Goal: Information Seeking & Learning: Learn about a topic

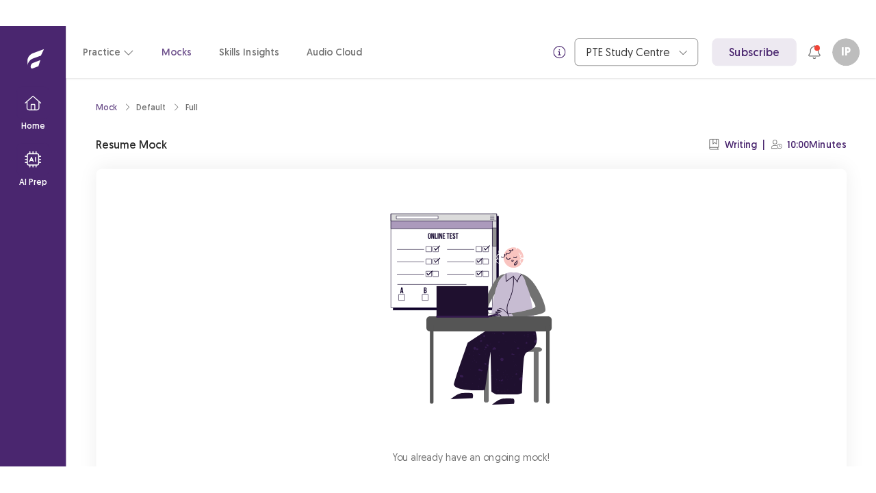
scroll to position [101, 0]
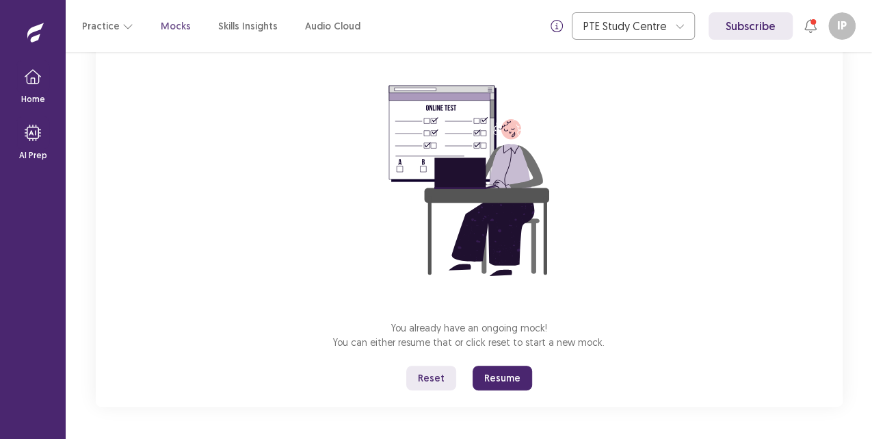
click at [438, 386] on button "Reset" at bounding box center [431, 377] width 50 height 25
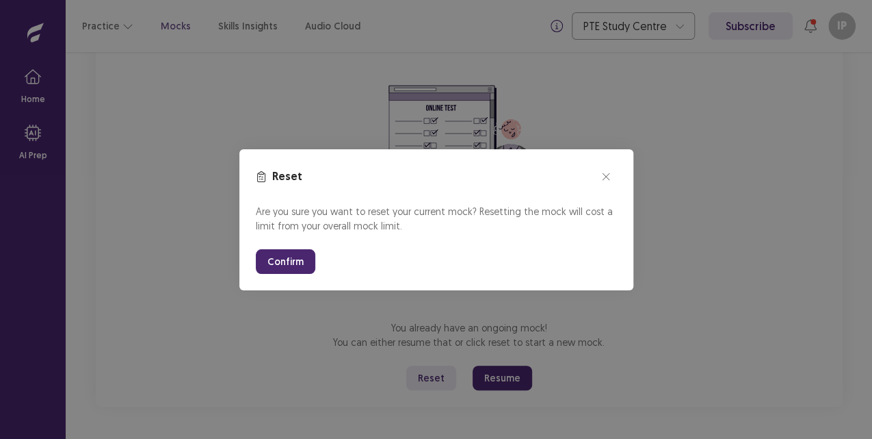
click at [281, 253] on button "Confirm" at bounding box center [286, 261] width 60 height 25
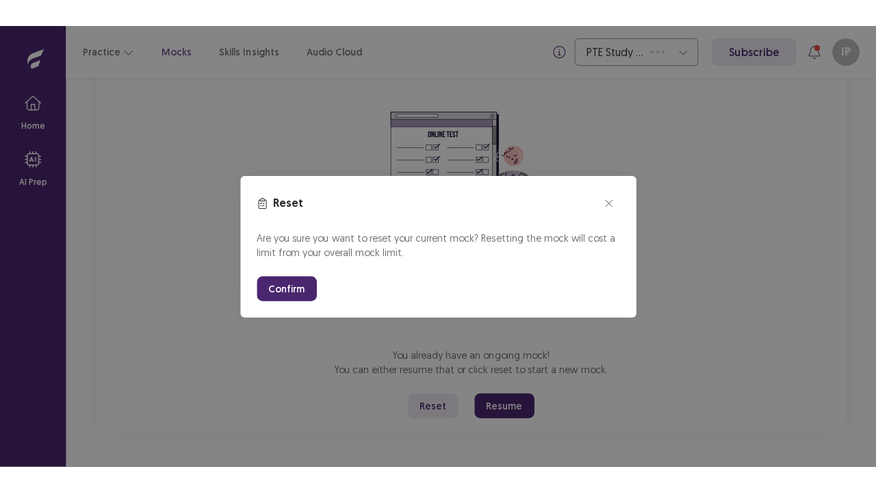
scroll to position [48, 0]
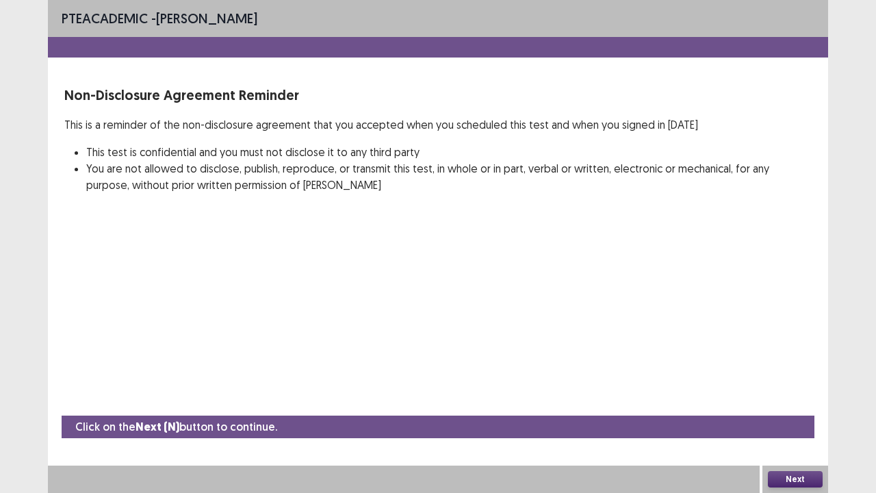
click at [792, 438] on button "Next" at bounding box center [795, 479] width 55 height 16
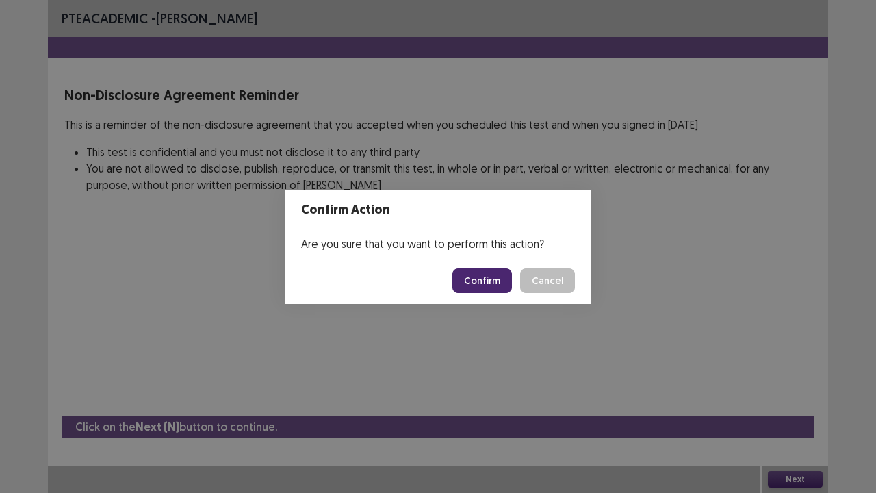
click at [490, 280] on button "Confirm" at bounding box center [482, 280] width 60 height 25
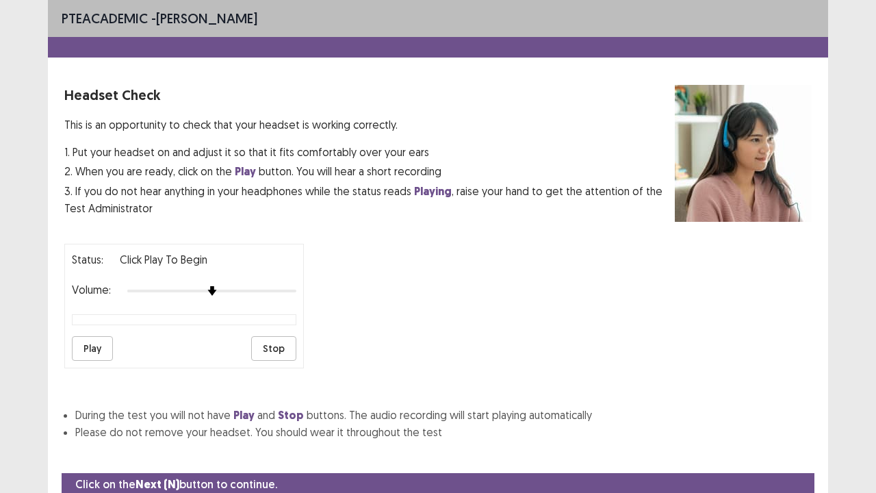
scroll to position [51, 0]
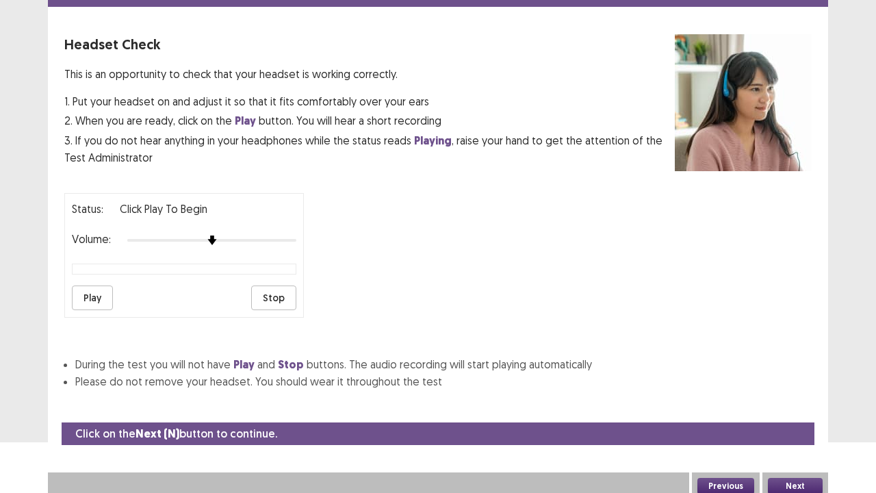
click at [779, 438] on button "Next" at bounding box center [795, 486] width 55 height 16
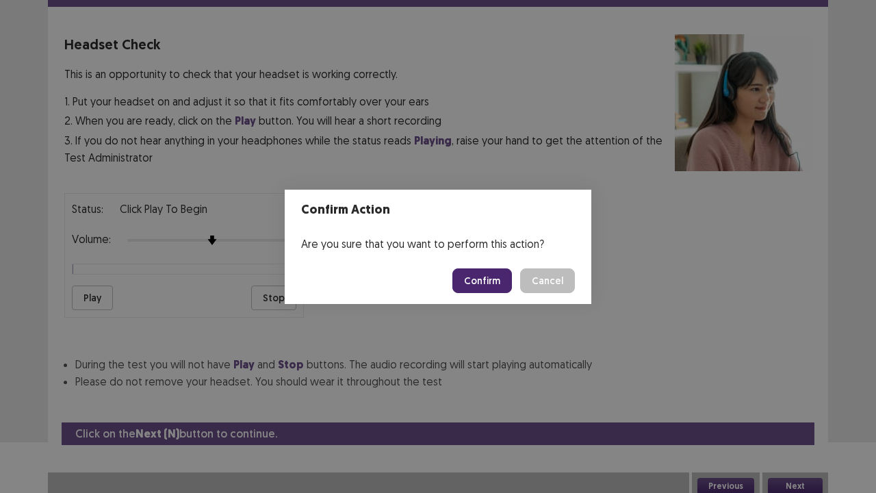
click at [490, 268] on button "Confirm" at bounding box center [482, 280] width 60 height 25
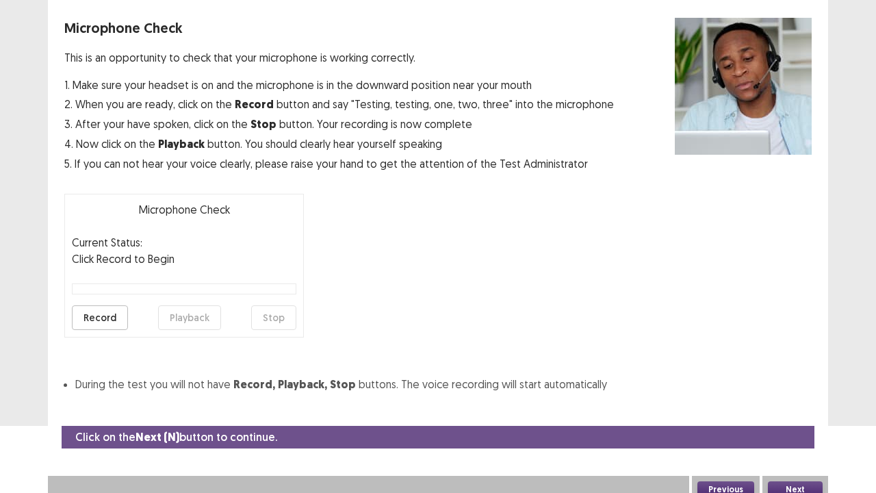
scroll to position [75, 0]
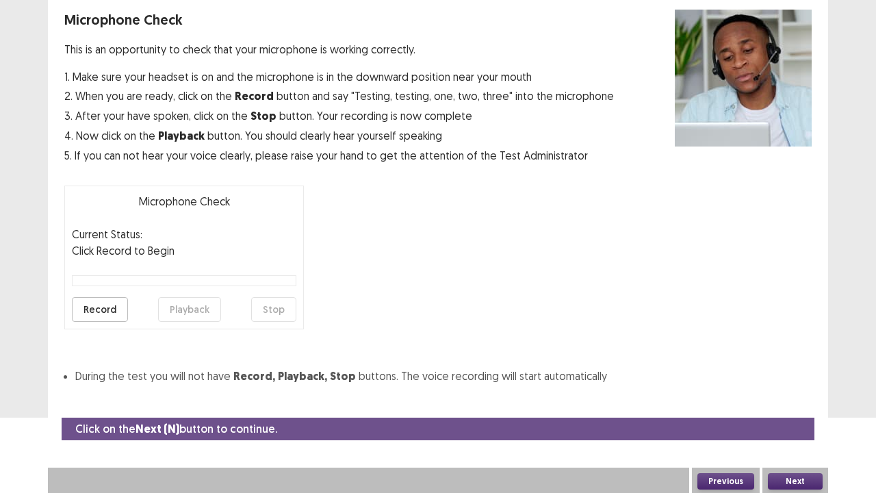
click at [798, 438] on button "Next" at bounding box center [795, 481] width 55 height 16
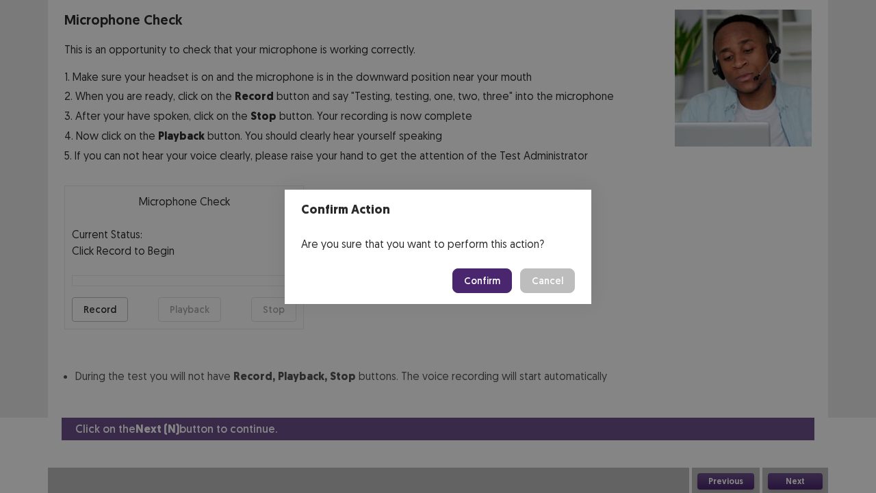
click at [484, 285] on button "Confirm" at bounding box center [482, 280] width 60 height 25
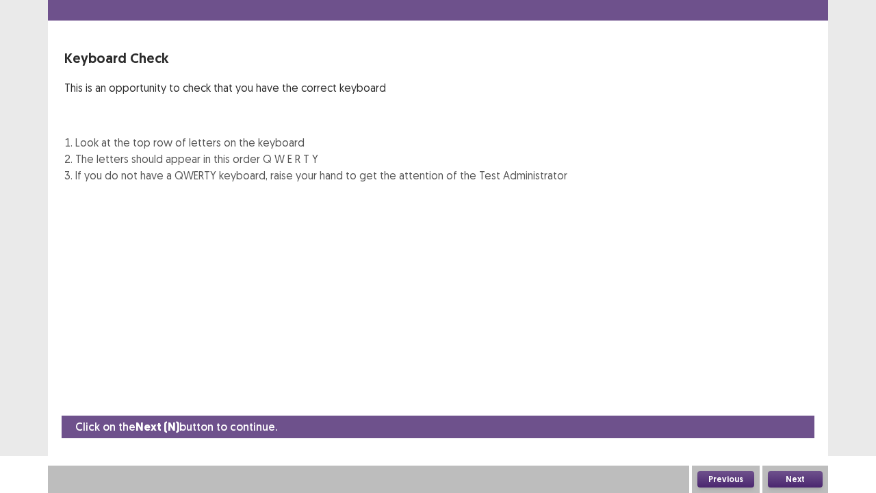
scroll to position [37, 0]
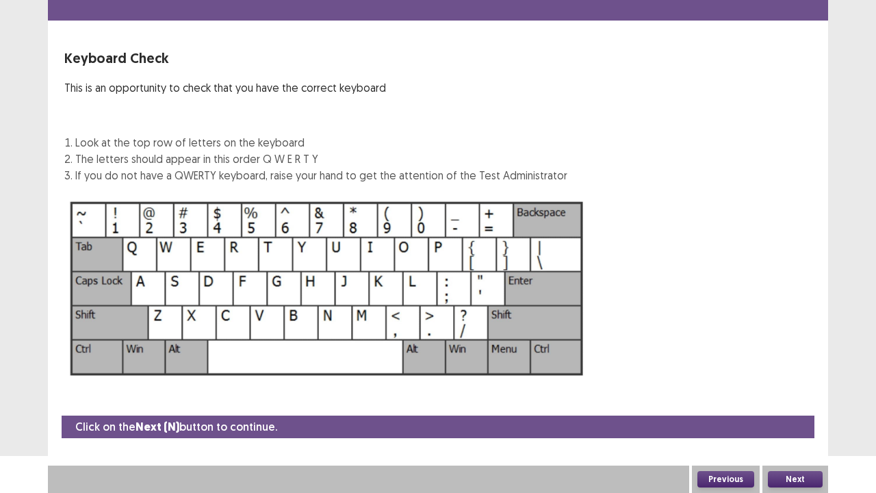
click at [781, 438] on button "Next" at bounding box center [795, 479] width 55 height 16
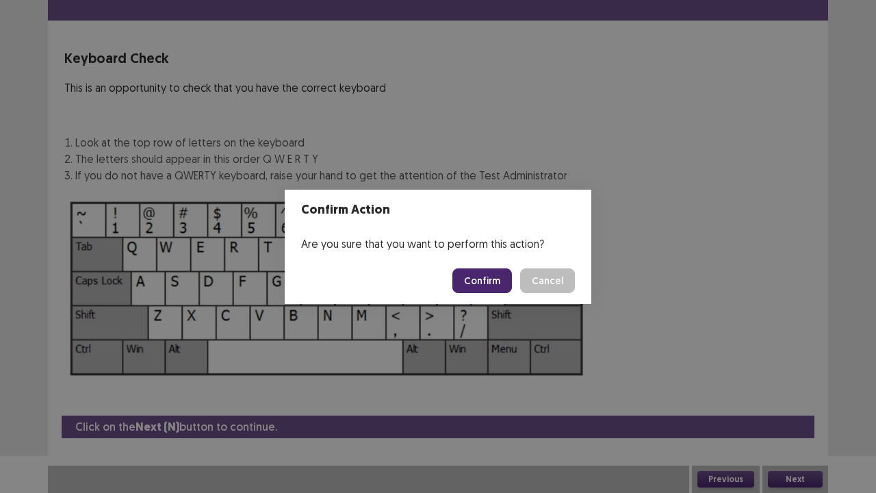
click at [482, 290] on button "Confirm" at bounding box center [482, 280] width 60 height 25
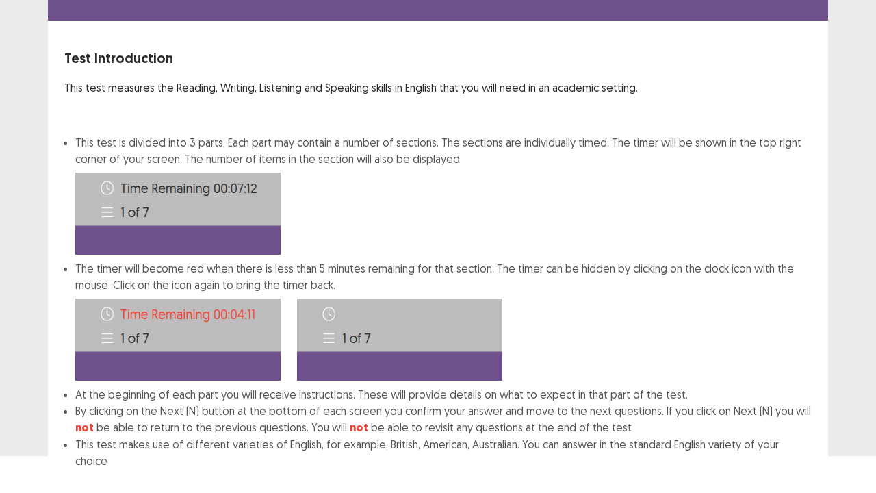
scroll to position [106, 0]
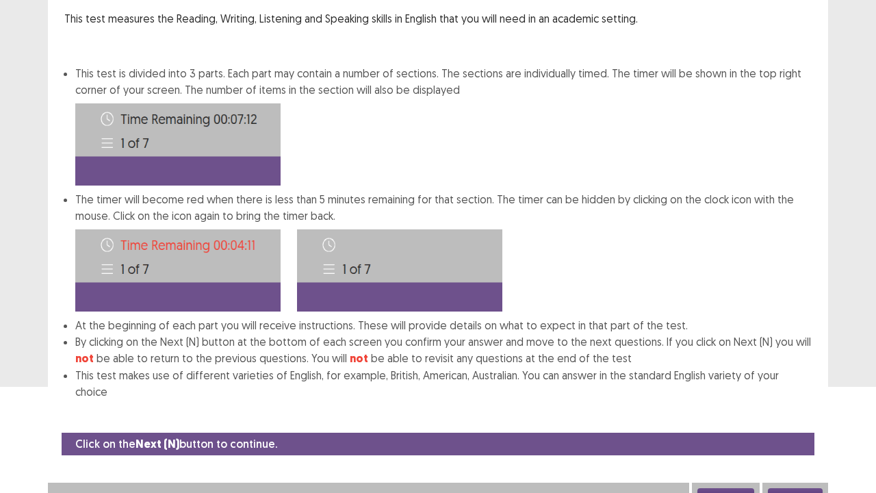
click at [801, 438] on button "Next" at bounding box center [795, 496] width 55 height 16
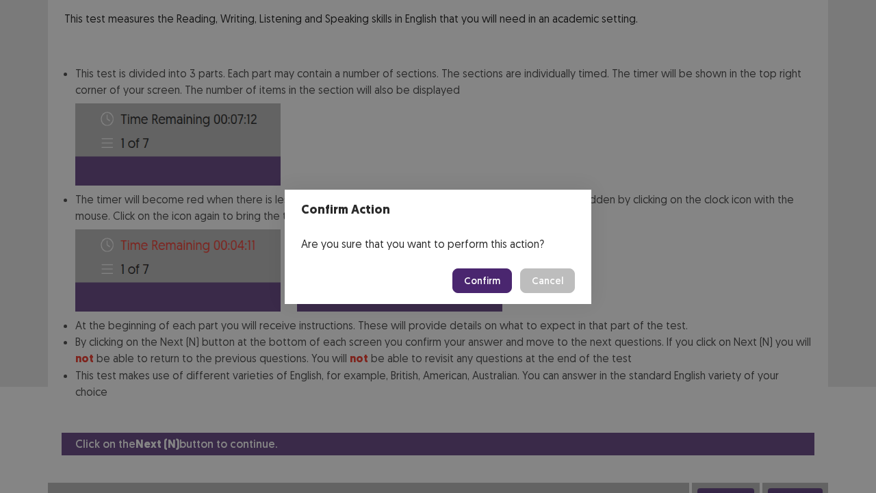
click at [471, 285] on button "Confirm" at bounding box center [482, 280] width 60 height 25
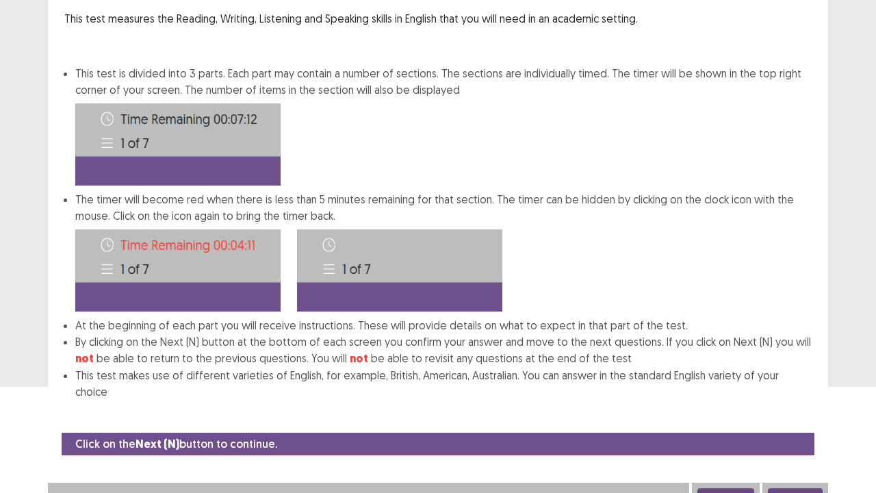
scroll to position [0, 0]
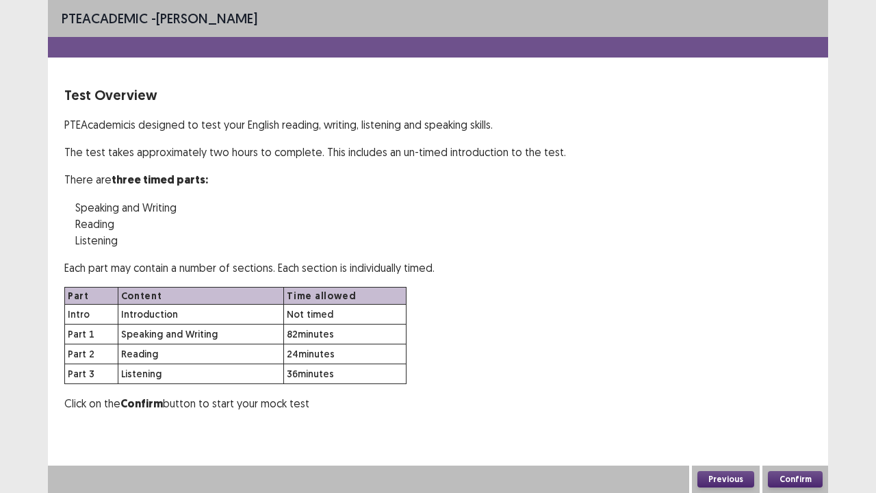
click at [795, 438] on button "Confirm" at bounding box center [795, 479] width 55 height 16
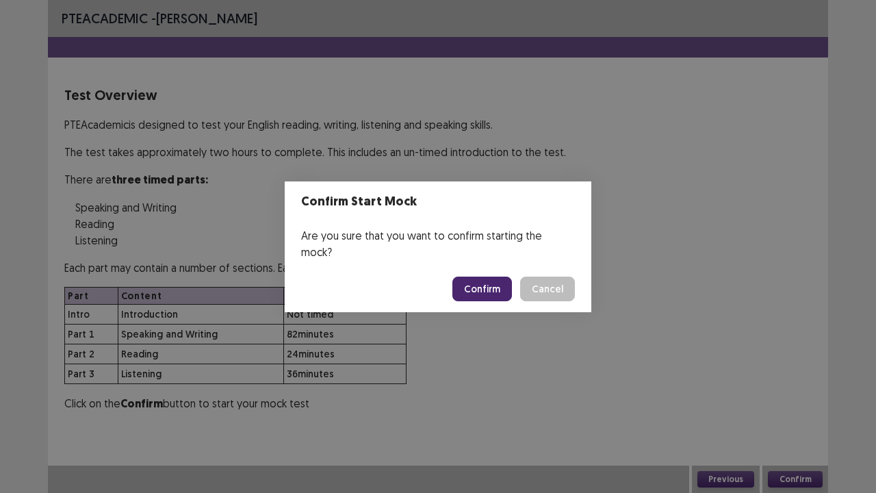
click at [471, 278] on button "Confirm" at bounding box center [482, 288] width 60 height 25
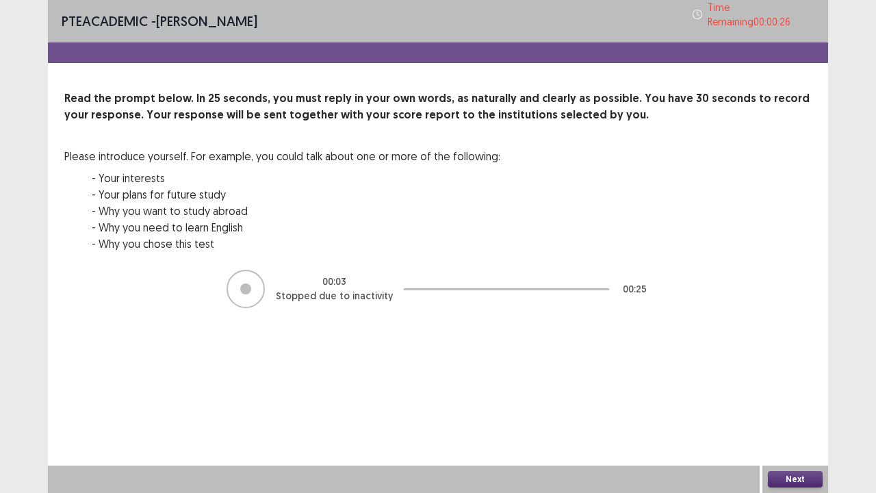
drag, startPoint x: 764, startPoint y: 469, endPoint x: 770, endPoint y: 476, distance: 9.2
click at [770, 438] on div "Next" at bounding box center [795, 478] width 66 height 27
click at [770, 438] on button "Next" at bounding box center [795, 479] width 55 height 16
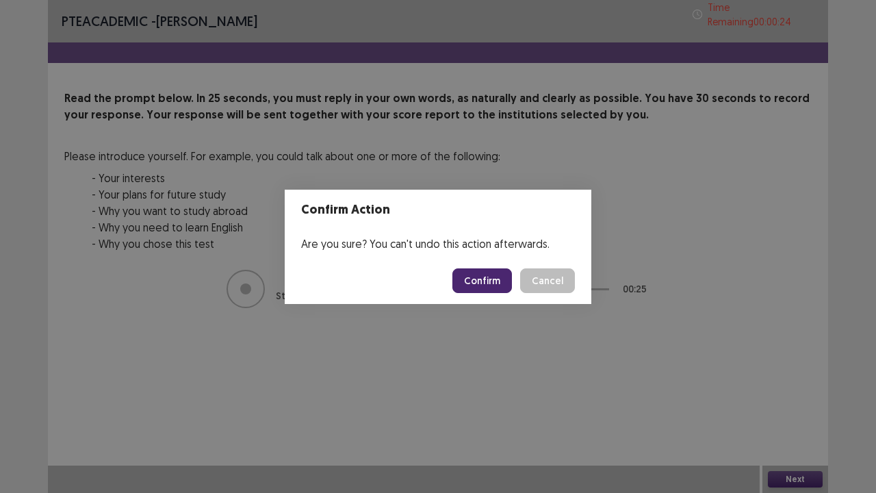
click at [505, 271] on button "Confirm" at bounding box center [482, 280] width 60 height 25
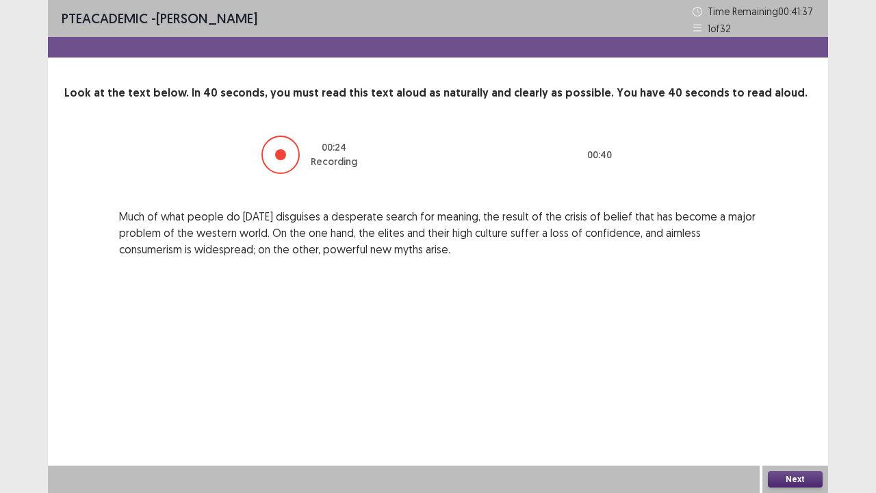
click at [787, 438] on button "Next" at bounding box center [795, 479] width 55 height 16
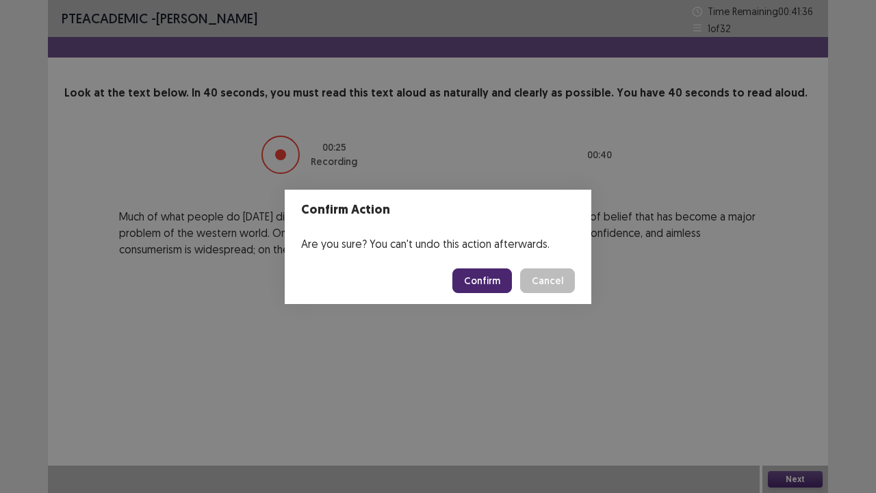
click at [508, 288] on button "Confirm" at bounding box center [482, 280] width 60 height 25
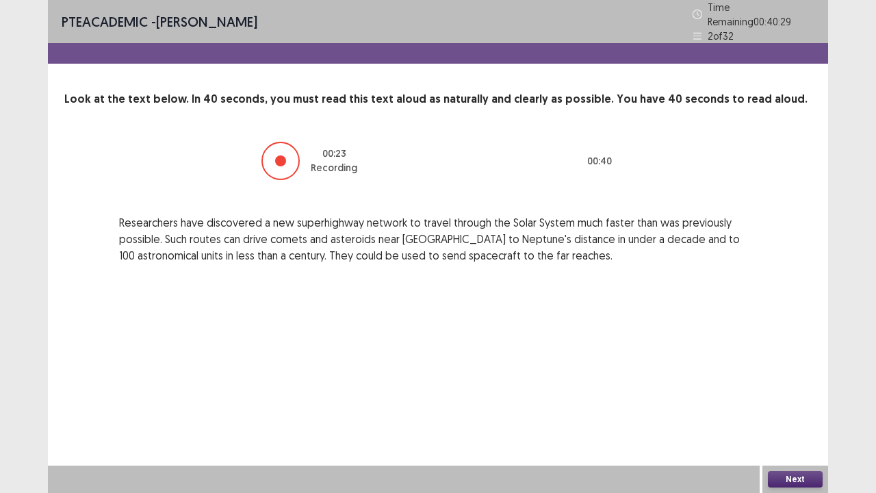
click at [785, 438] on button "Next" at bounding box center [795, 479] width 55 height 16
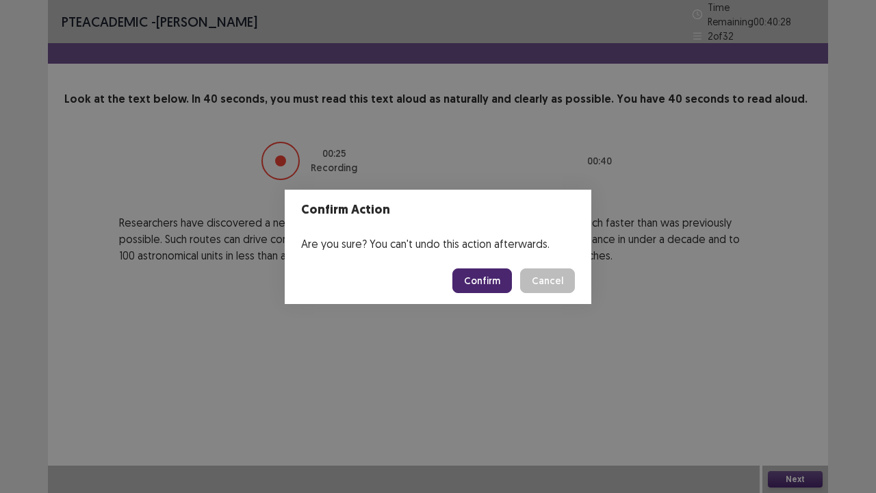
click at [479, 285] on button "Confirm" at bounding box center [482, 280] width 60 height 25
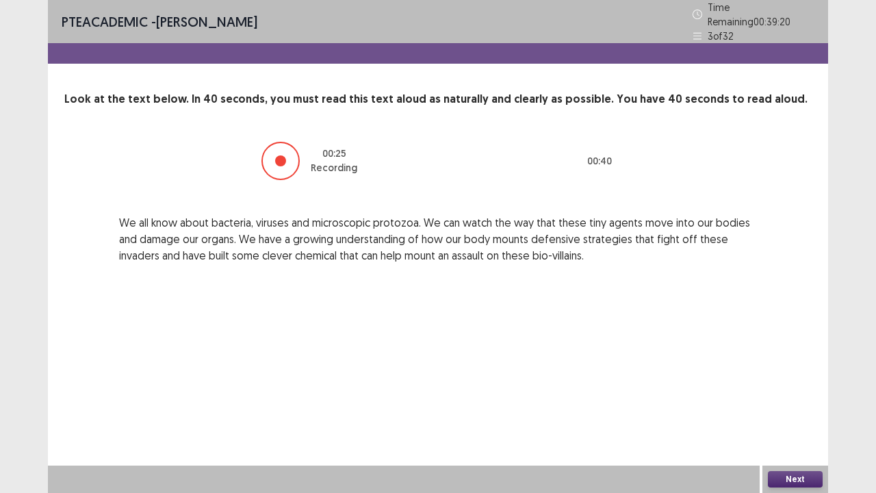
click at [789, 438] on button "Next" at bounding box center [795, 479] width 55 height 16
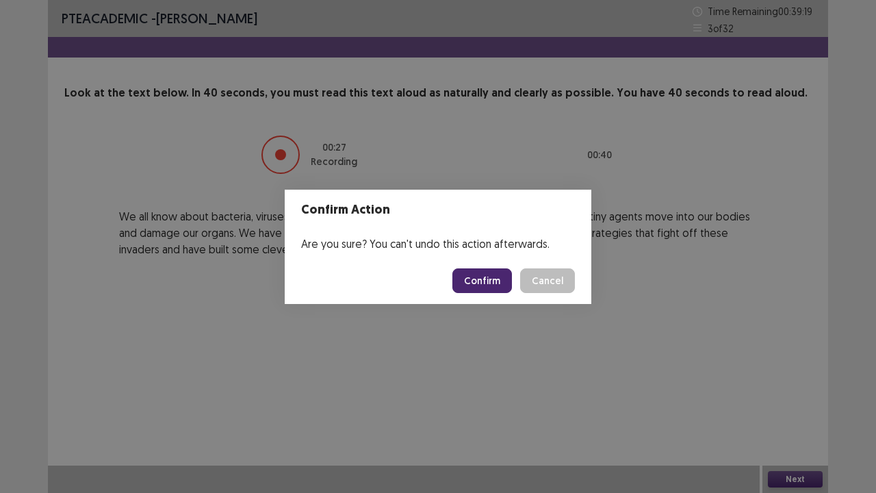
click at [507, 282] on button "Confirm" at bounding box center [482, 280] width 60 height 25
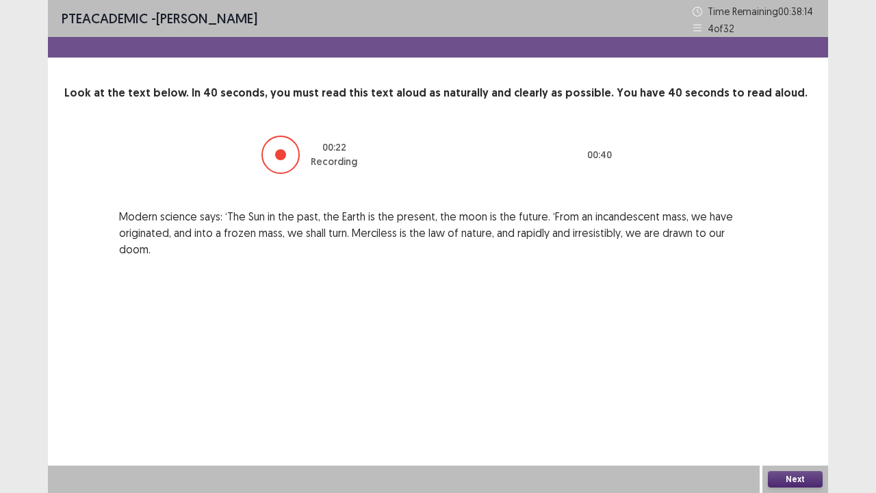
click at [796, 438] on button "Next" at bounding box center [795, 479] width 55 height 16
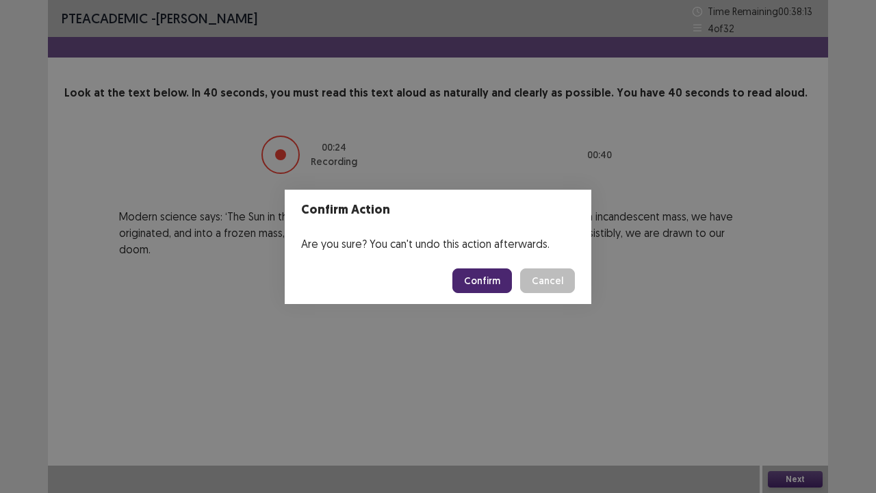
click at [479, 279] on button "Confirm" at bounding box center [482, 280] width 60 height 25
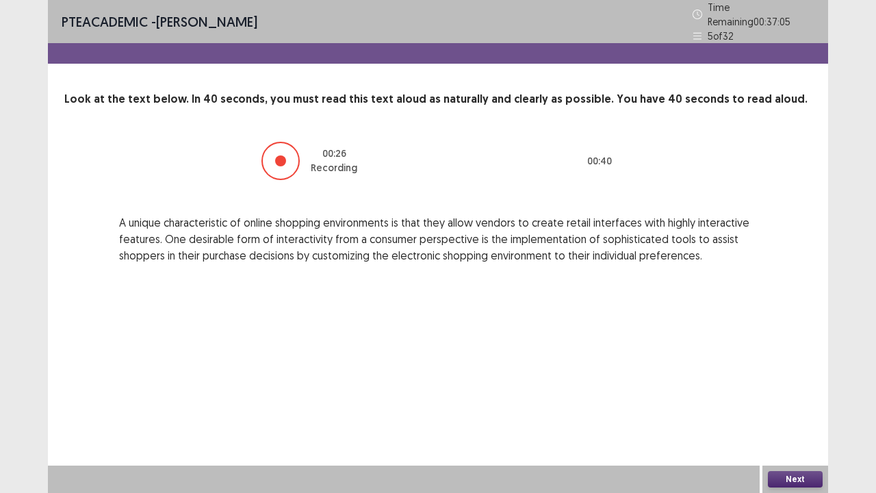
click at [805, 438] on button "Next" at bounding box center [795, 479] width 55 height 16
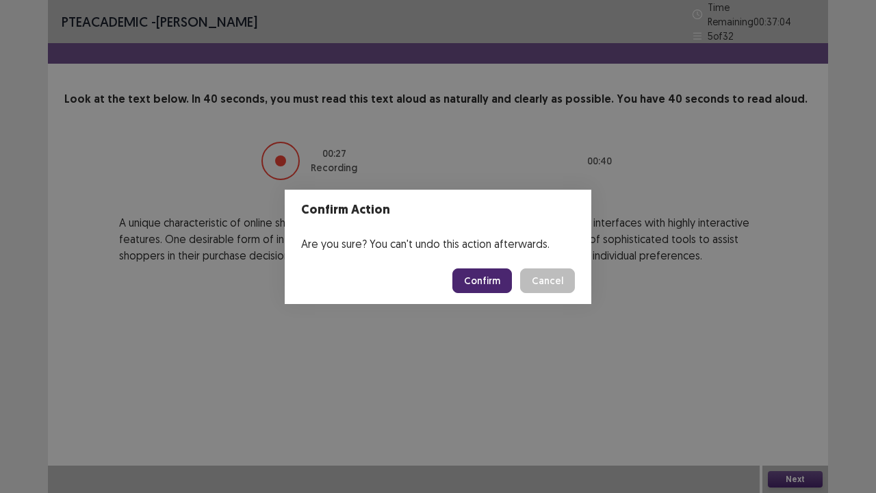
click at [499, 286] on button "Confirm" at bounding box center [482, 280] width 60 height 25
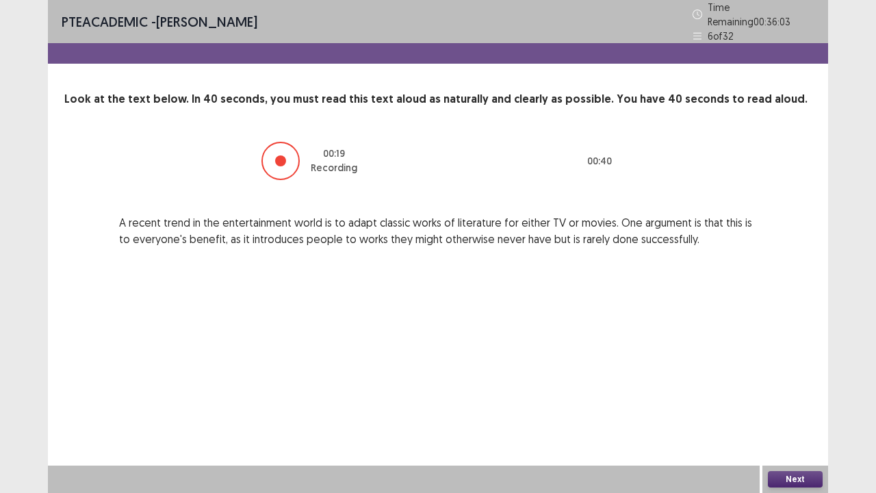
click at [788, 438] on button "Next" at bounding box center [795, 479] width 55 height 16
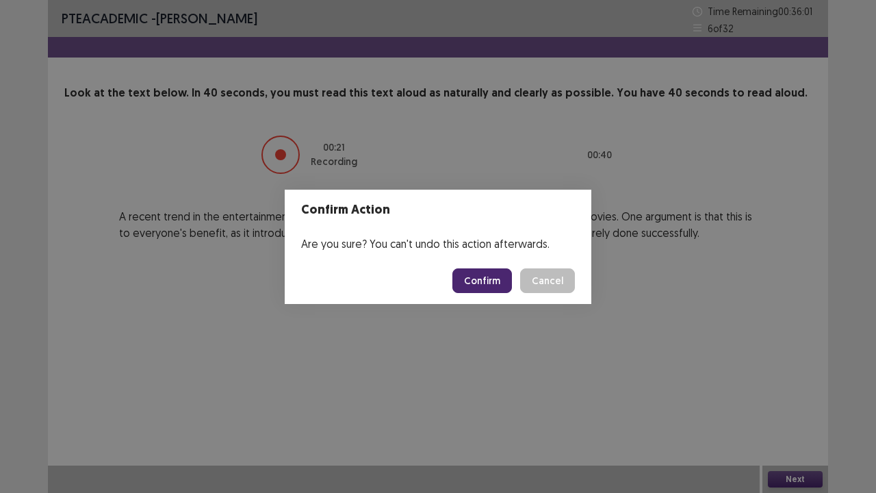
click at [484, 272] on button "Confirm" at bounding box center [482, 280] width 60 height 25
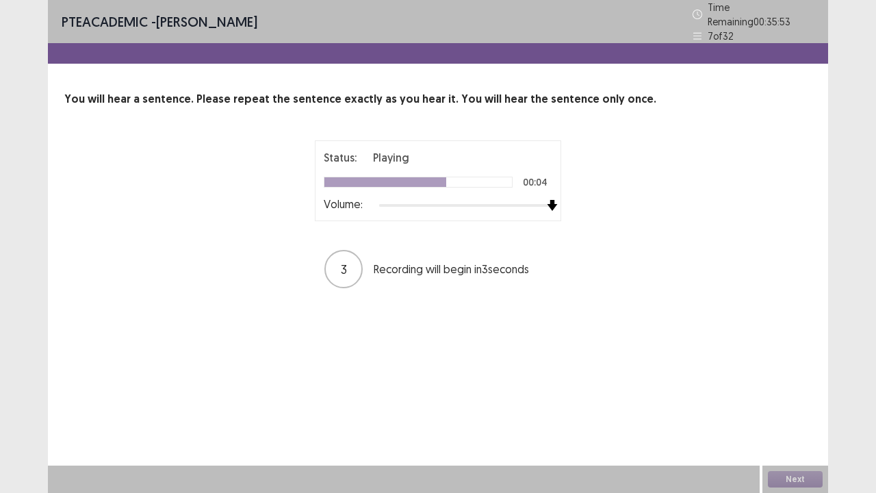
click at [548, 198] on div "Volume:" at bounding box center [438, 205] width 229 height 14
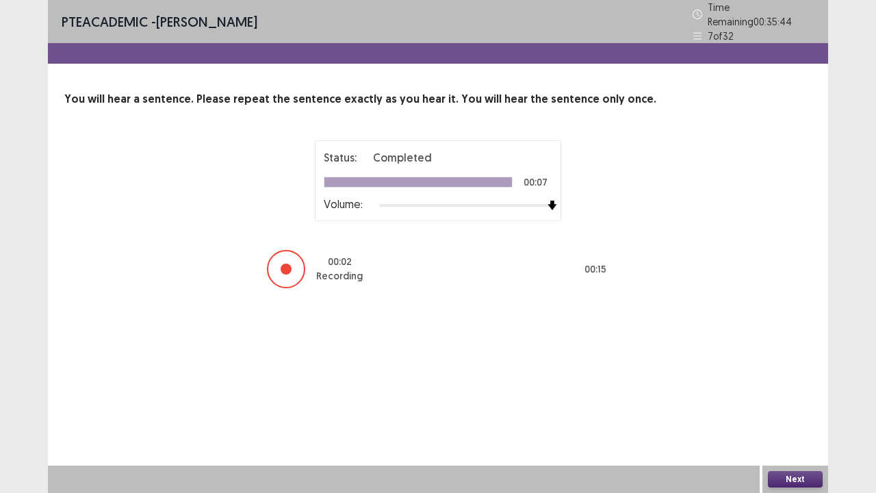
click at [779, 438] on button "Next" at bounding box center [795, 479] width 55 height 16
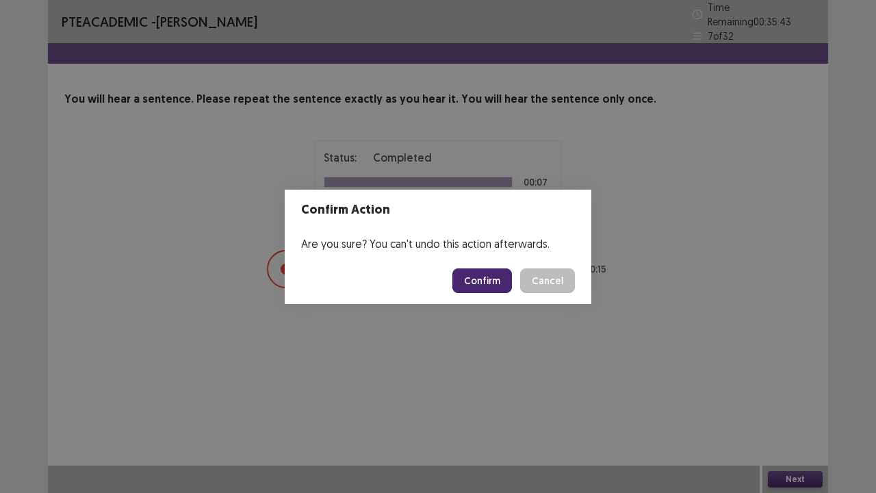
click at [484, 274] on button "Confirm" at bounding box center [482, 280] width 60 height 25
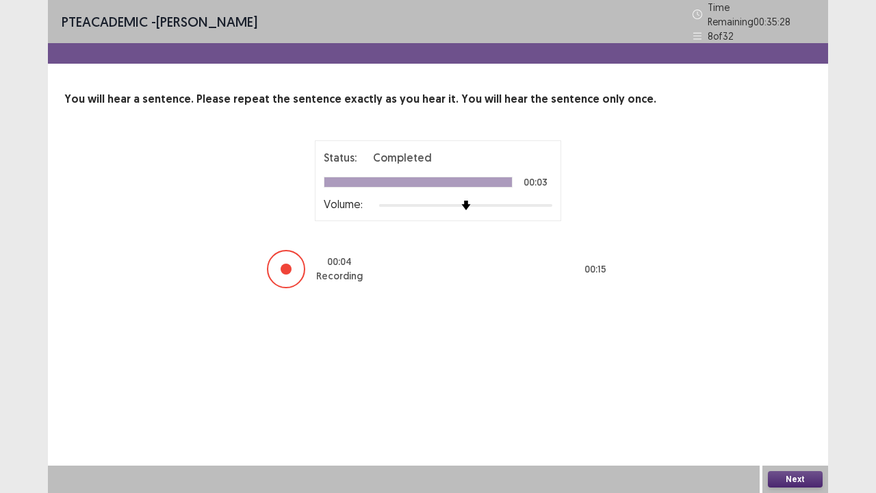
click at [812, 438] on button "Next" at bounding box center [795, 479] width 55 height 16
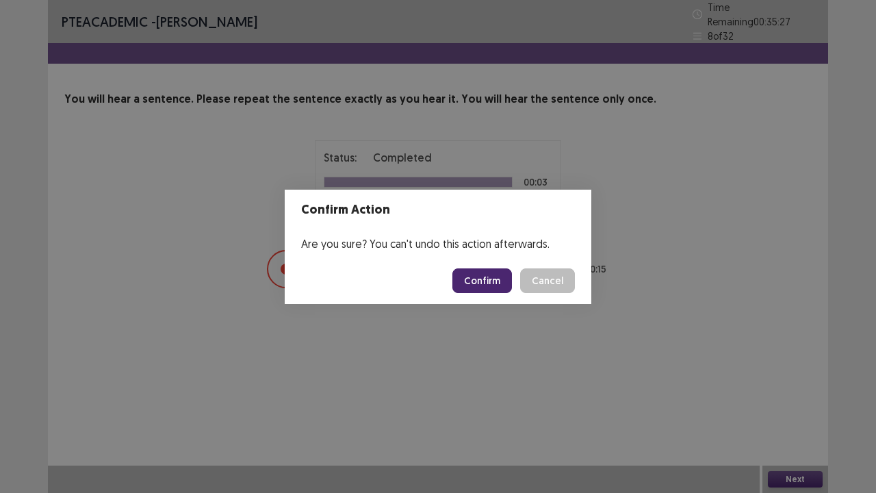
click at [469, 278] on button "Confirm" at bounding box center [482, 280] width 60 height 25
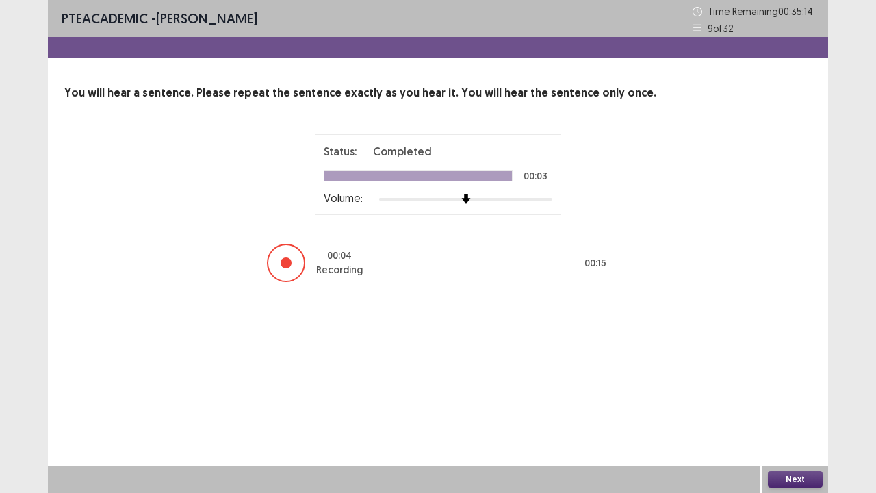
click at [807, 438] on button "Next" at bounding box center [795, 479] width 55 height 16
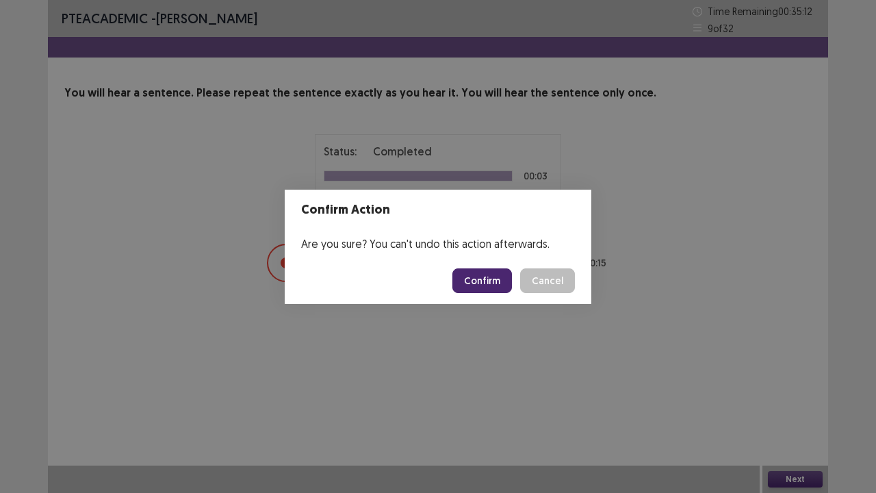
click at [495, 278] on button "Confirm" at bounding box center [482, 280] width 60 height 25
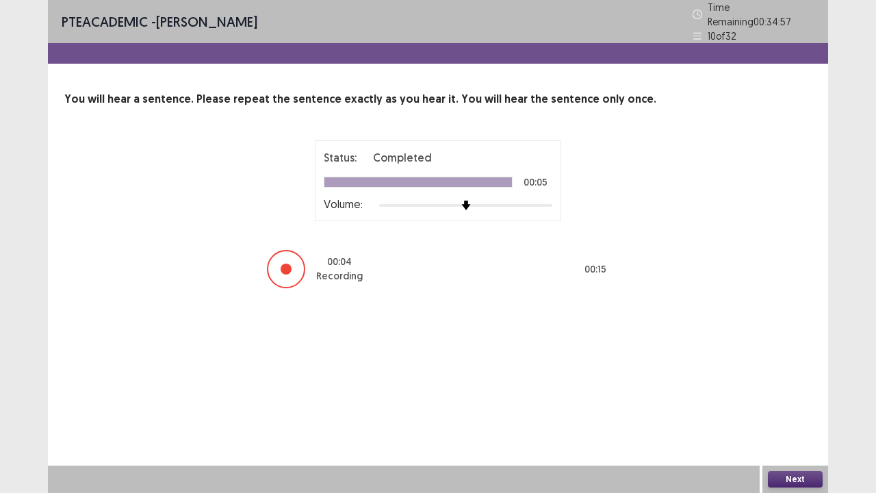
click at [787, 438] on button "Next" at bounding box center [795, 479] width 55 height 16
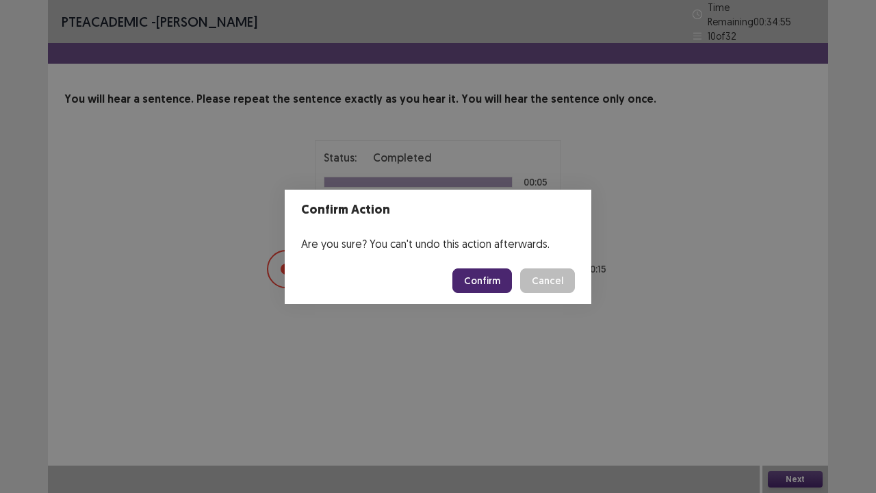
click at [512, 282] on button "Confirm" at bounding box center [482, 280] width 60 height 25
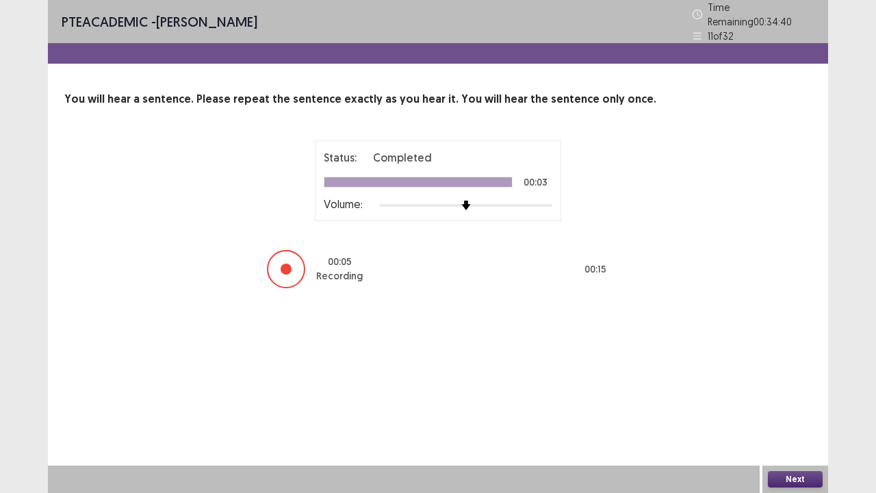
click at [772, 438] on button "Next" at bounding box center [795, 479] width 55 height 16
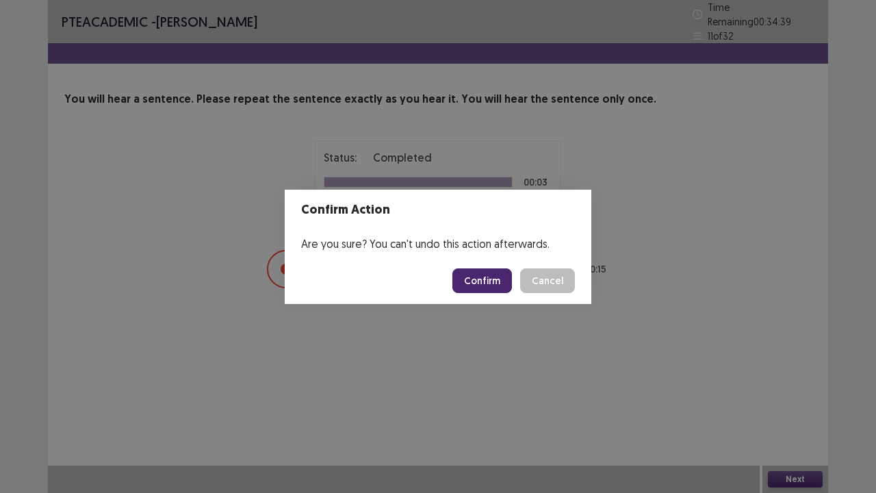
click at [476, 278] on button "Confirm" at bounding box center [482, 280] width 60 height 25
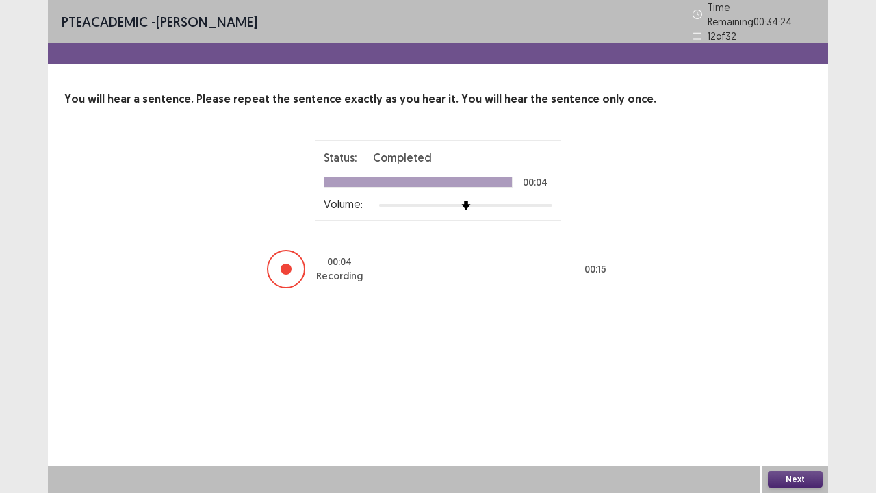
click at [794, 438] on button "Next" at bounding box center [795, 479] width 55 height 16
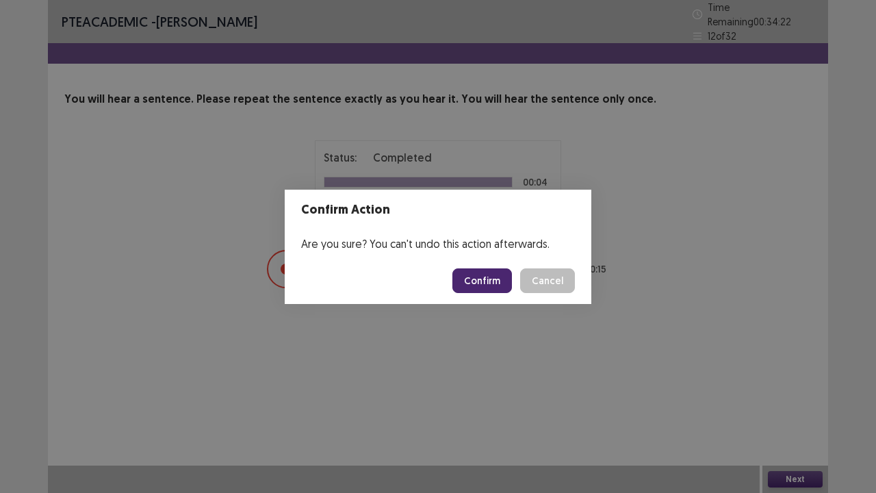
click at [480, 270] on button "Confirm" at bounding box center [482, 280] width 60 height 25
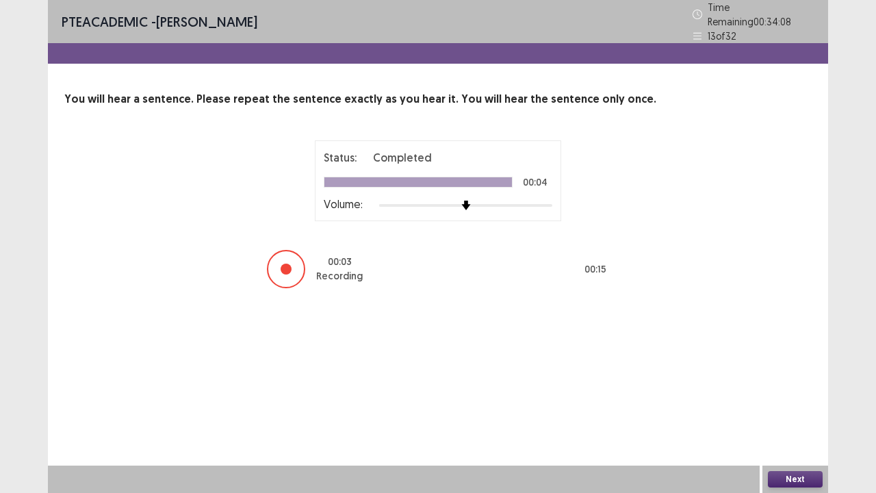
click at [772, 438] on button "Next" at bounding box center [795, 479] width 55 height 16
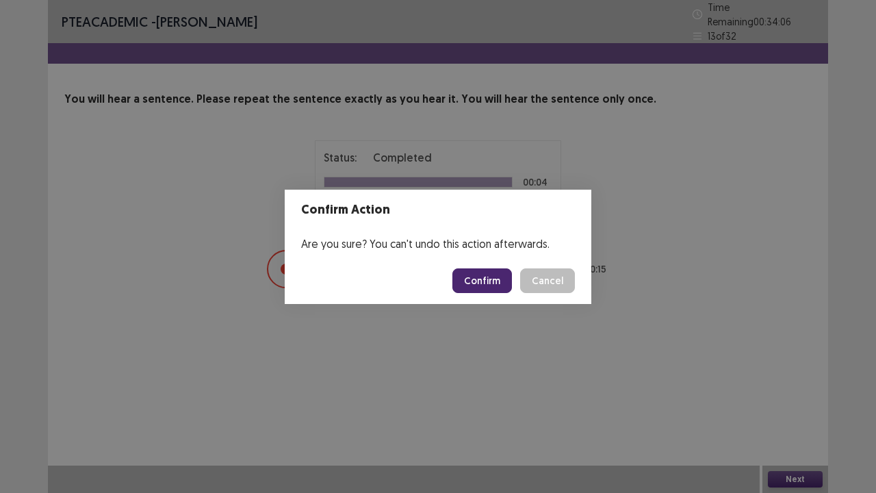
click at [471, 283] on button "Confirm" at bounding box center [482, 280] width 60 height 25
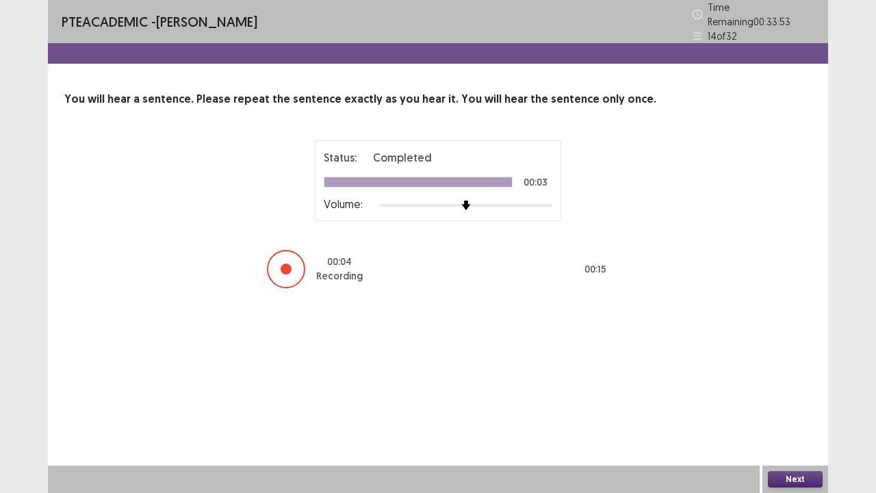
click at [768, 438] on button "Next" at bounding box center [795, 479] width 55 height 16
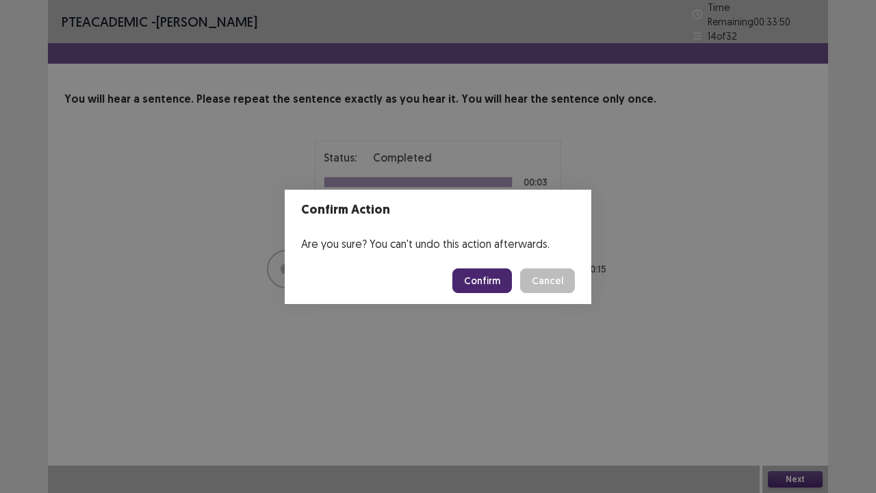
click at [472, 282] on button "Confirm" at bounding box center [482, 280] width 60 height 25
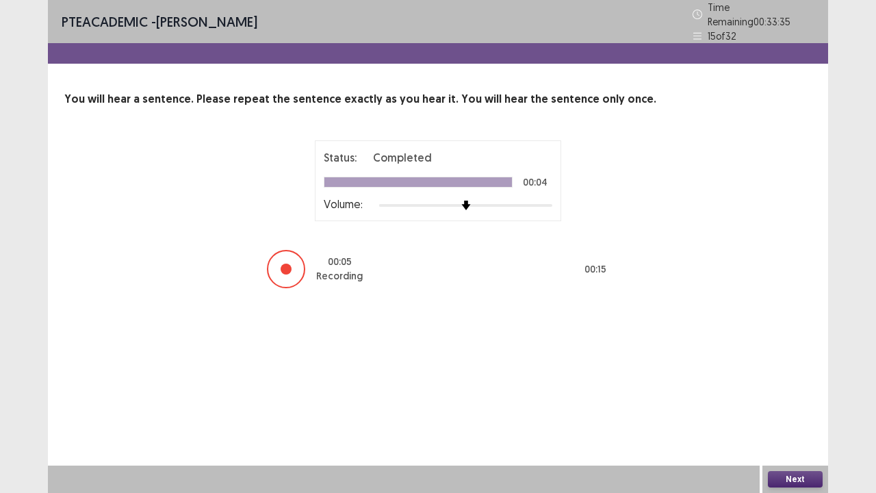
click at [783, 438] on button "Next" at bounding box center [795, 479] width 55 height 16
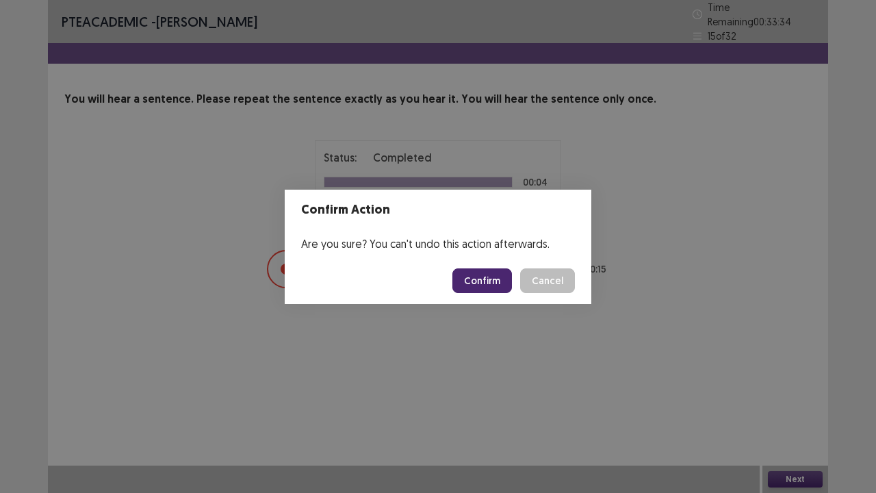
click at [484, 271] on button "Confirm" at bounding box center [482, 280] width 60 height 25
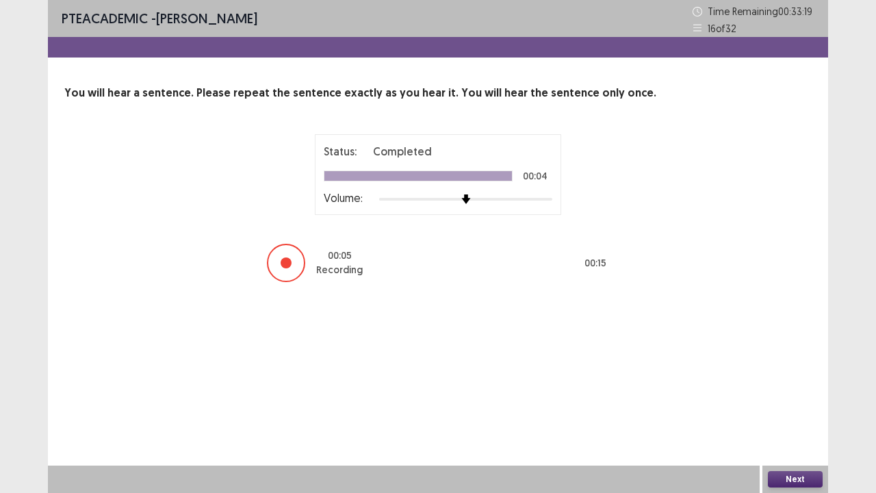
click at [775, 438] on button "Next" at bounding box center [795, 479] width 55 height 16
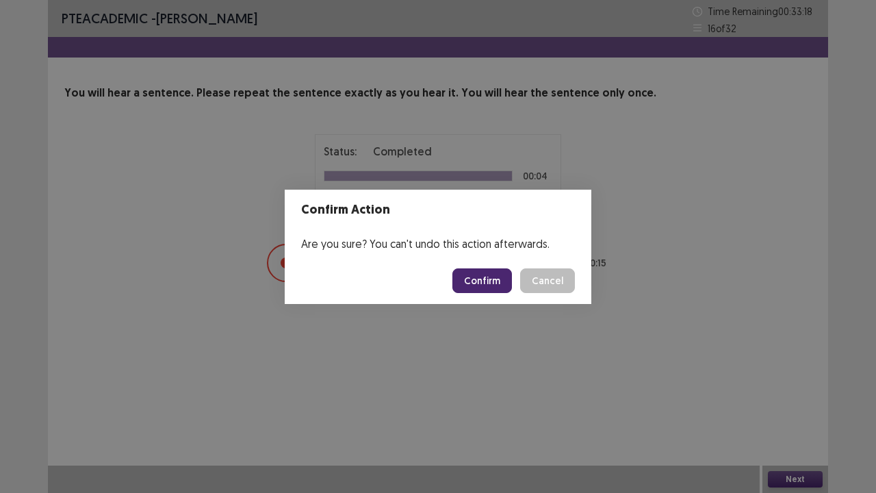
click at [484, 279] on button "Confirm" at bounding box center [482, 280] width 60 height 25
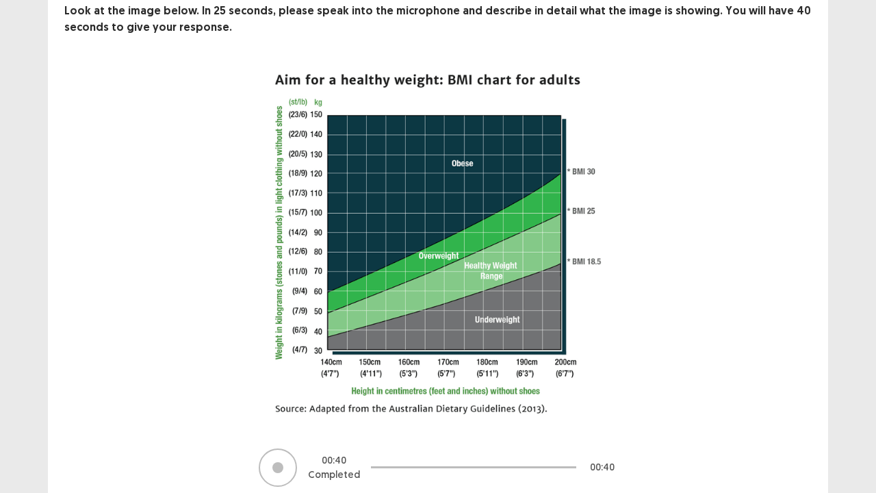
scroll to position [137, 0]
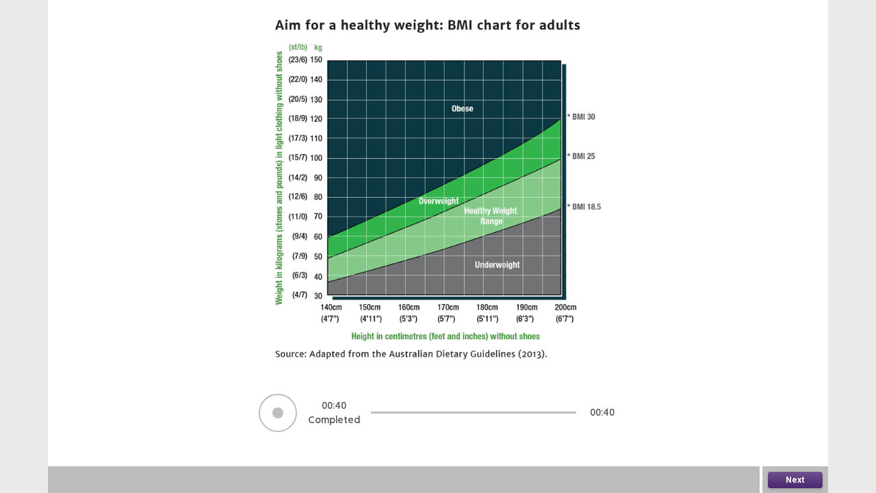
click at [796, 438] on button "Next" at bounding box center [795, 479] width 55 height 16
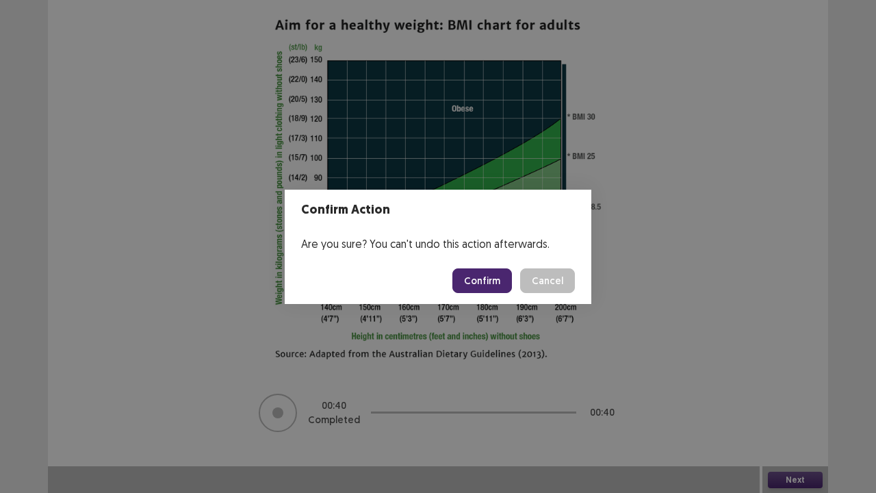
click at [482, 284] on button "Confirm" at bounding box center [482, 280] width 60 height 25
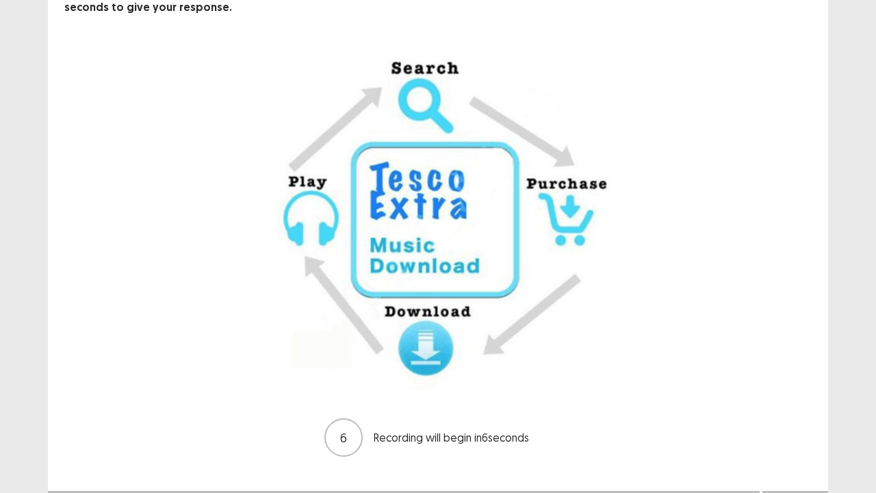
scroll to position [127, 0]
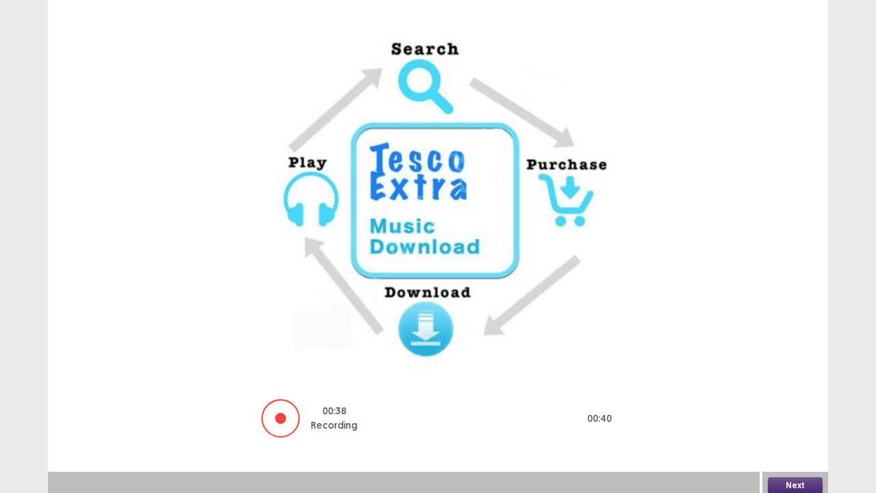
click at [779, 438] on button "Next" at bounding box center [795, 485] width 55 height 16
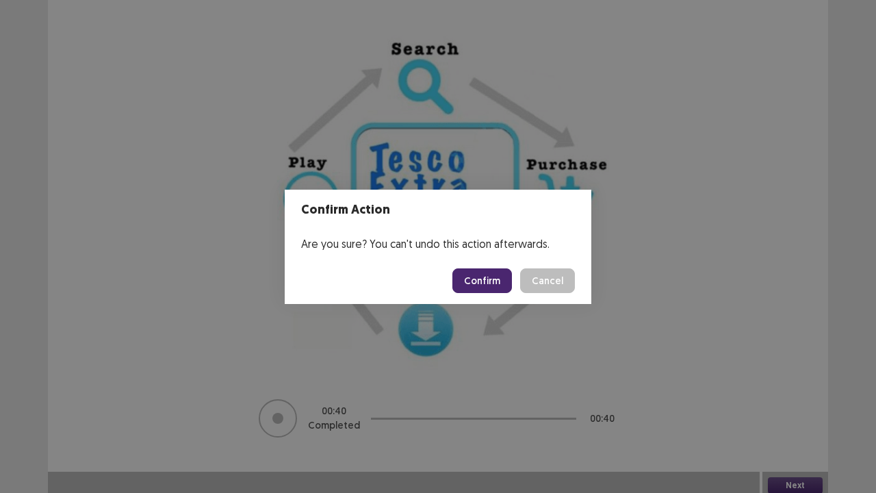
click at [484, 271] on button "Confirm" at bounding box center [482, 280] width 60 height 25
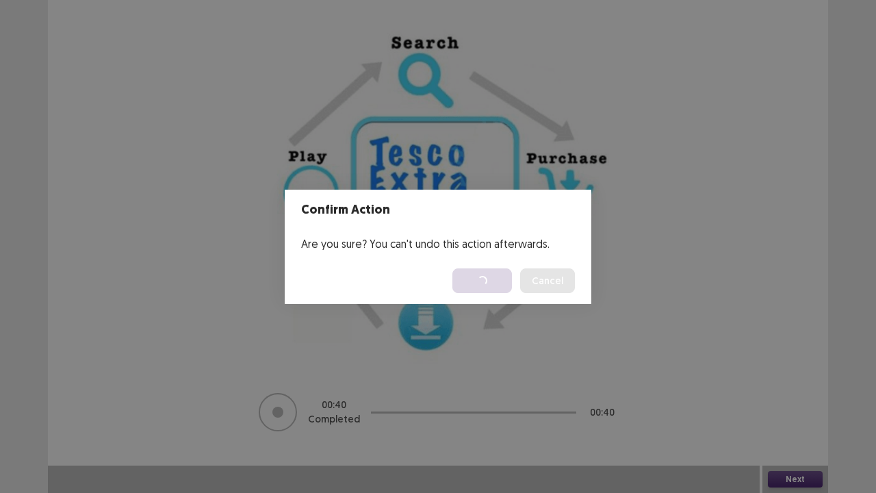
scroll to position [0, 0]
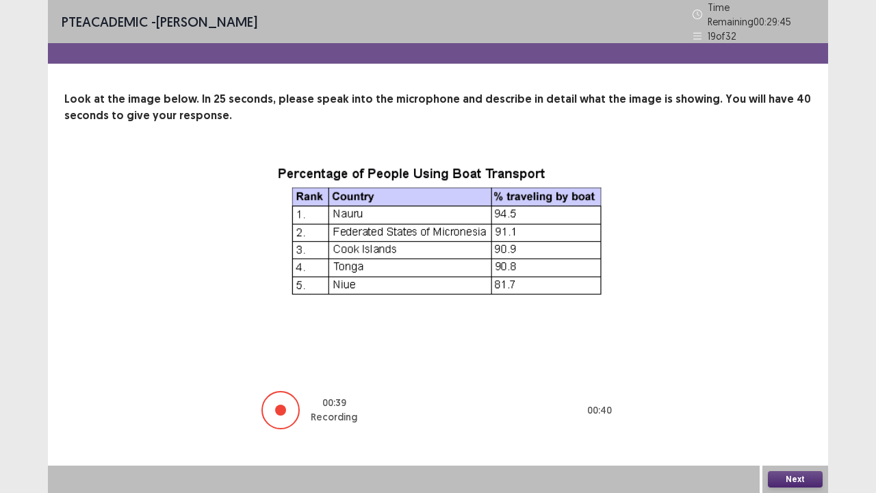
click at [795, 438] on button "Next" at bounding box center [795, 479] width 55 height 16
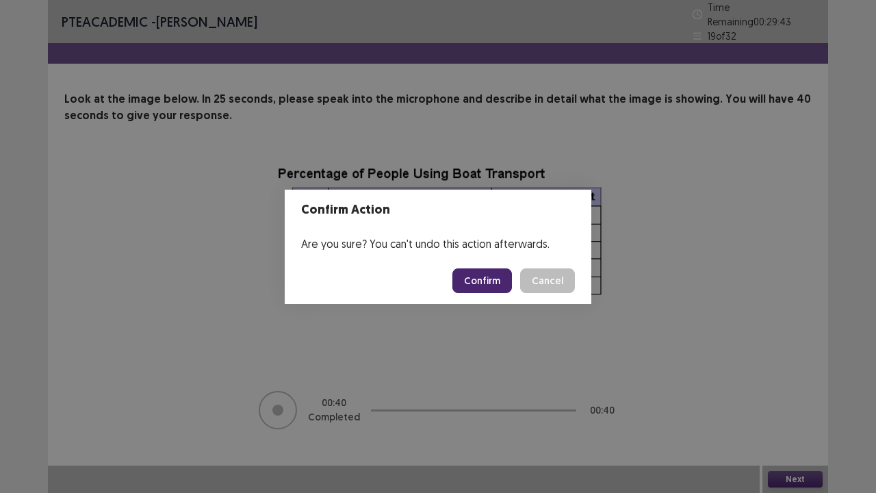
click at [490, 287] on button "Confirm" at bounding box center [482, 280] width 60 height 25
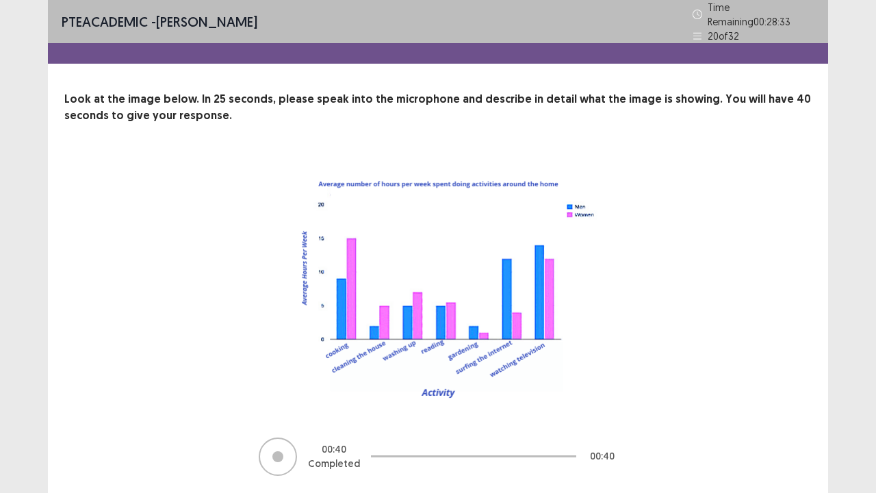
scroll to position [38, 0]
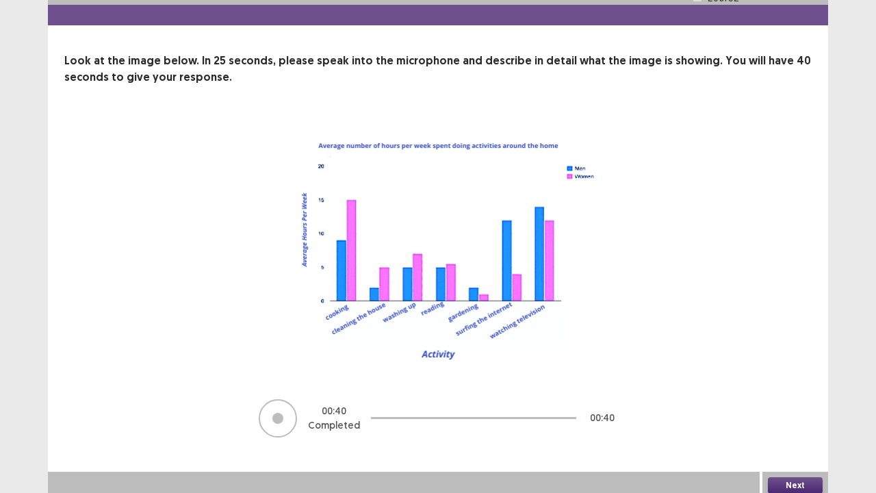
click at [805, 438] on button "Next" at bounding box center [795, 485] width 55 height 16
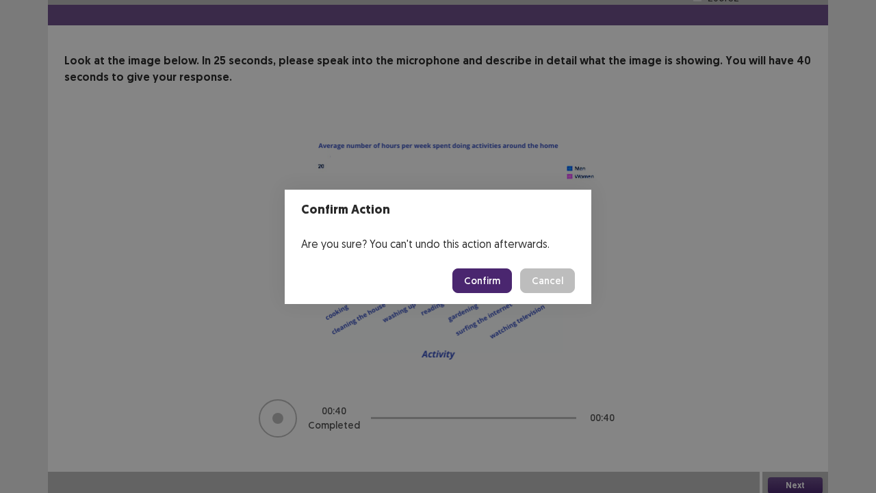
click at [474, 275] on button "Confirm" at bounding box center [482, 280] width 60 height 25
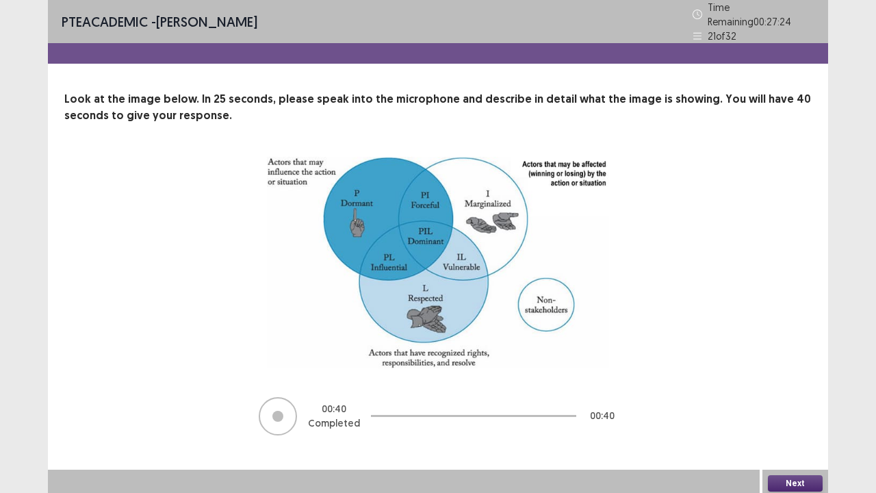
click at [781, 438] on button "Next" at bounding box center [795, 483] width 55 height 16
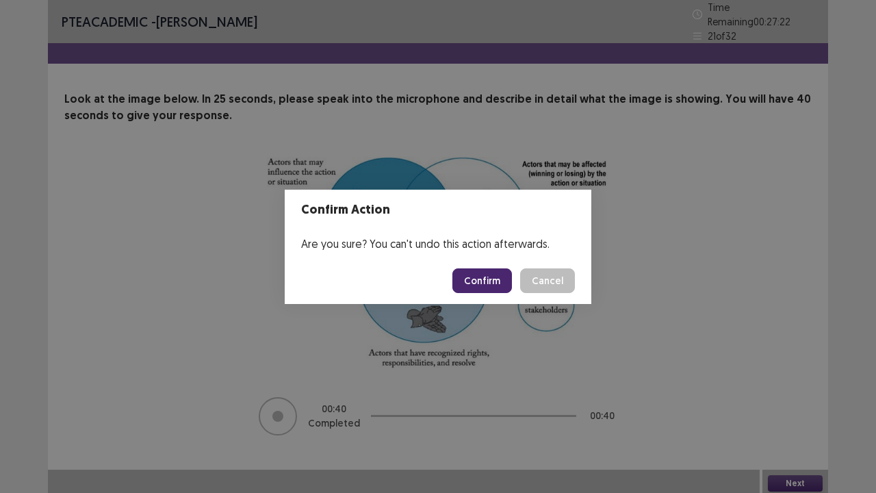
click at [482, 274] on button "Confirm" at bounding box center [482, 280] width 60 height 25
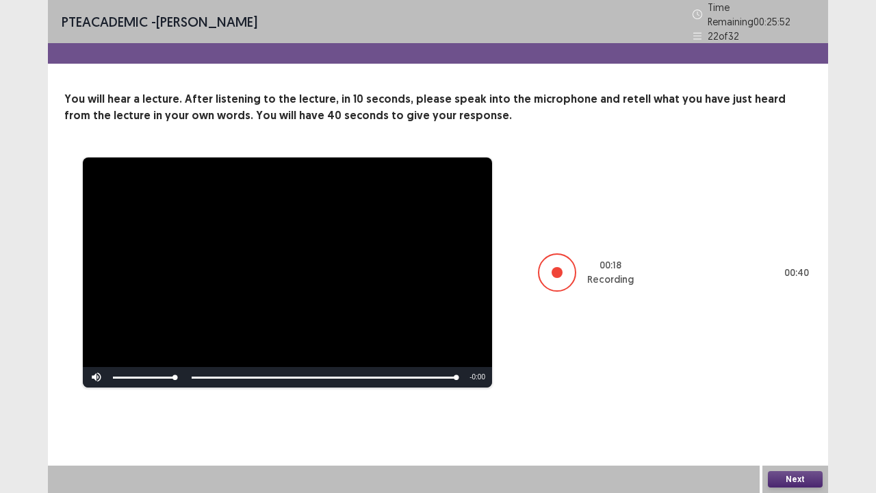
click at [806, 438] on button "Next" at bounding box center [795, 479] width 55 height 16
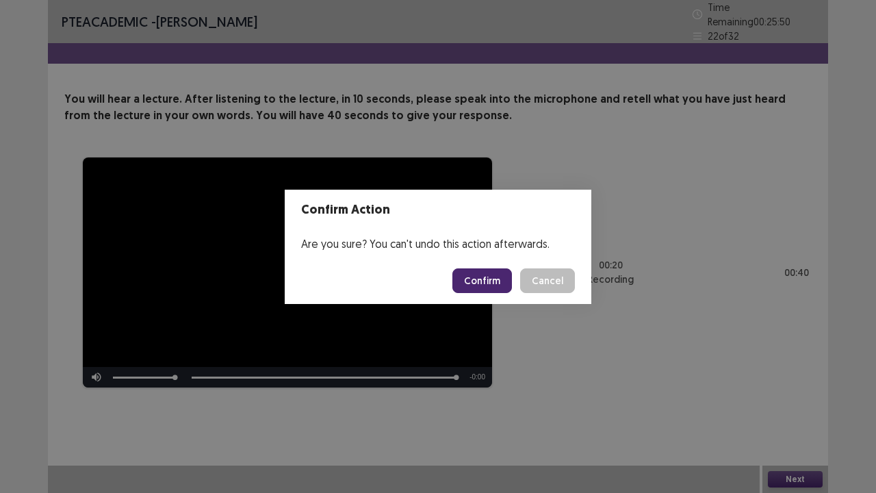
click at [492, 274] on button "Confirm" at bounding box center [482, 280] width 60 height 25
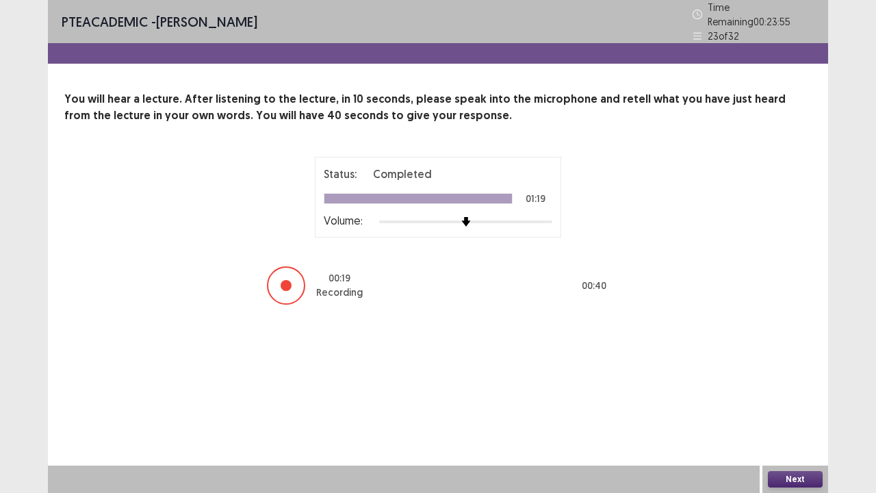
click at [781, 438] on button "Next" at bounding box center [795, 479] width 55 height 16
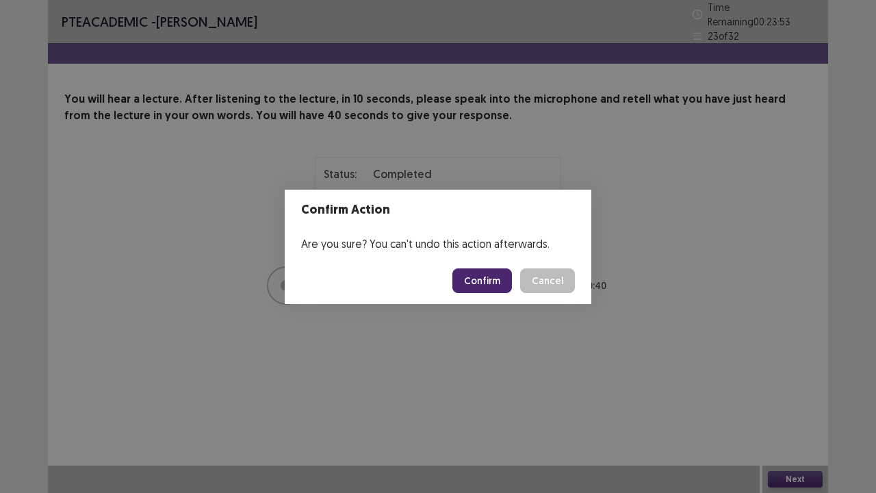
click at [491, 287] on button "Confirm" at bounding box center [482, 280] width 60 height 25
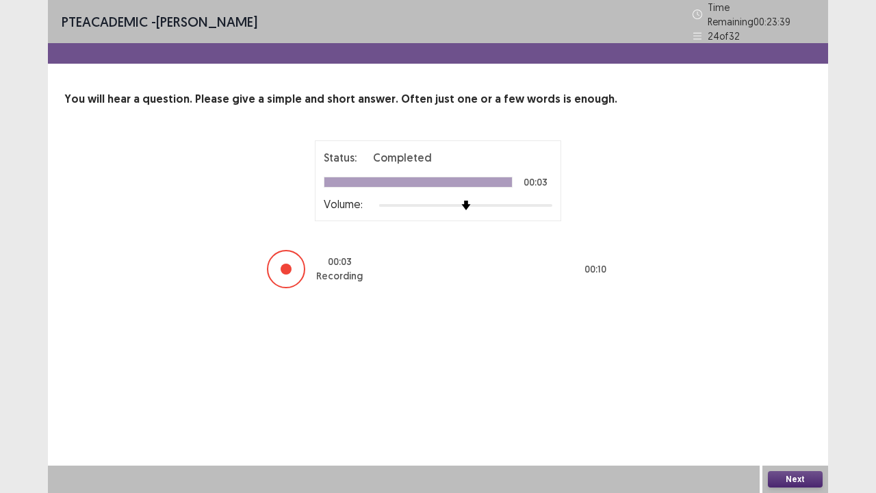
click at [775, 438] on button "Next" at bounding box center [795, 479] width 55 height 16
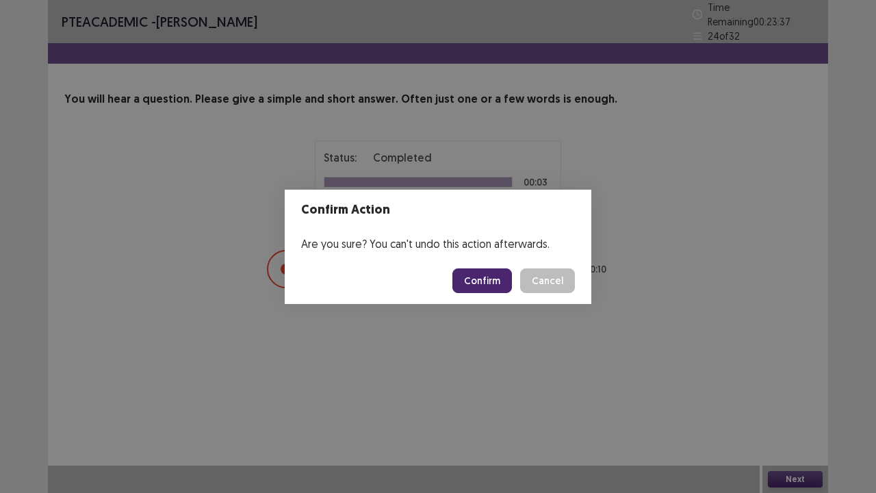
click at [493, 270] on button "Confirm" at bounding box center [482, 280] width 60 height 25
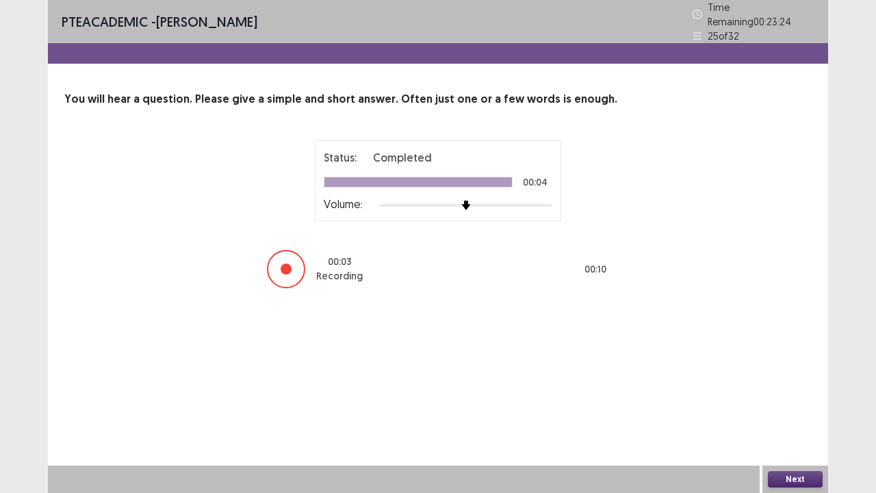
click at [783, 438] on button "Next" at bounding box center [795, 479] width 55 height 16
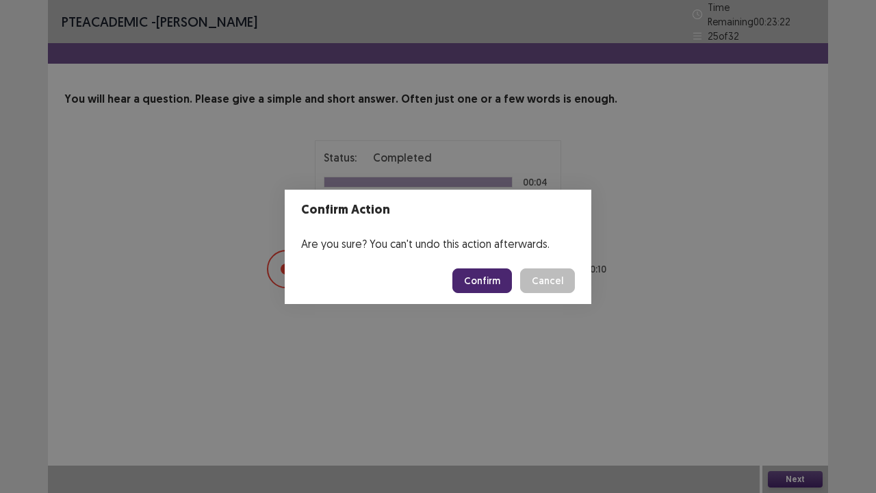
click at [480, 282] on button "Confirm" at bounding box center [482, 280] width 60 height 25
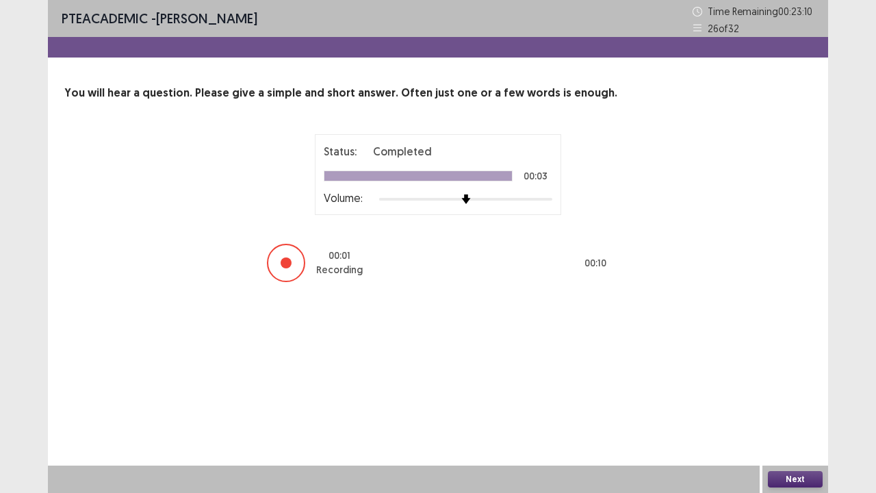
click at [790, 438] on button "Next" at bounding box center [795, 479] width 55 height 16
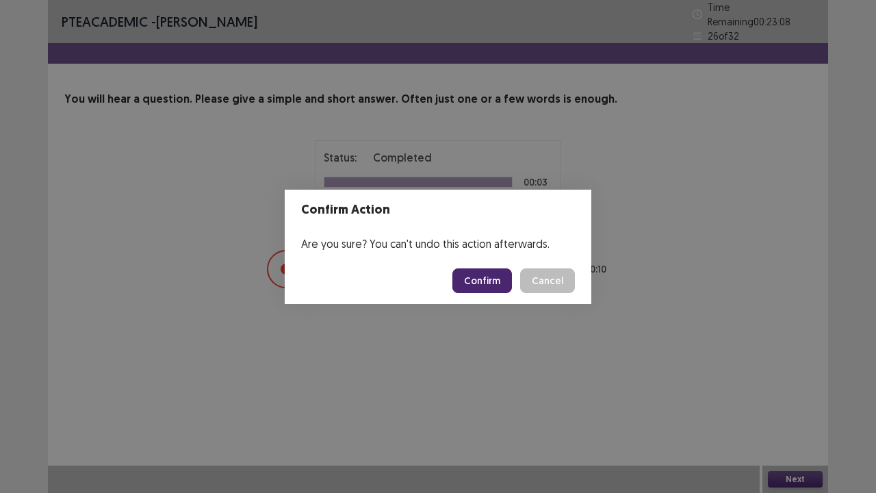
click at [504, 282] on button "Confirm" at bounding box center [482, 280] width 60 height 25
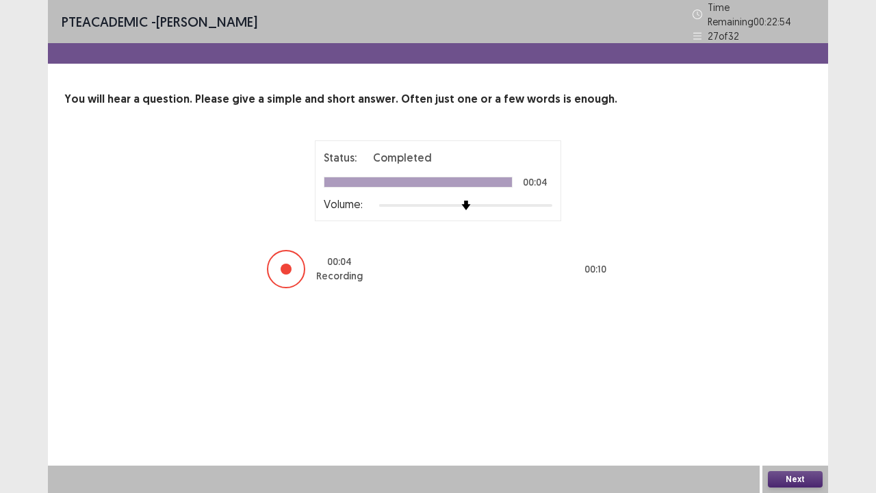
click at [785, 438] on button "Next" at bounding box center [795, 479] width 55 height 16
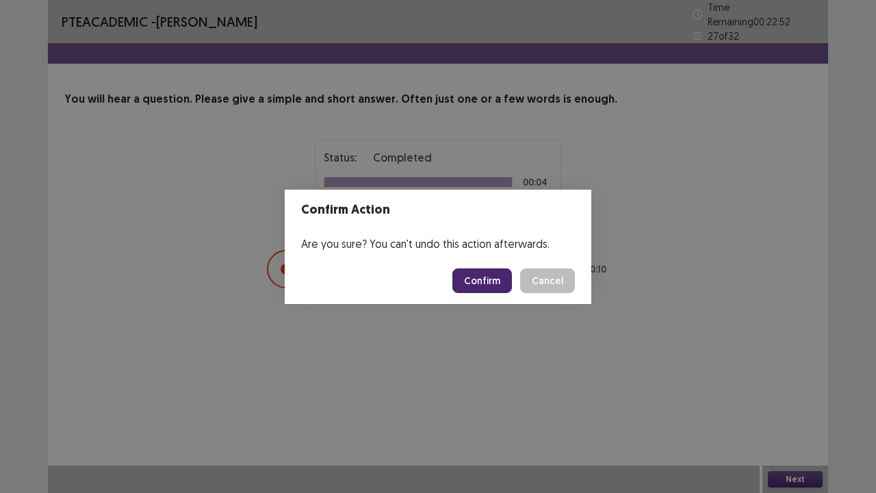
click at [483, 282] on button "Confirm" at bounding box center [482, 280] width 60 height 25
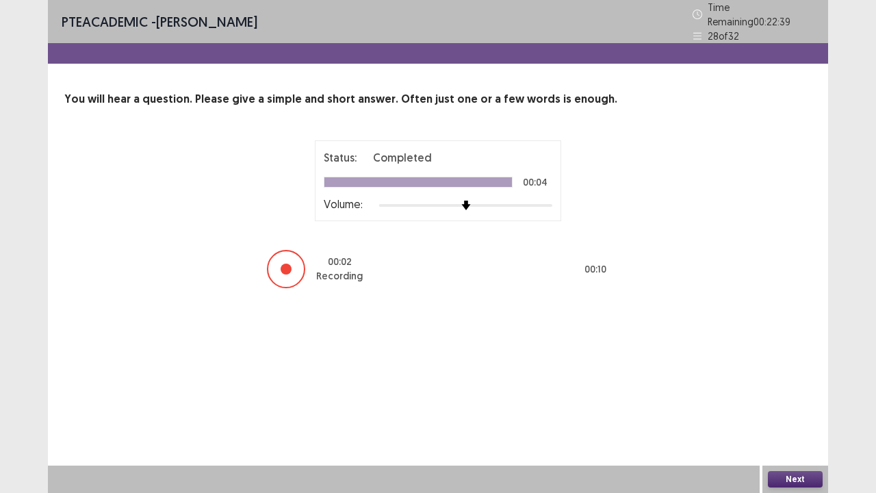
click at [798, 438] on button "Next" at bounding box center [795, 479] width 55 height 16
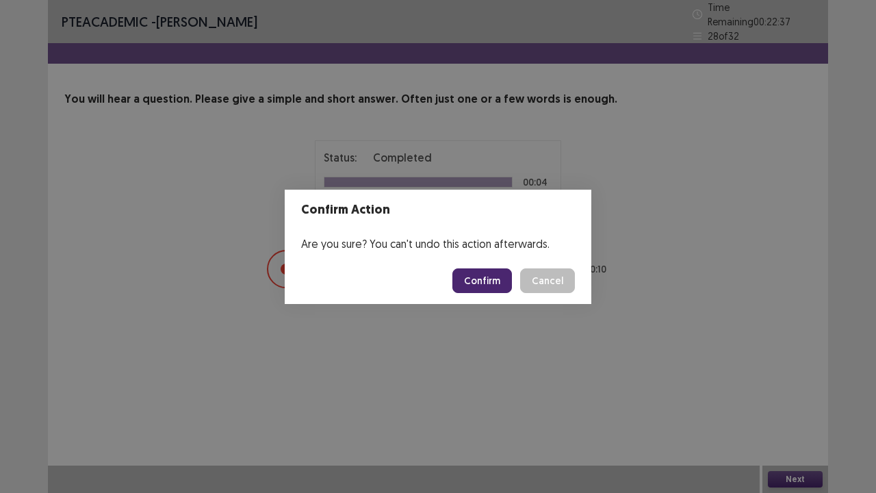
click at [484, 281] on button "Confirm" at bounding box center [482, 280] width 60 height 25
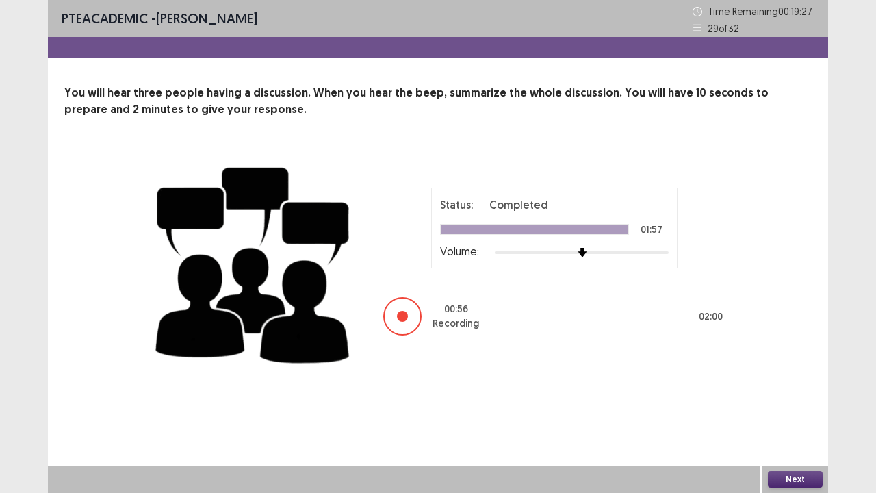
click at [785, 438] on button "Next" at bounding box center [795, 479] width 55 height 16
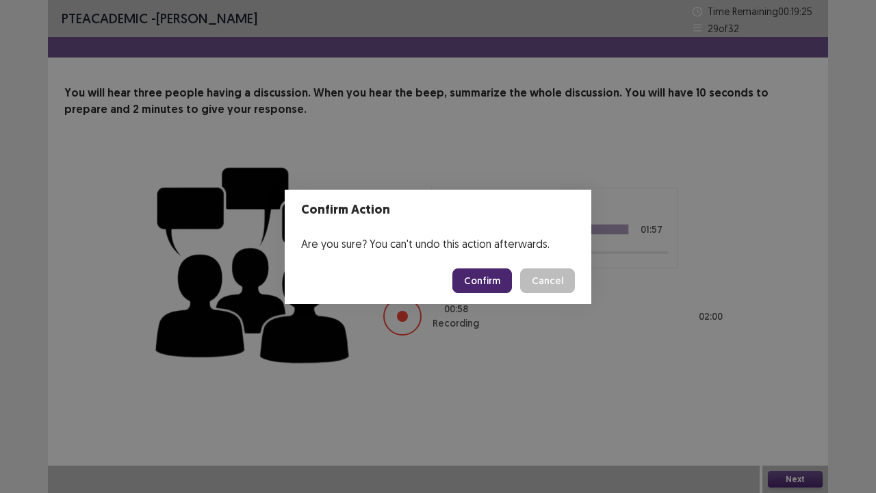
click at [471, 278] on button "Confirm" at bounding box center [482, 280] width 60 height 25
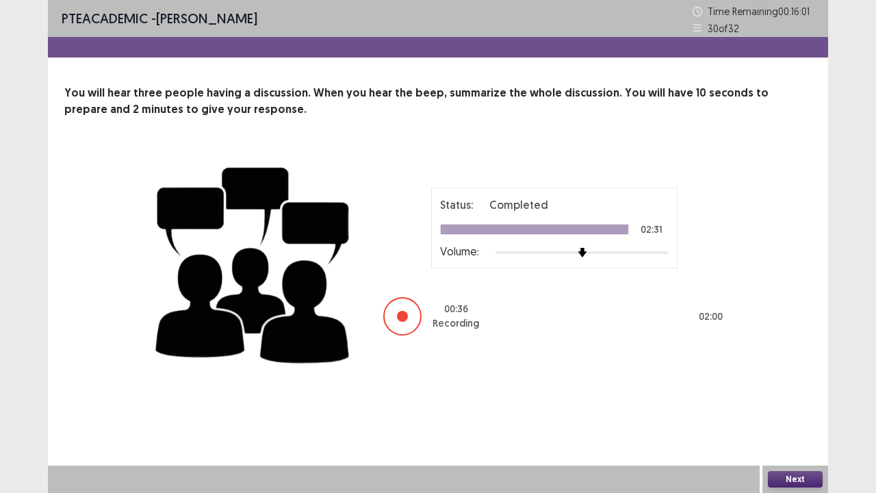
click at [787, 438] on button "Next" at bounding box center [795, 479] width 55 height 16
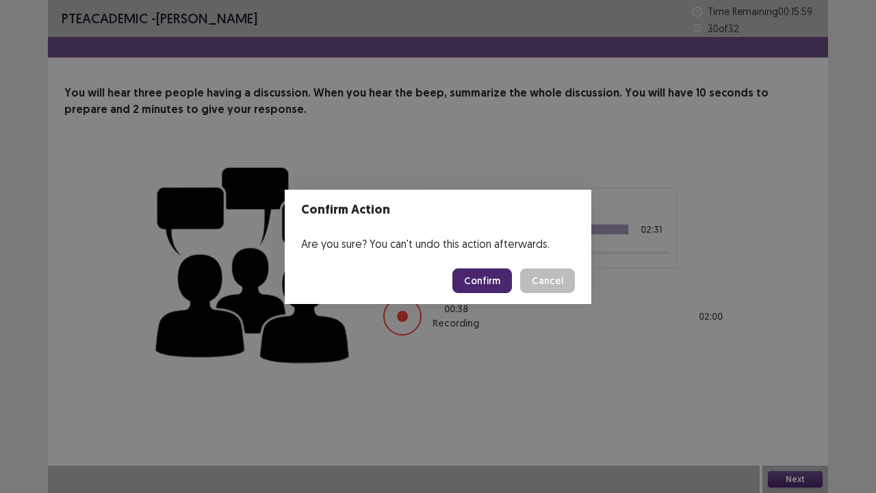
click at [482, 286] on button "Confirm" at bounding box center [482, 280] width 60 height 25
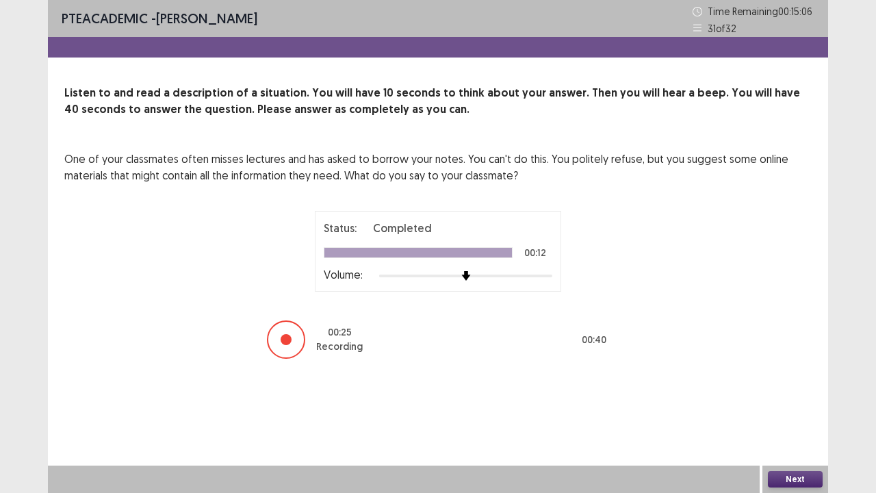
click at [792, 438] on button "Next" at bounding box center [795, 479] width 55 height 16
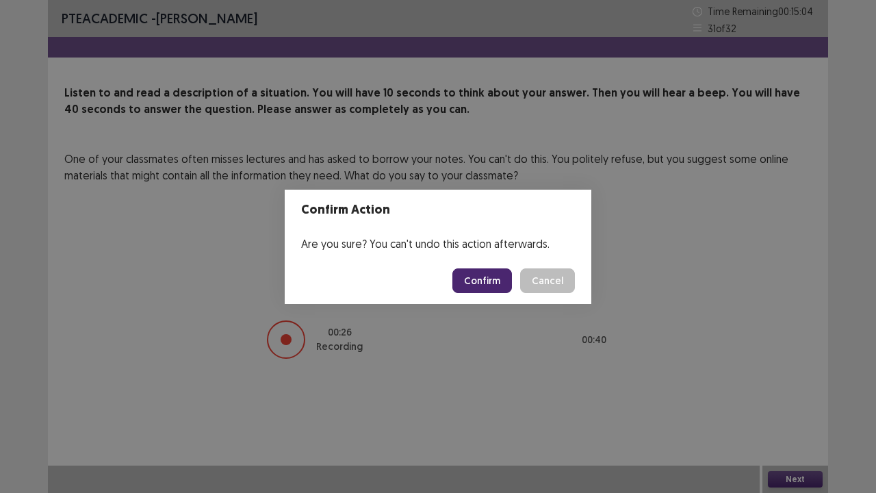
click at [487, 283] on button "Confirm" at bounding box center [482, 280] width 60 height 25
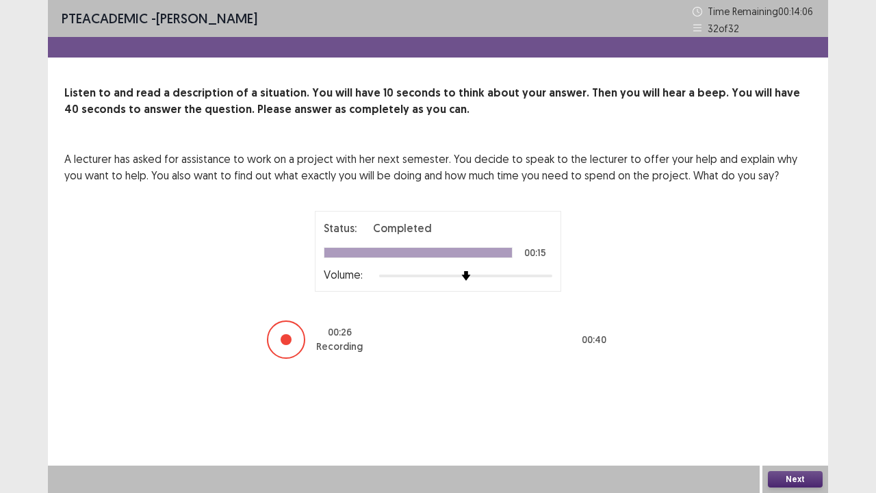
click at [792, 438] on button "Next" at bounding box center [795, 479] width 55 height 16
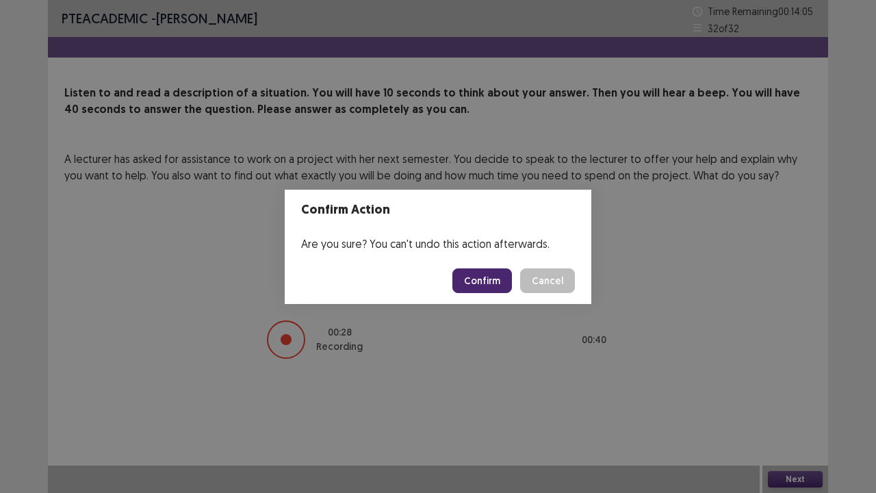
click at [490, 281] on button "Confirm" at bounding box center [482, 280] width 60 height 25
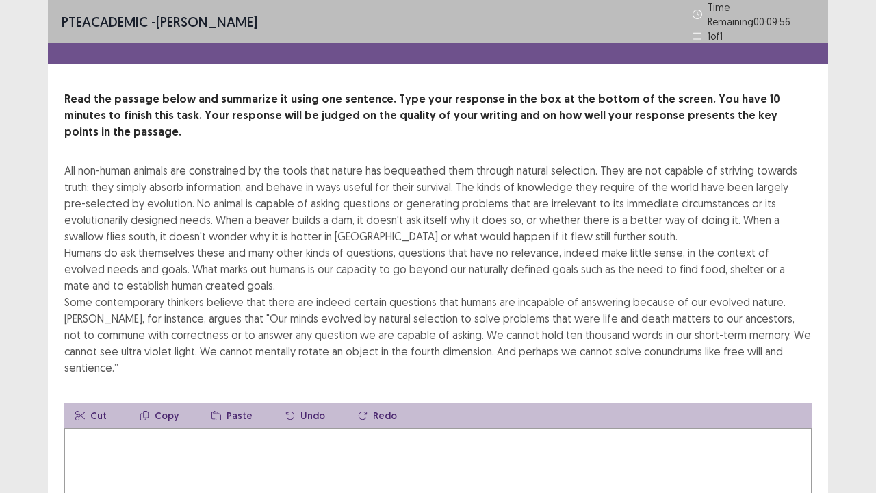
type textarea "*"
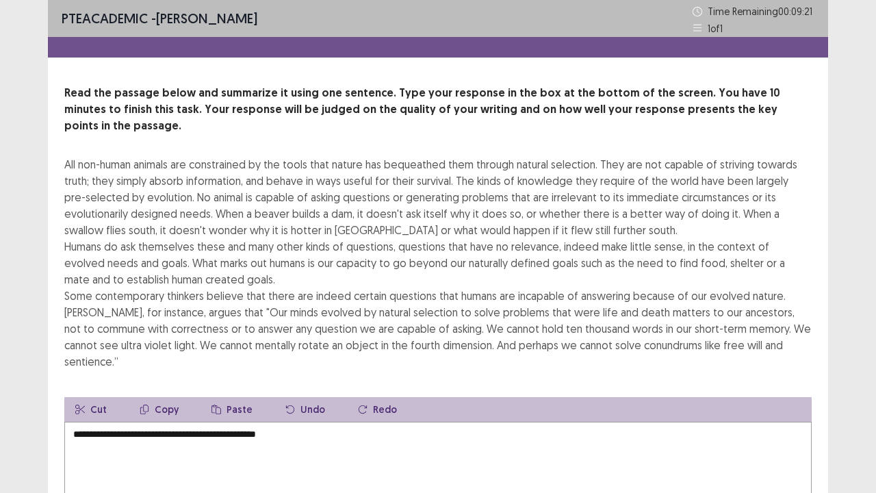
click at [277, 421] on textarea "**********" at bounding box center [437, 496] width 747 height 151
click at [308, 421] on textarea "**********" at bounding box center [437, 496] width 747 height 151
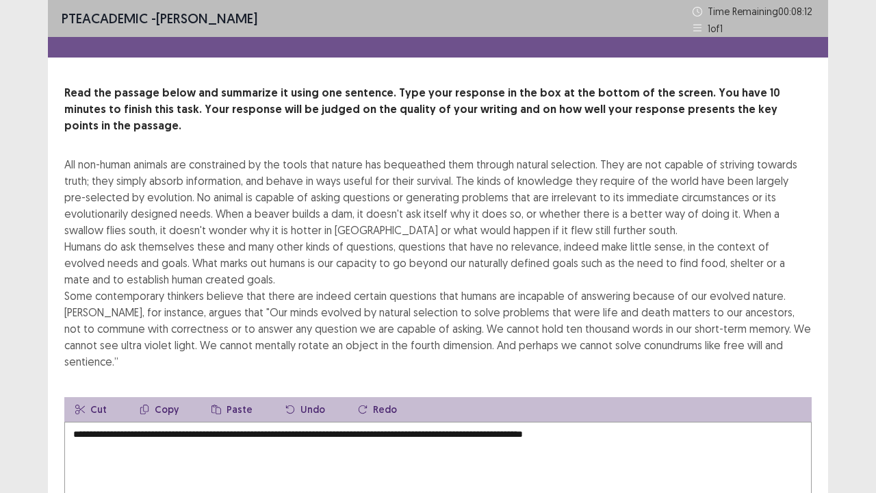
click at [648, 421] on textarea "**********" at bounding box center [437, 496] width 747 height 151
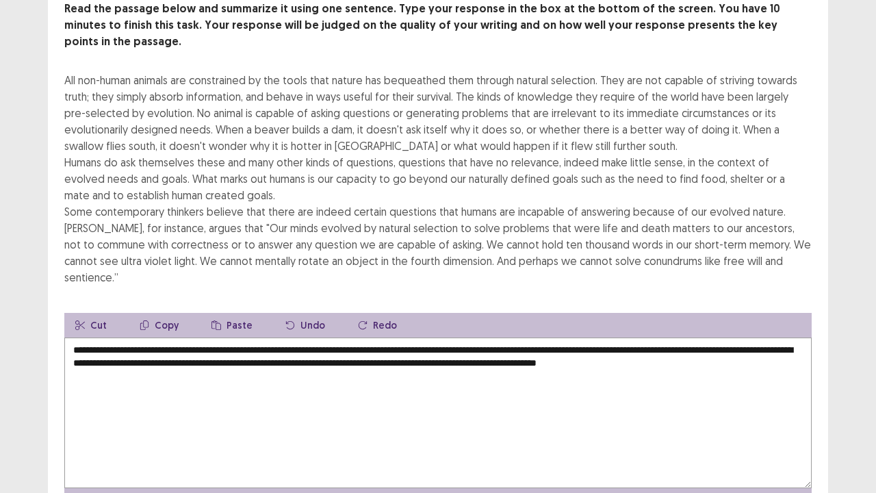
scroll to position [131, 0]
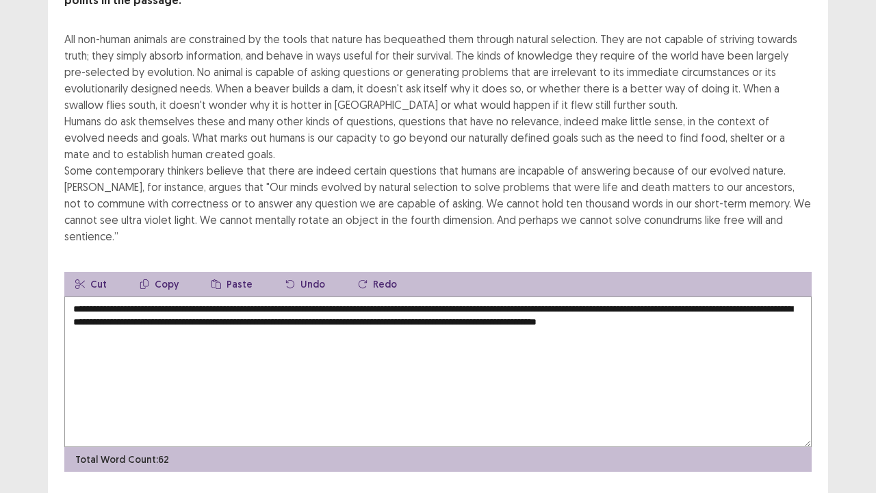
type textarea "**********"
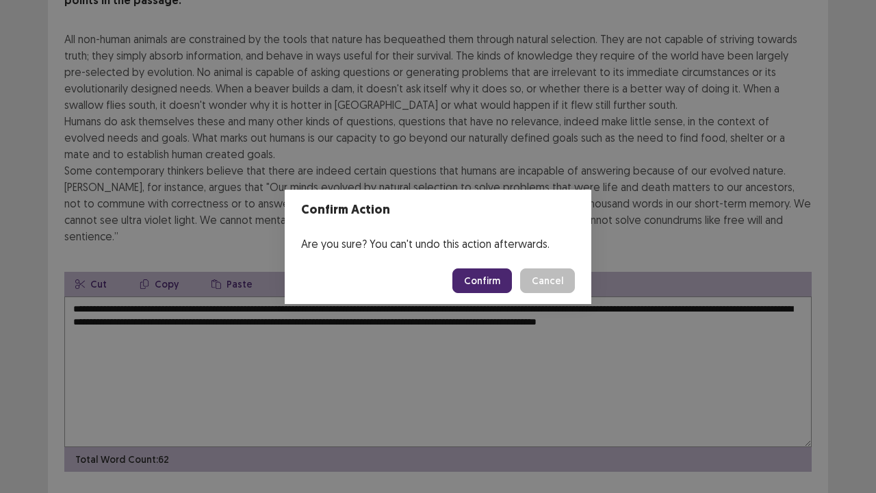
click at [484, 281] on button "Confirm" at bounding box center [482, 280] width 60 height 25
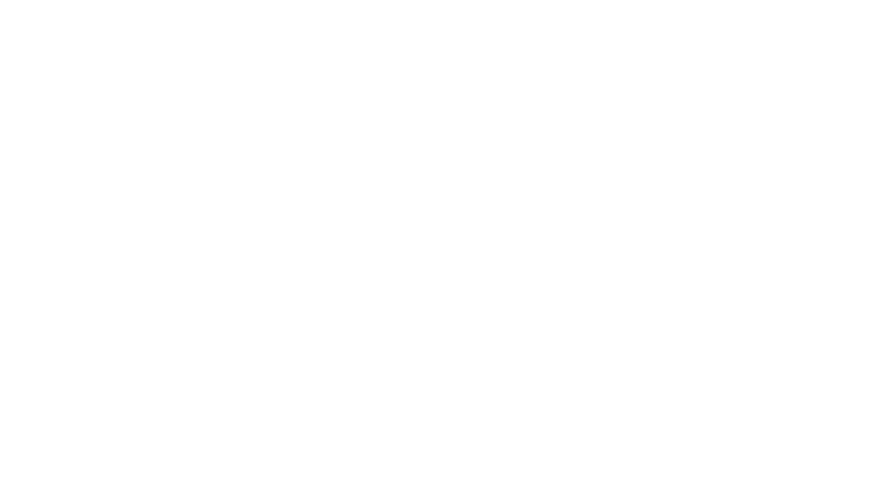
scroll to position [0, 0]
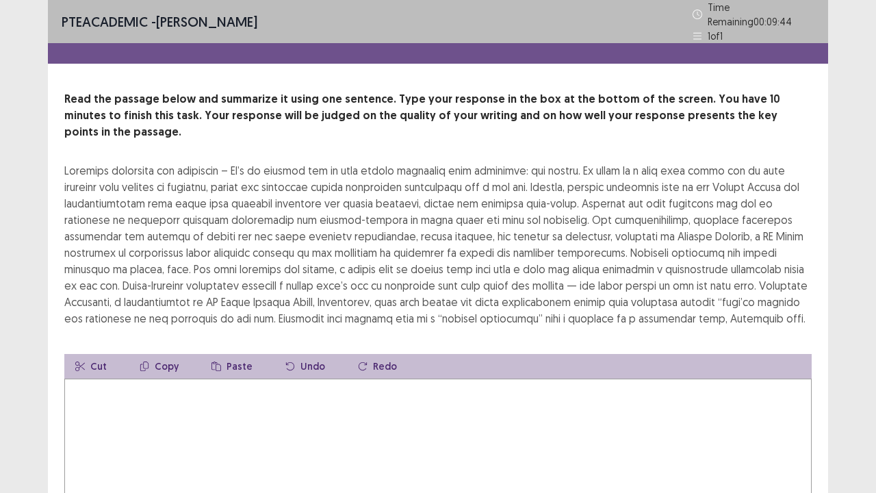
click at [161, 398] on textarea at bounding box center [437, 453] width 747 height 151
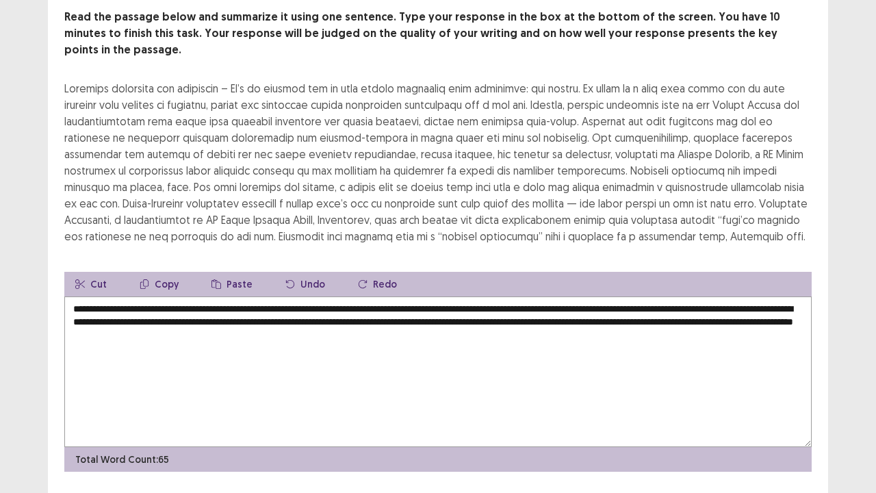
scroll to position [99, 0]
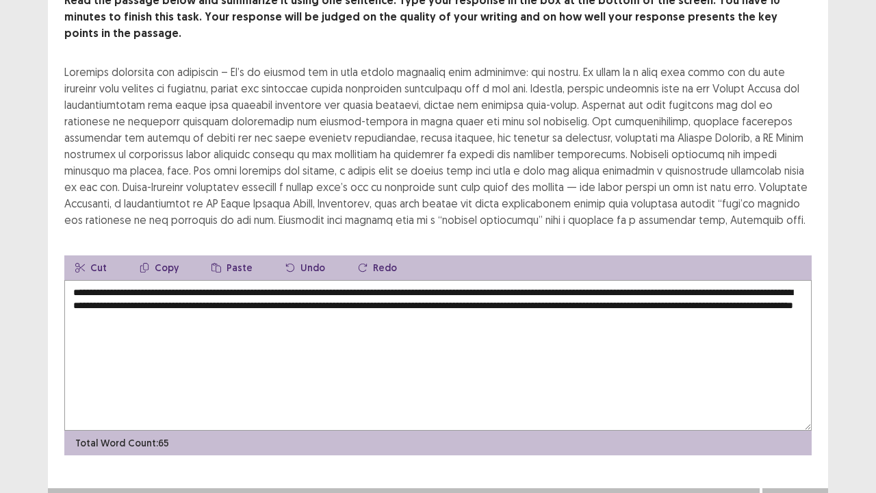
type textarea "**********"
click at [807, 438] on button "Next" at bounding box center [795, 501] width 55 height 16
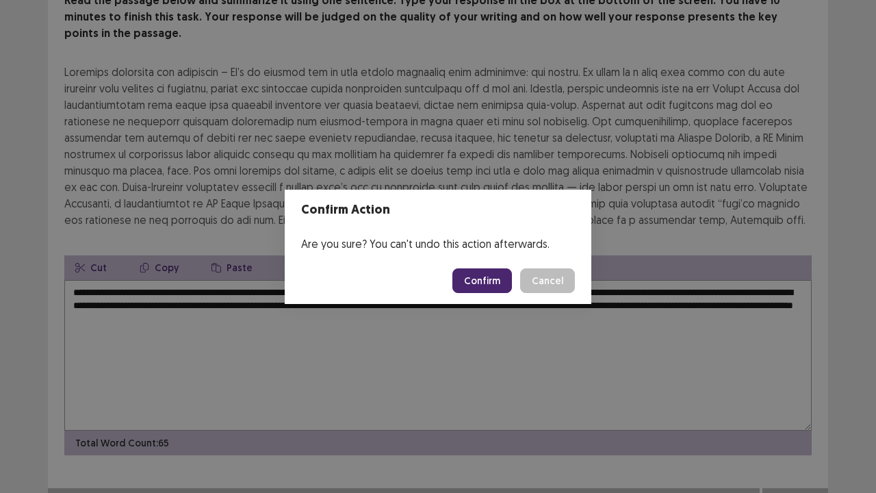
click at [484, 279] on button "Confirm" at bounding box center [482, 280] width 60 height 25
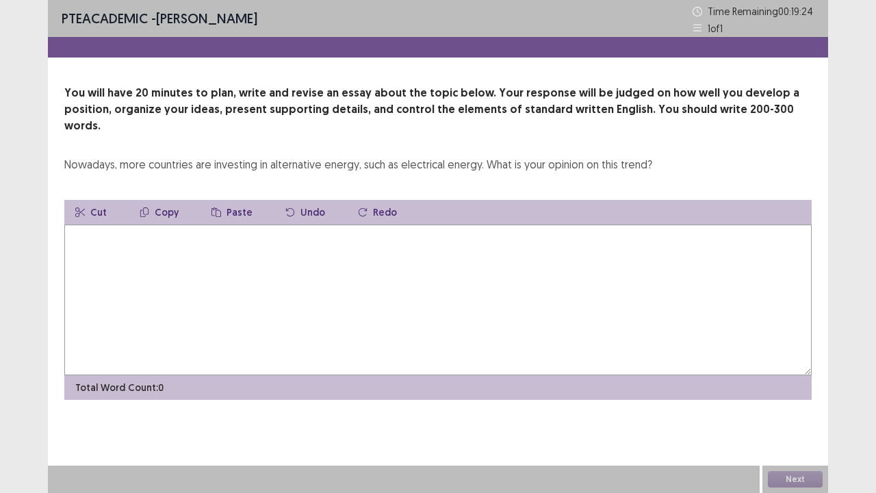
click at [105, 238] on textarea at bounding box center [437, 299] width 747 height 151
type textarea "*"
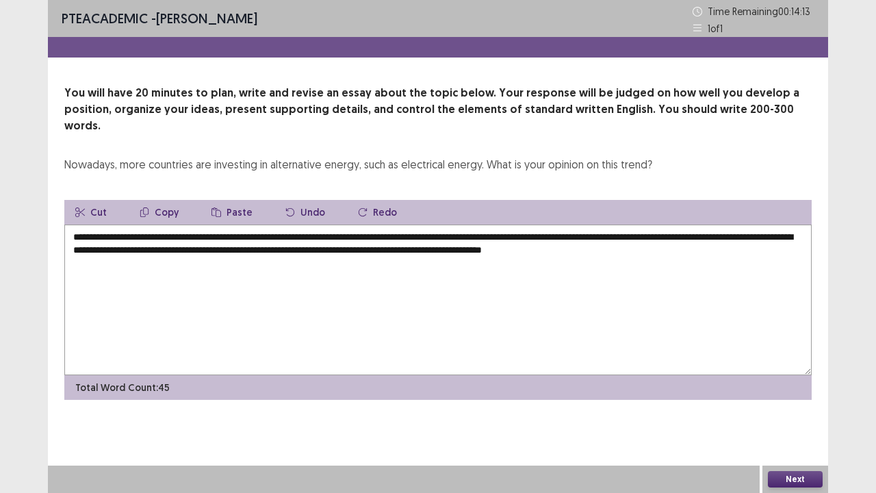
click at [254, 235] on textarea "**********" at bounding box center [437, 299] width 747 height 151
click at [262, 252] on textarea "**********" at bounding box center [437, 299] width 747 height 151
click at [345, 235] on textarea "**********" at bounding box center [437, 299] width 747 height 151
click at [427, 235] on textarea "**********" at bounding box center [437, 299] width 747 height 151
click at [390, 258] on textarea "**********" at bounding box center [437, 299] width 747 height 151
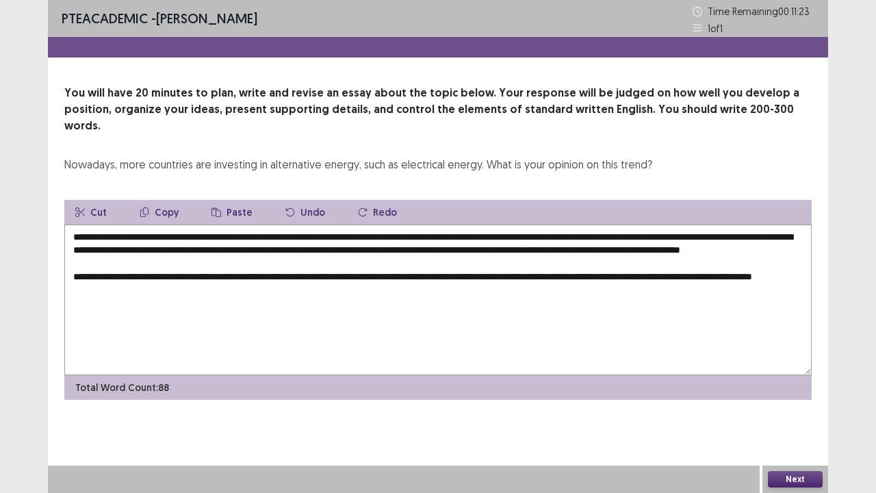
click at [390, 258] on textarea "**********" at bounding box center [437, 299] width 747 height 151
click at [242, 307] on textarea "**********" at bounding box center [437, 299] width 747 height 151
click at [499, 292] on textarea "**********" at bounding box center [437, 299] width 747 height 151
click at [560, 287] on textarea "**********" at bounding box center [437, 299] width 747 height 151
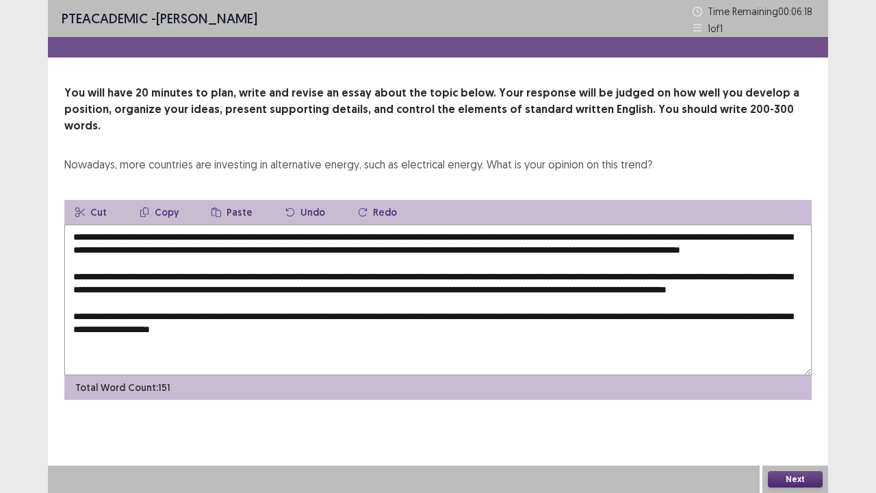
click at [229, 308] on textarea "**********" at bounding box center [437, 299] width 747 height 151
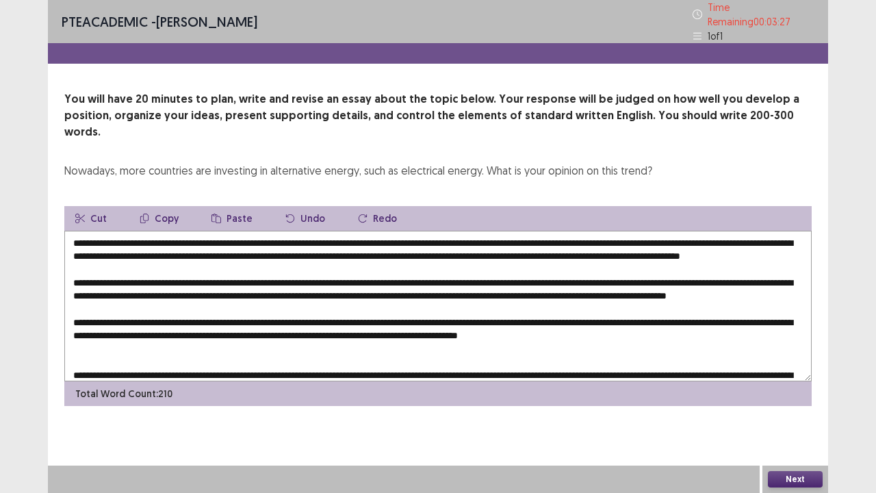
scroll to position [13, 0]
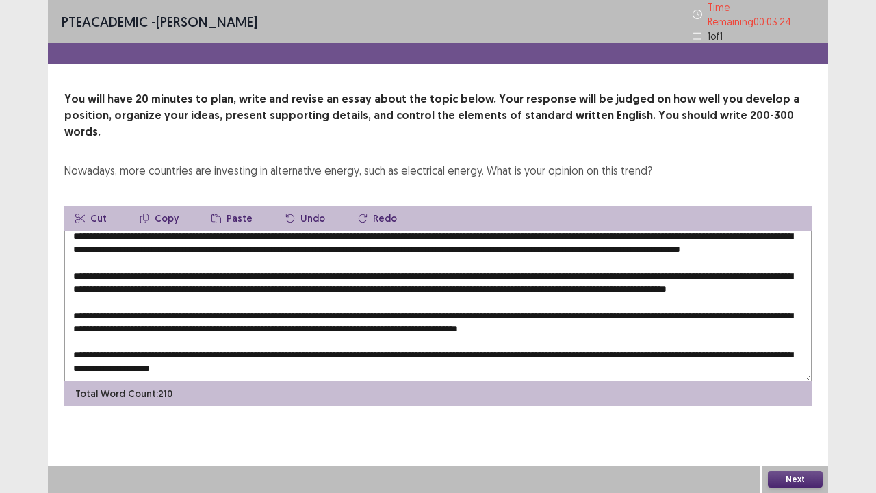
type textarea "**********"
click at [790, 438] on button "Next" at bounding box center [795, 479] width 55 height 16
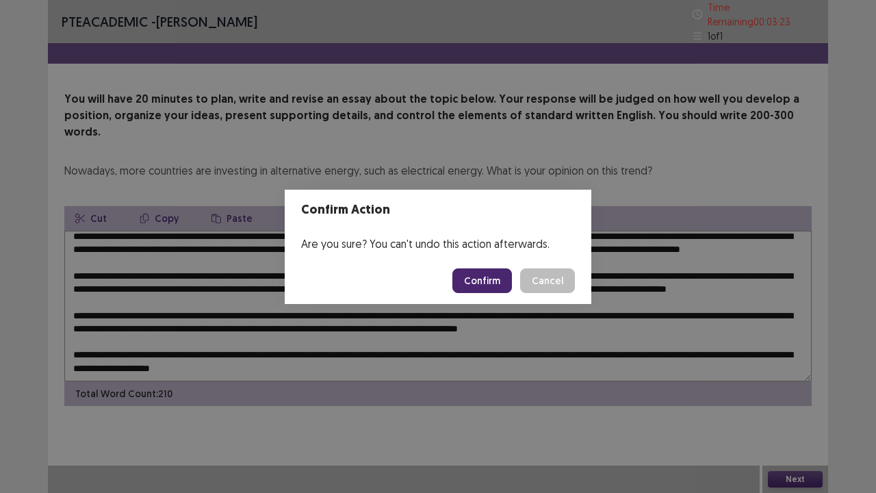
click at [471, 291] on button "Confirm" at bounding box center [482, 280] width 60 height 25
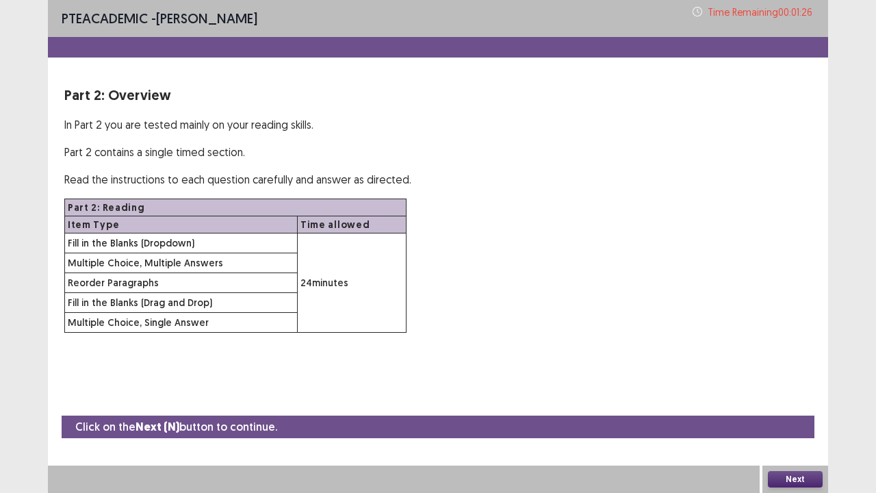
click at [792, 438] on button "Next" at bounding box center [795, 479] width 55 height 16
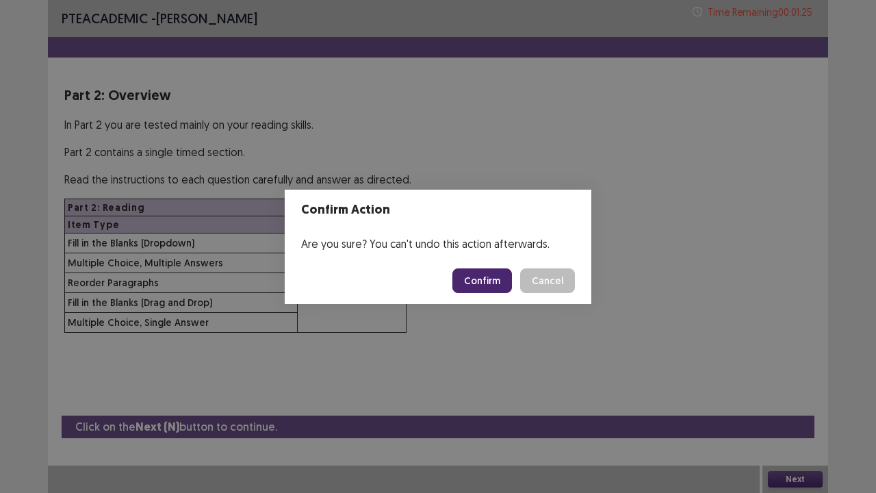
click at [484, 291] on button "Confirm" at bounding box center [482, 280] width 60 height 25
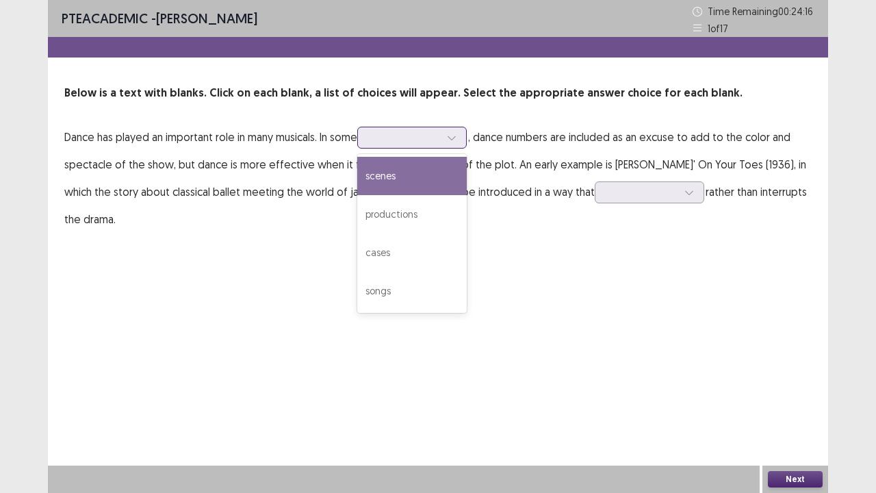
click at [434, 252] on div "cases" at bounding box center [411, 252] width 109 height 38
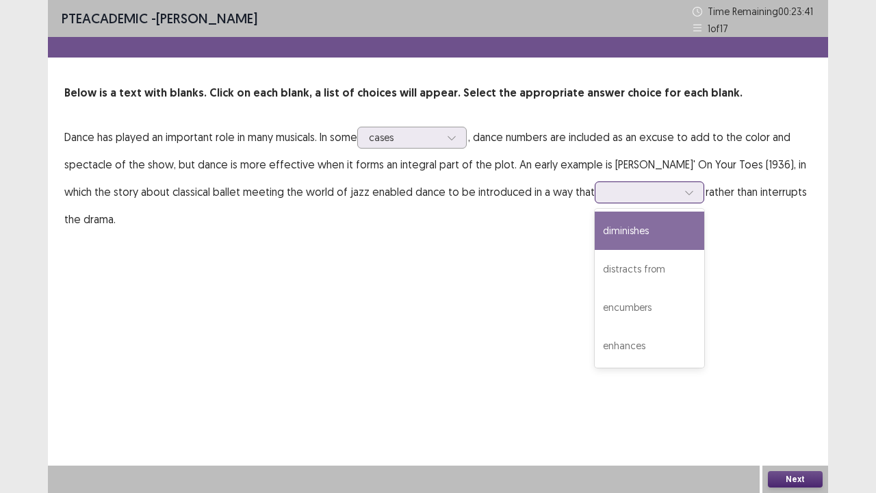
click at [684, 225] on div "diminishes" at bounding box center [649, 230] width 109 height 38
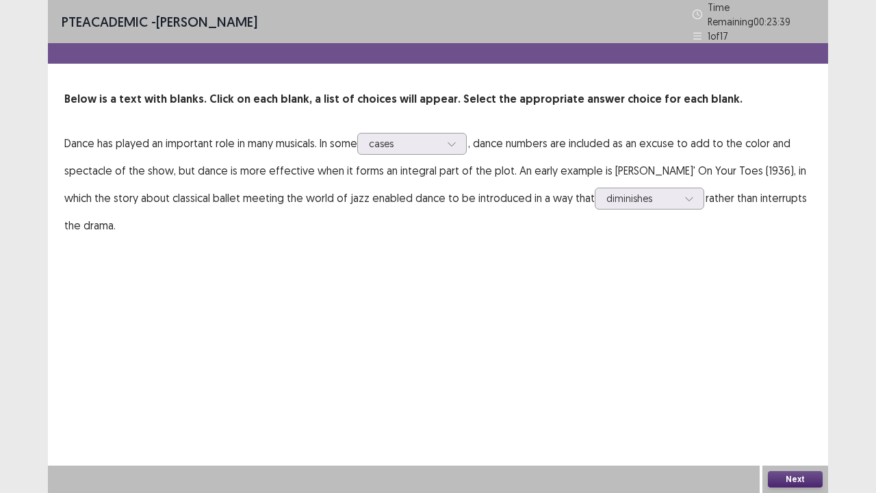
click at [798, 438] on button "Next" at bounding box center [795, 479] width 55 height 16
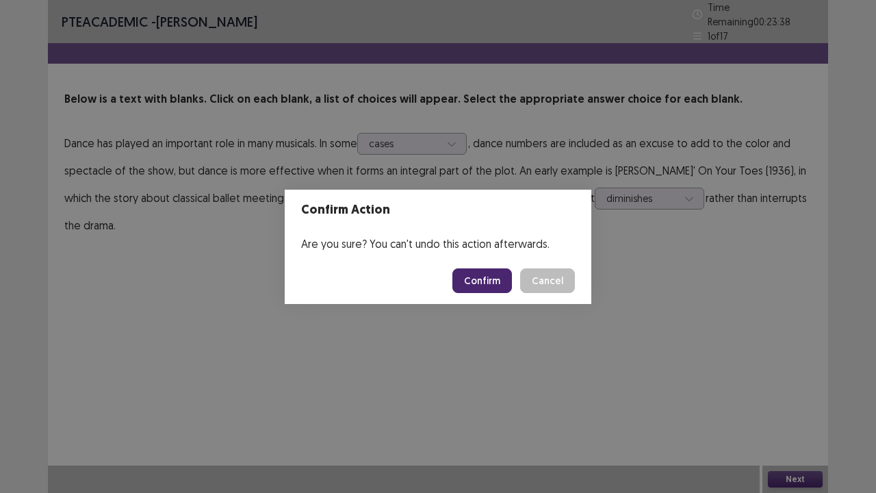
click at [490, 282] on button "Confirm" at bounding box center [482, 280] width 60 height 25
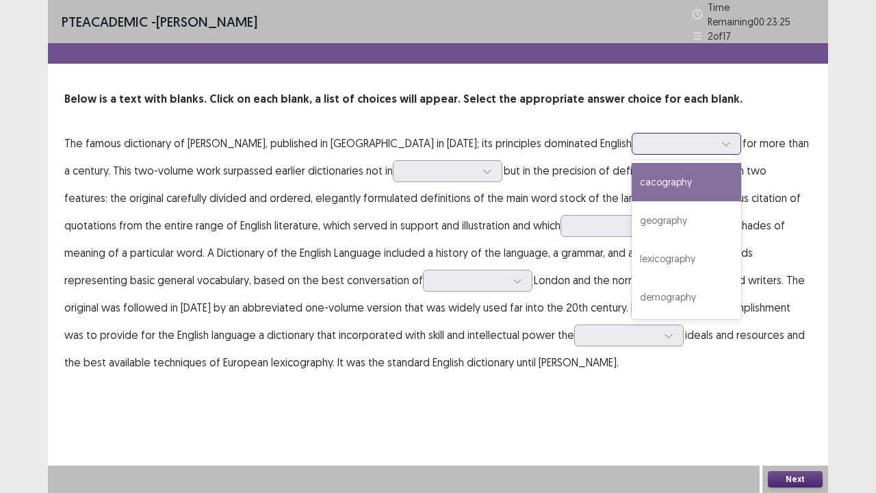
click at [635, 220] on div "geography" at bounding box center [686, 220] width 109 height 38
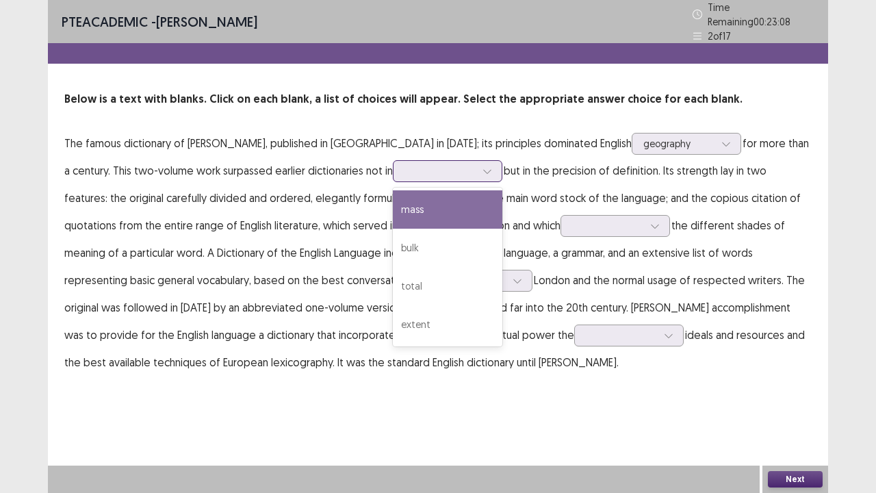
click at [421, 200] on div "mass" at bounding box center [447, 209] width 109 height 38
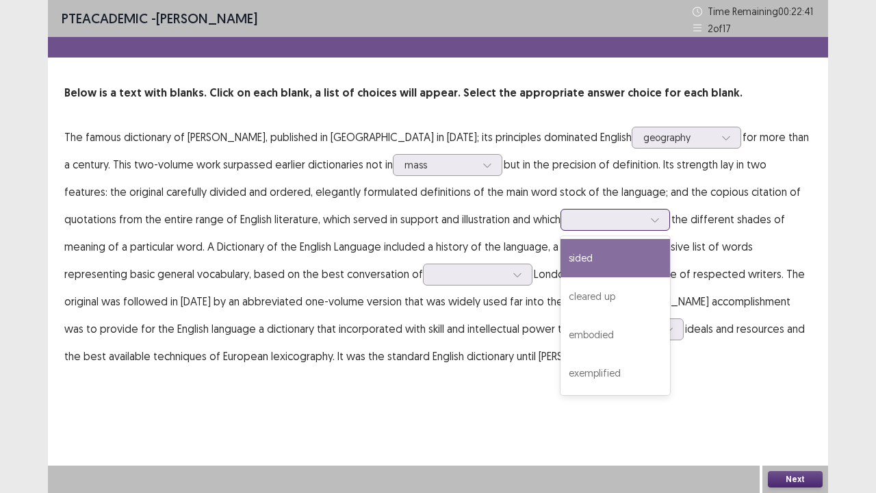
click at [560, 338] on div "embodied" at bounding box center [614, 334] width 109 height 38
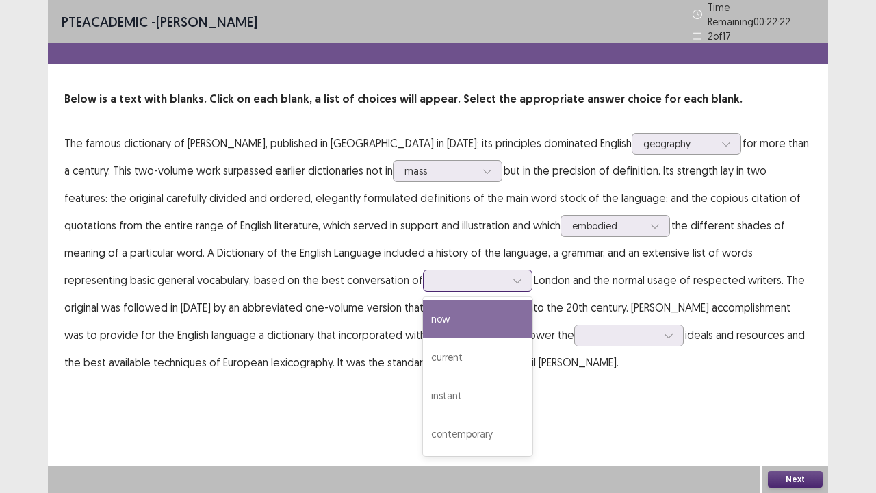
click at [423, 351] on div "current" at bounding box center [477, 357] width 109 height 38
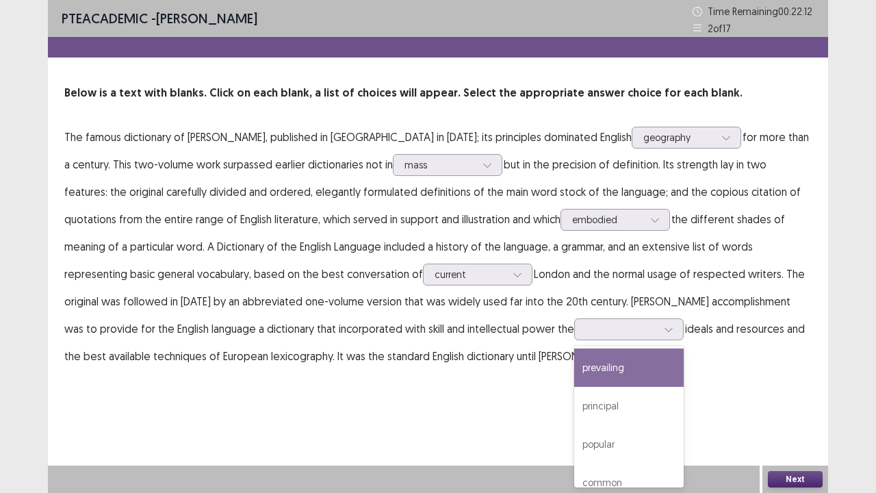
click at [667, 397] on div "PTE academic - [PERSON_NAME] Time Remaining 00 : 22 : 12 2 of 17 Below is a tex…" at bounding box center [438, 246] width 780 height 493
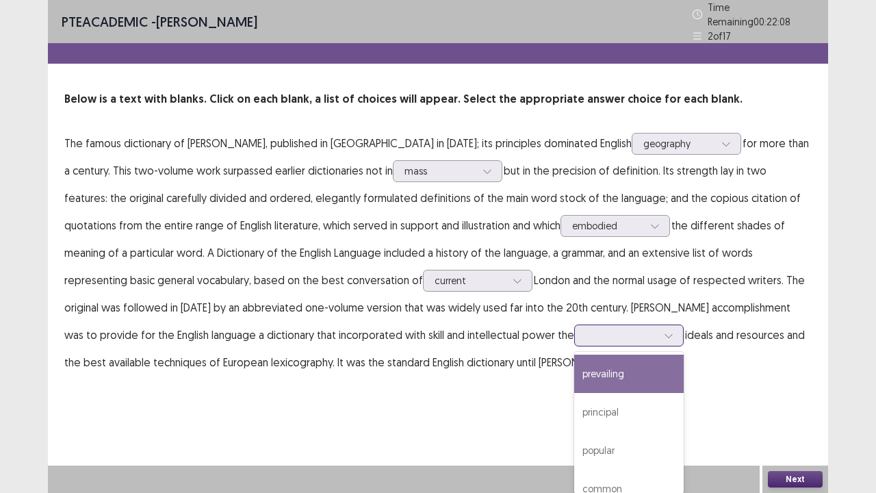
scroll to position [16, 0]
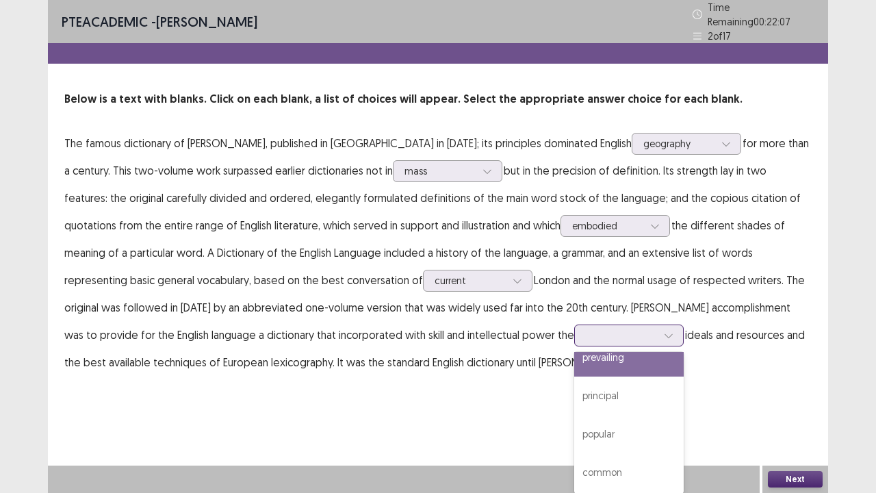
click at [574, 438] on div "common" at bounding box center [628, 472] width 109 height 38
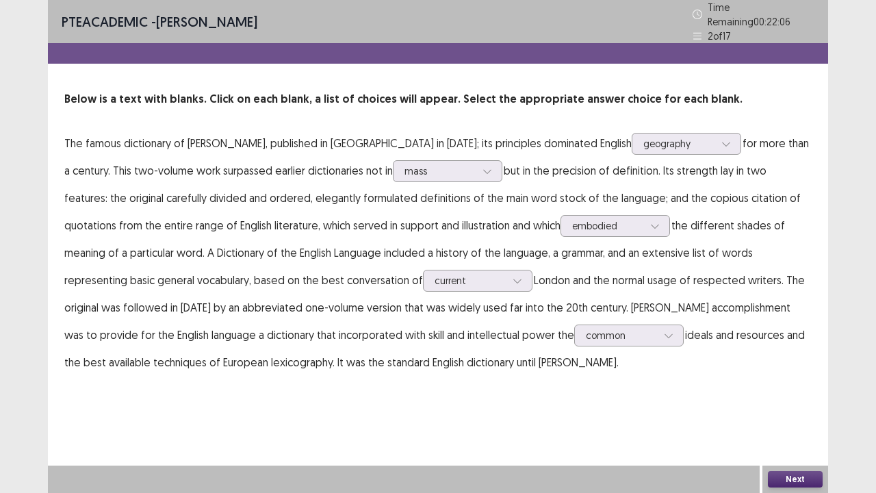
click at [803, 438] on button "Next" at bounding box center [795, 479] width 55 height 16
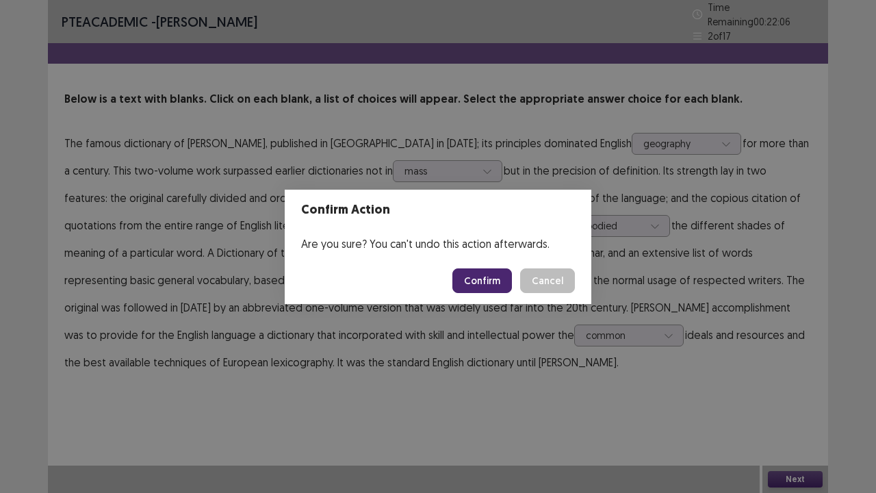
click at [460, 289] on button "Confirm" at bounding box center [482, 280] width 60 height 25
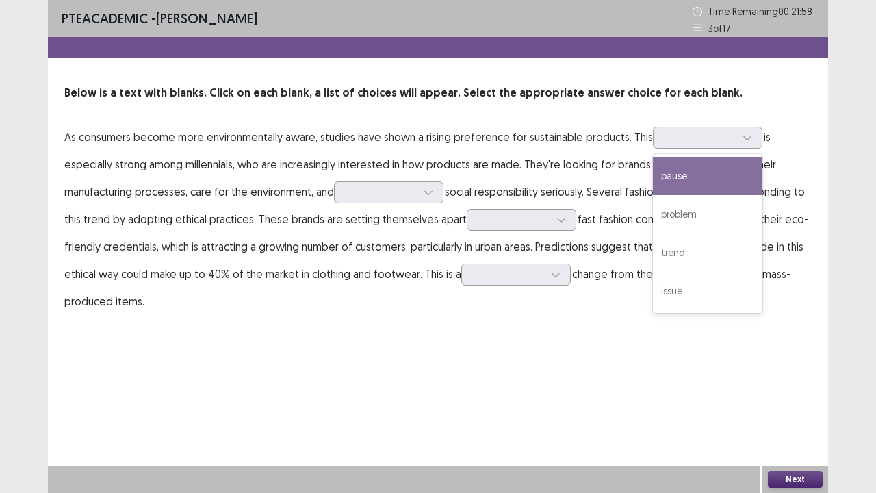
click at [829, 151] on div "PTE academic - [PERSON_NAME] Time Remaining 00 : 21 : 58 3 of 17 Below is a tex…" at bounding box center [438, 246] width 876 height 493
click at [733, 307] on div "issue" at bounding box center [707, 291] width 109 height 38
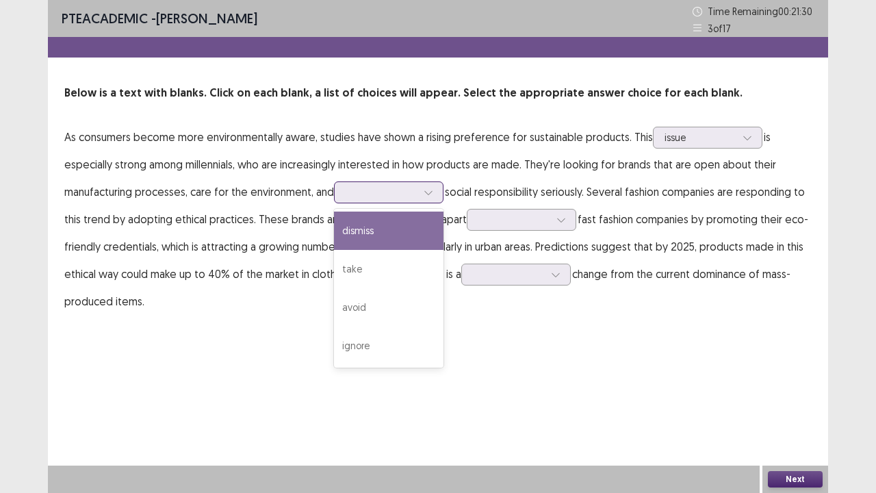
click at [406, 301] on div "avoid" at bounding box center [388, 307] width 109 height 38
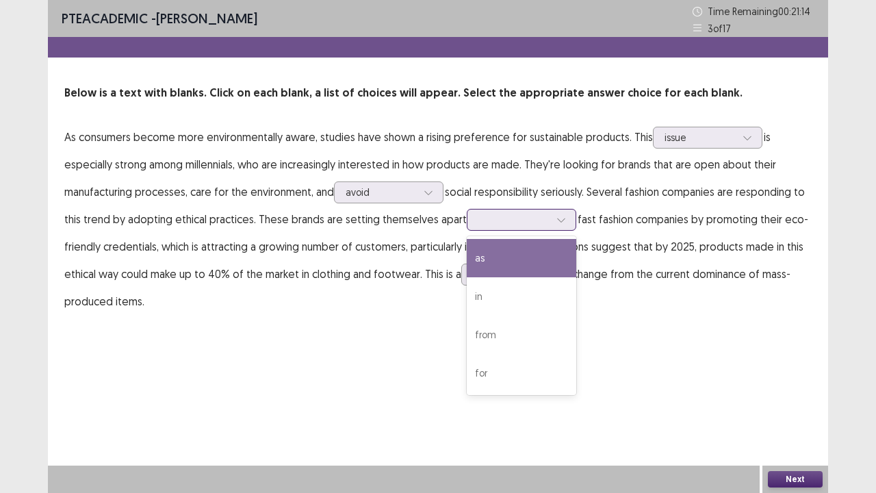
click at [547, 345] on div "from" at bounding box center [521, 334] width 109 height 38
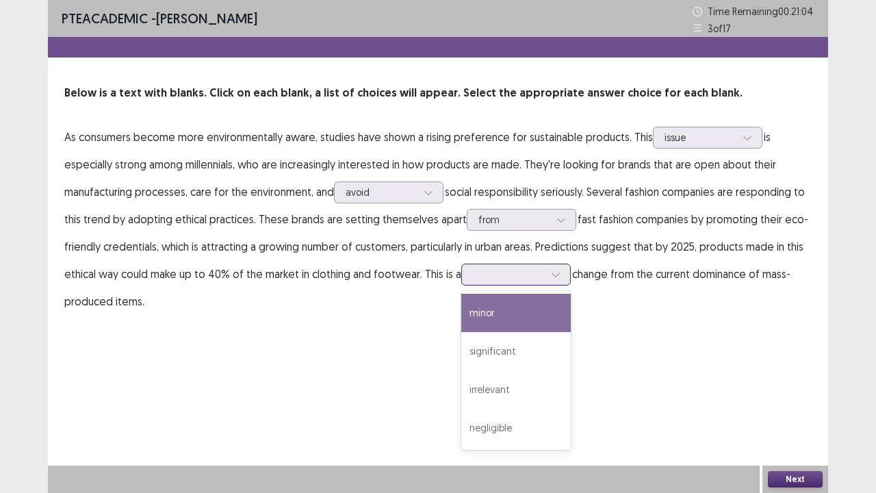
click at [537, 309] on div "minor" at bounding box center [515, 313] width 109 height 38
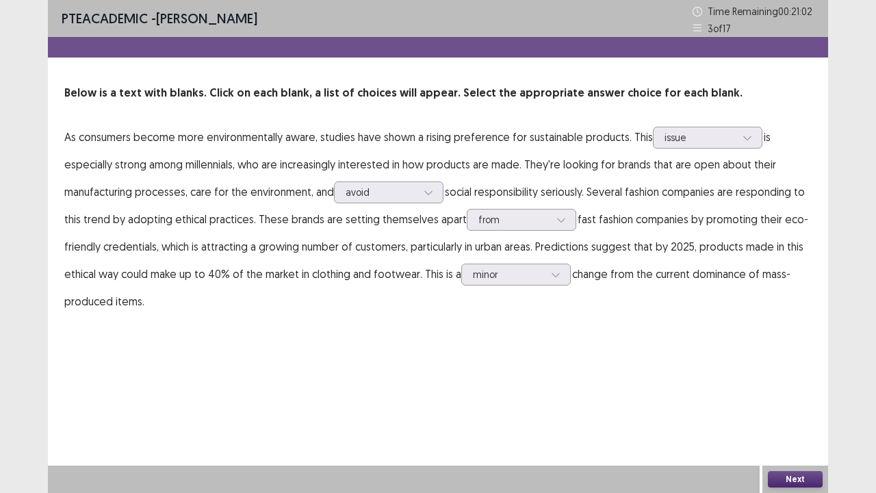
click at [790, 438] on button "Next" at bounding box center [795, 479] width 55 height 16
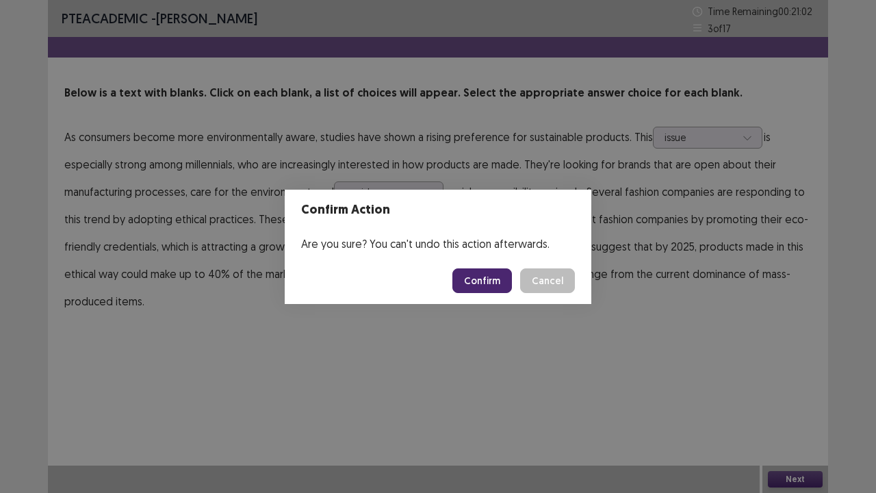
click at [474, 282] on button "Confirm" at bounding box center [482, 280] width 60 height 25
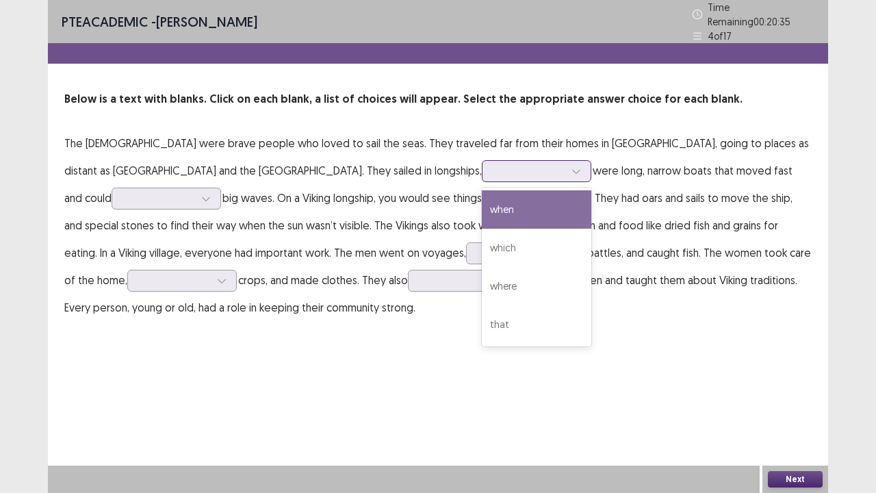
click at [482, 251] on div "which" at bounding box center [536, 248] width 109 height 38
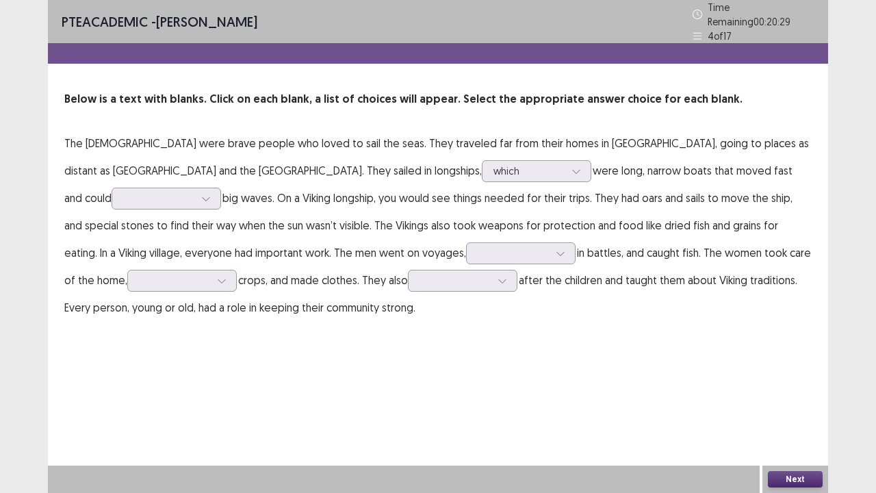
click at [773, 183] on p "The [DEMOGRAPHIC_DATA] were brave people who loved to sail the seas. They trave…" at bounding box center [437, 225] width 747 height 192
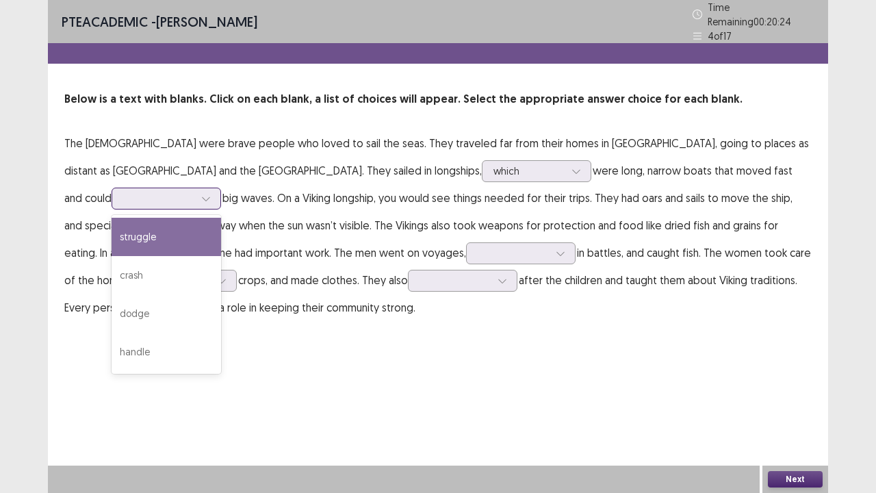
click at [221, 333] on div "handle" at bounding box center [166, 352] width 109 height 38
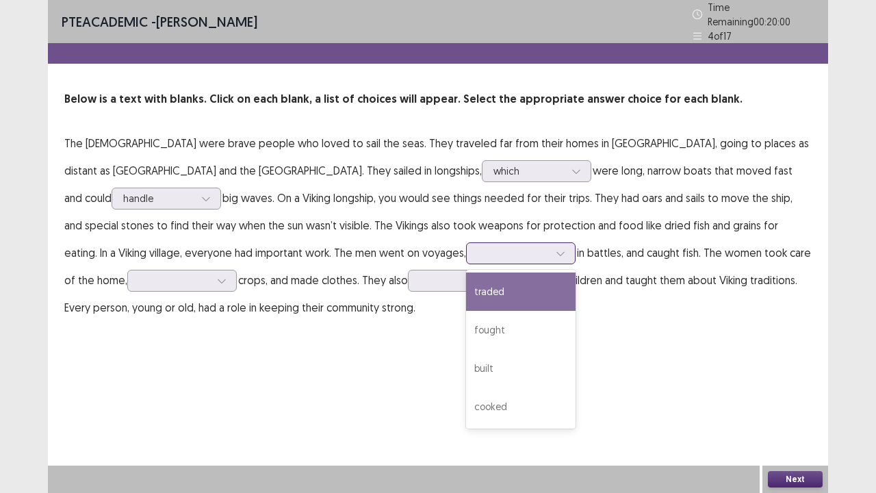
click at [466, 311] on div "fought" at bounding box center [520, 330] width 109 height 38
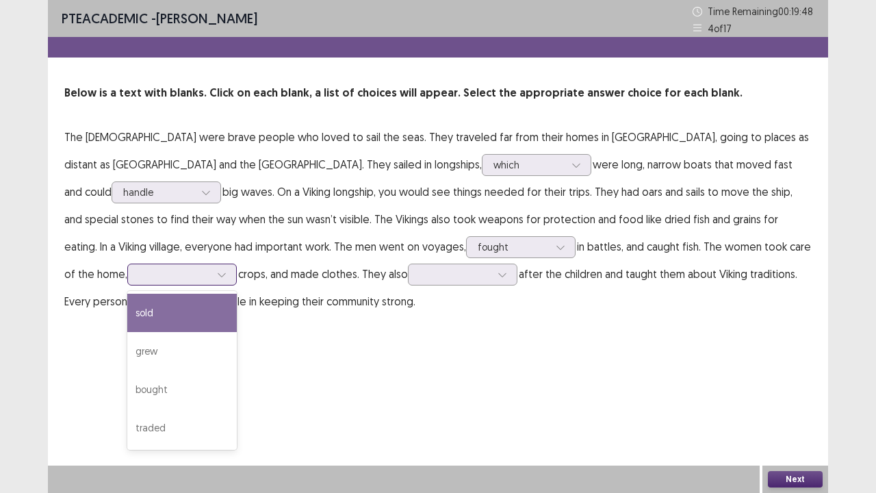
click at [237, 332] on div "grew" at bounding box center [181, 351] width 109 height 38
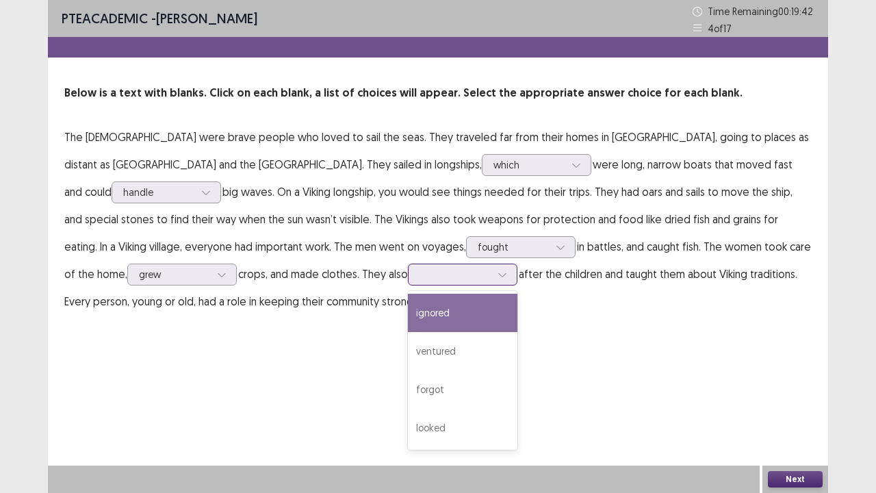
click at [408, 418] on div "looked" at bounding box center [462, 427] width 109 height 38
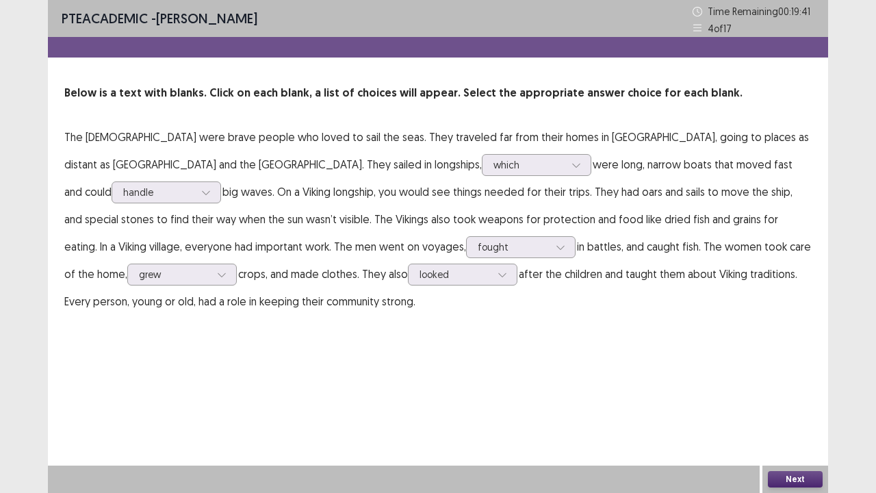
click at [799, 438] on button "Next" at bounding box center [795, 479] width 55 height 16
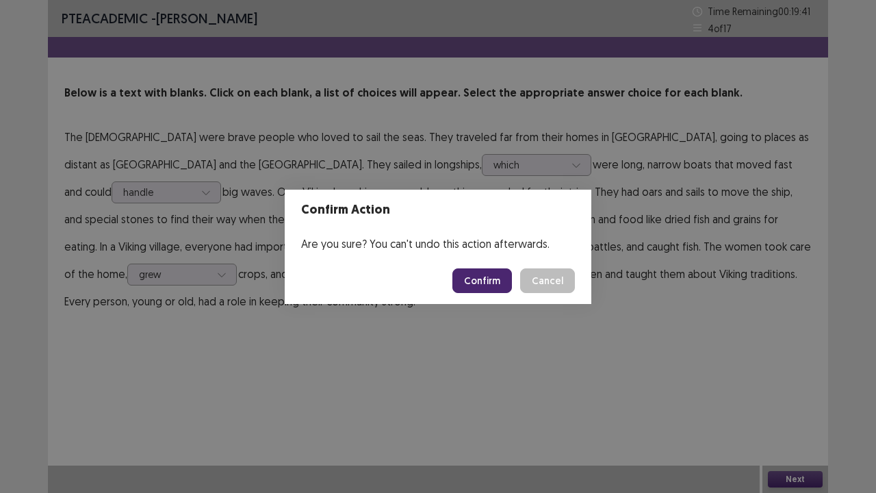
click at [473, 277] on button "Confirm" at bounding box center [482, 280] width 60 height 25
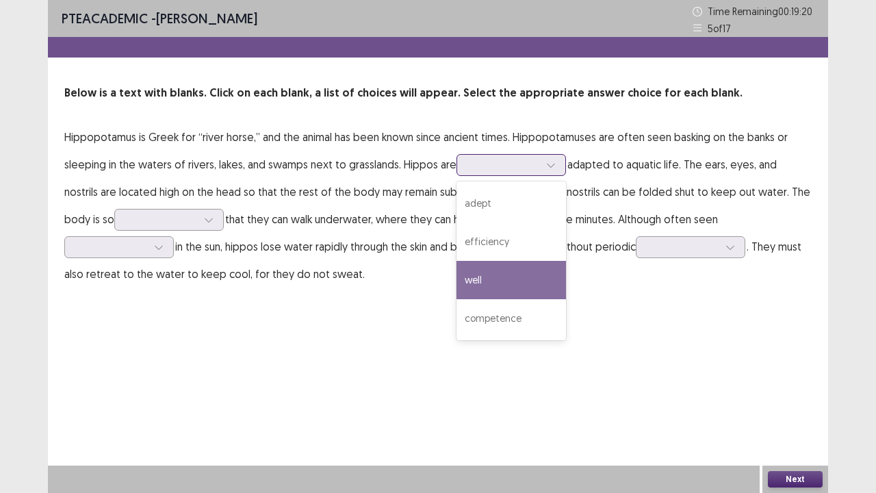
click at [538, 281] on div "well" at bounding box center [510, 280] width 109 height 38
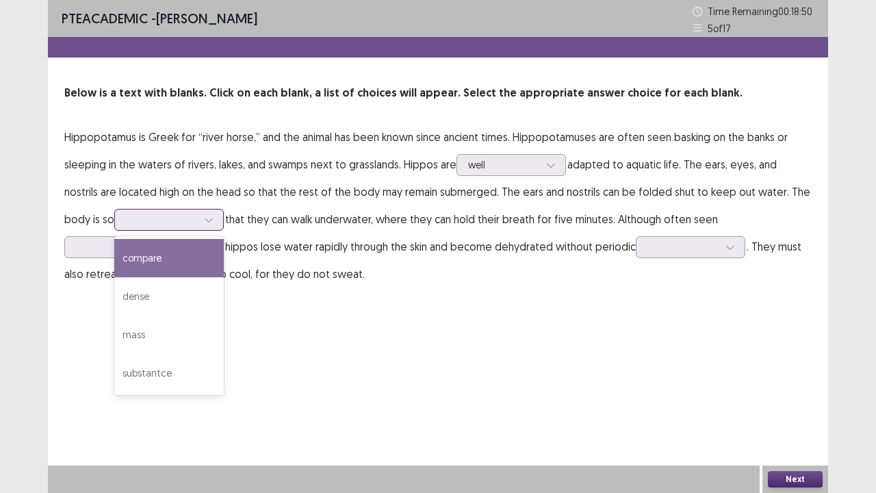
click at [140, 366] on div "substantce" at bounding box center [168, 373] width 109 height 38
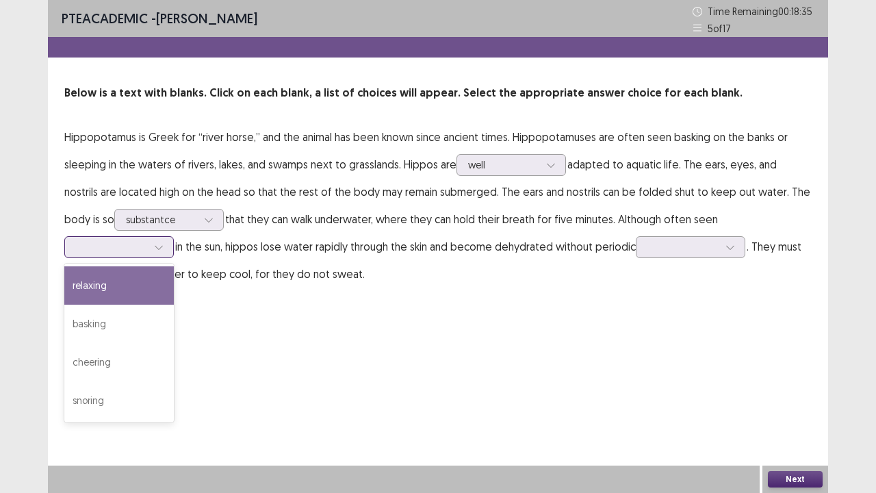
click at [174, 383] on div "snoring" at bounding box center [118, 400] width 109 height 38
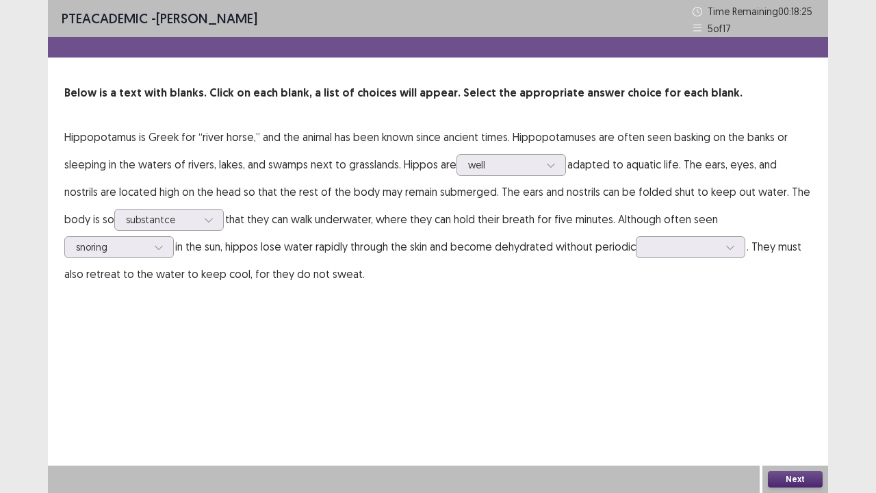
click at [510, 397] on div "PTE academic - [PERSON_NAME] Time Remaining 00 : 18 : 25 5 of 17 Below is a tex…" at bounding box center [438, 246] width 780 height 493
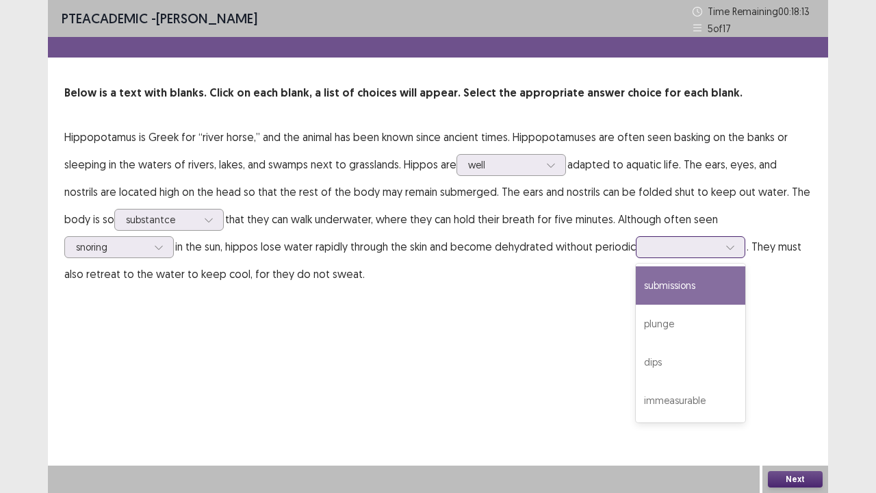
click at [636, 285] on div "submissions" at bounding box center [690, 285] width 109 height 38
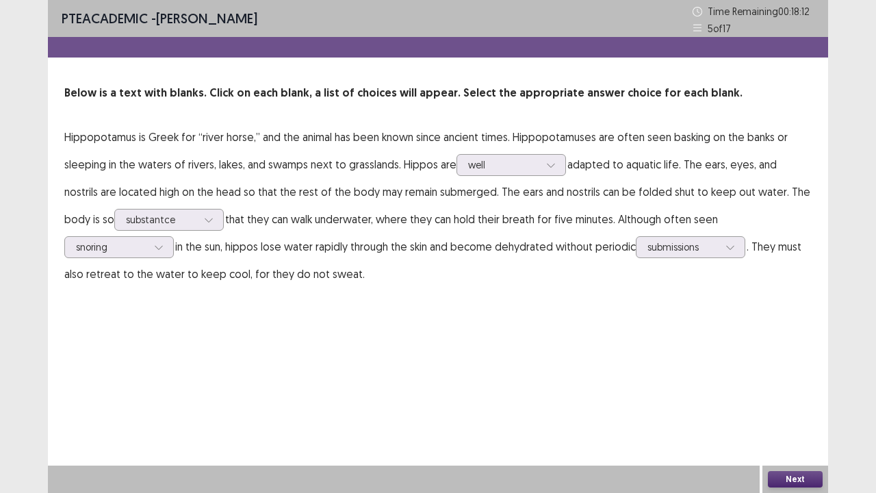
click at [792, 438] on button "Next" at bounding box center [795, 479] width 55 height 16
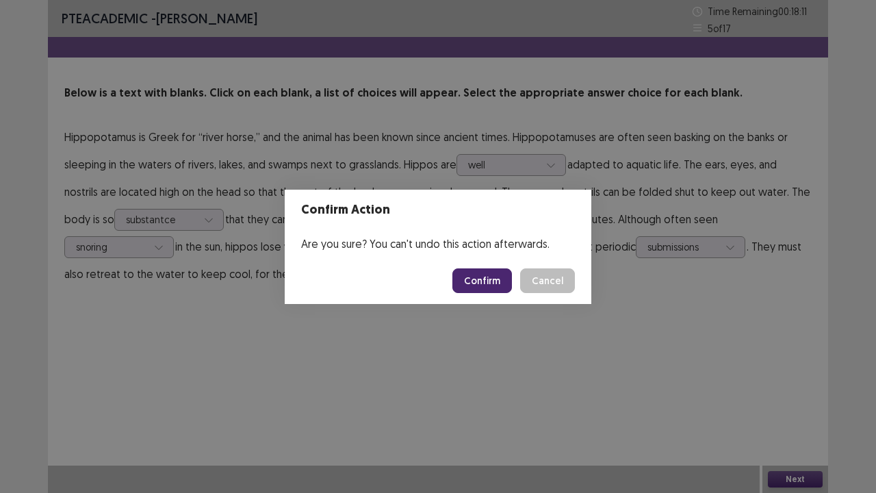
click at [464, 268] on button "Confirm" at bounding box center [482, 280] width 60 height 25
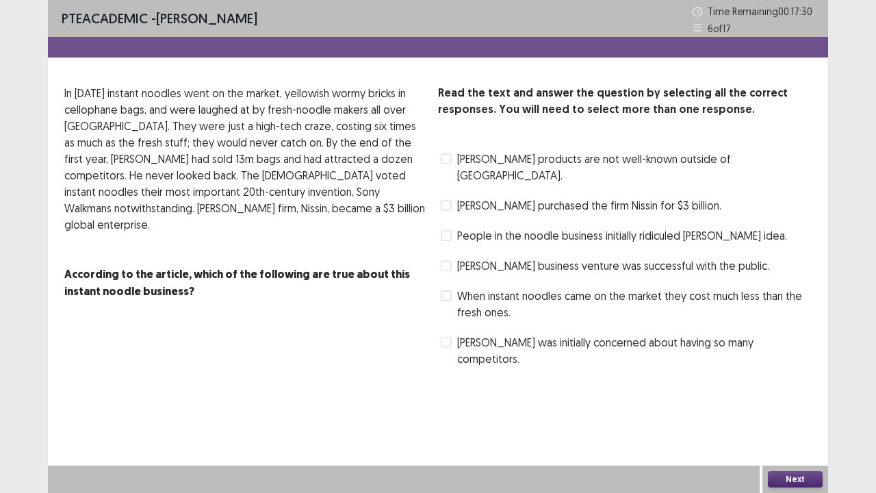
click at [571, 197] on span "[PERSON_NAME] purchased the firm Nissin for $3 billion." at bounding box center [589, 205] width 264 height 16
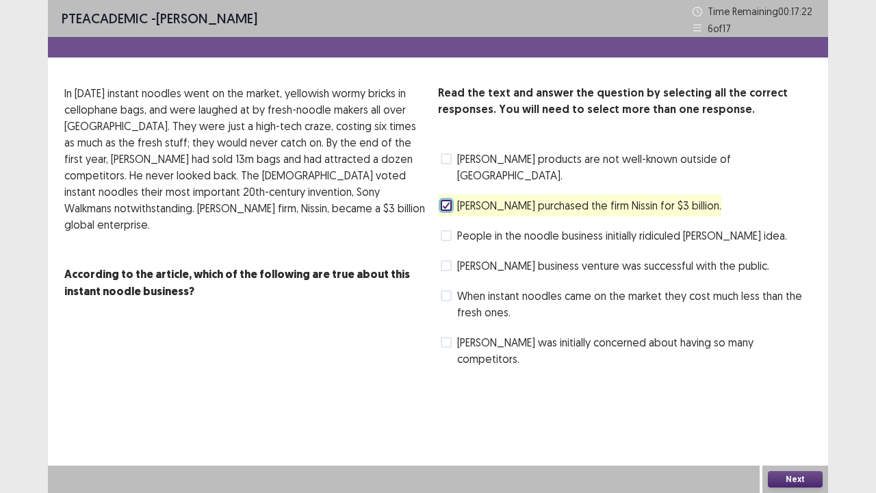
click at [521, 287] on span "When instant noodles came on the market they cost much less than the fresh ones." at bounding box center [634, 303] width 354 height 33
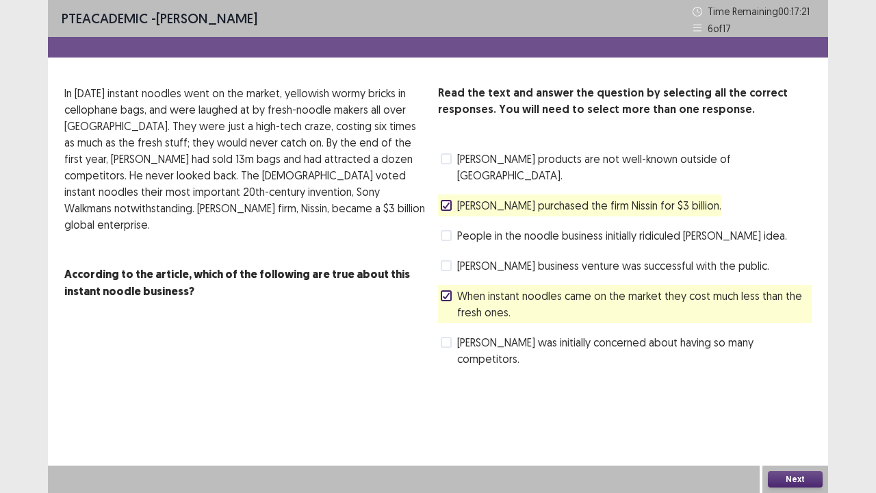
click at [502, 257] on span "[PERSON_NAME] business venture was successful with the public." at bounding box center [613, 265] width 312 height 16
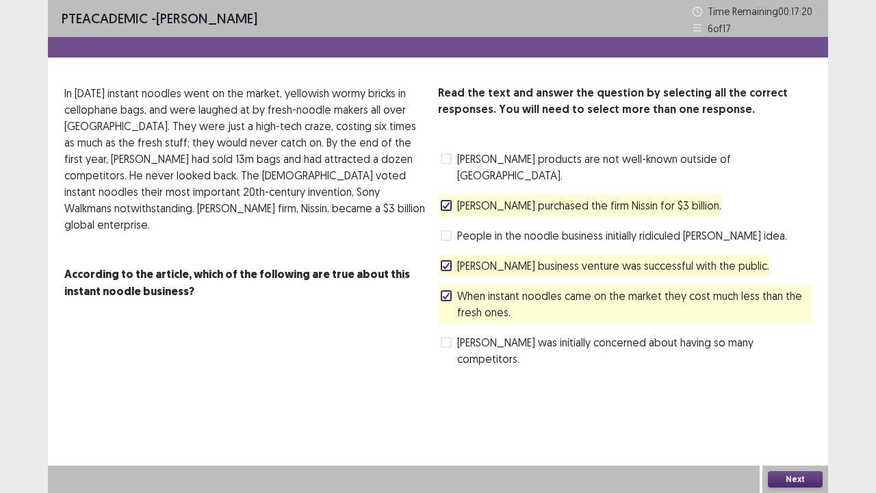
click at [542, 287] on span "When instant noodles came on the market they cost much less than the fresh ones." at bounding box center [634, 303] width 354 height 33
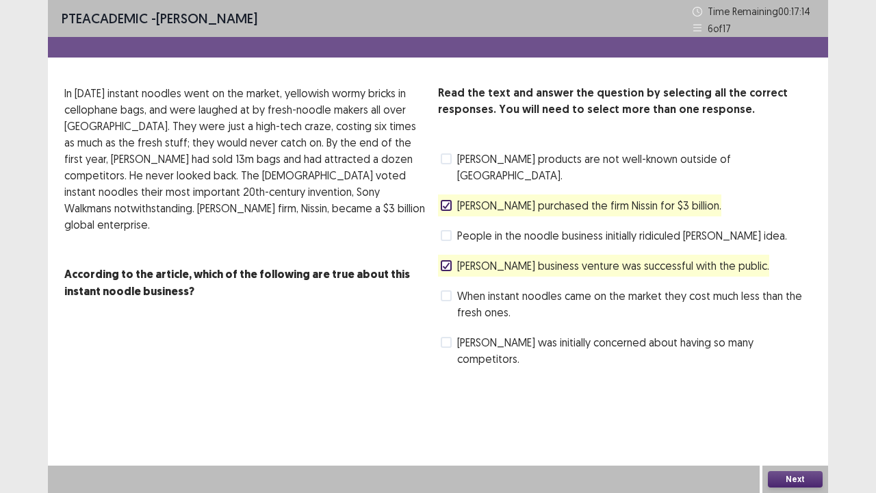
click at [788, 438] on button "Next" at bounding box center [795, 479] width 55 height 16
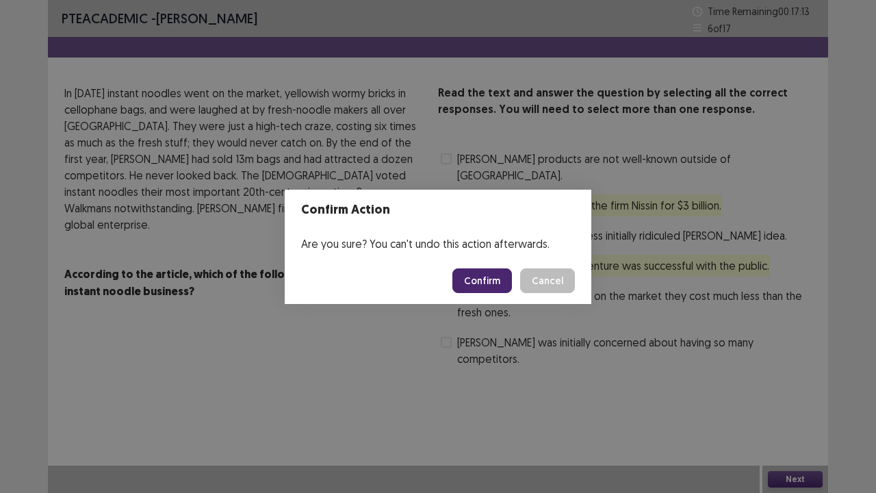
click at [489, 275] on button "Confirm" at bounding box center [482, 280] width 60 height 25
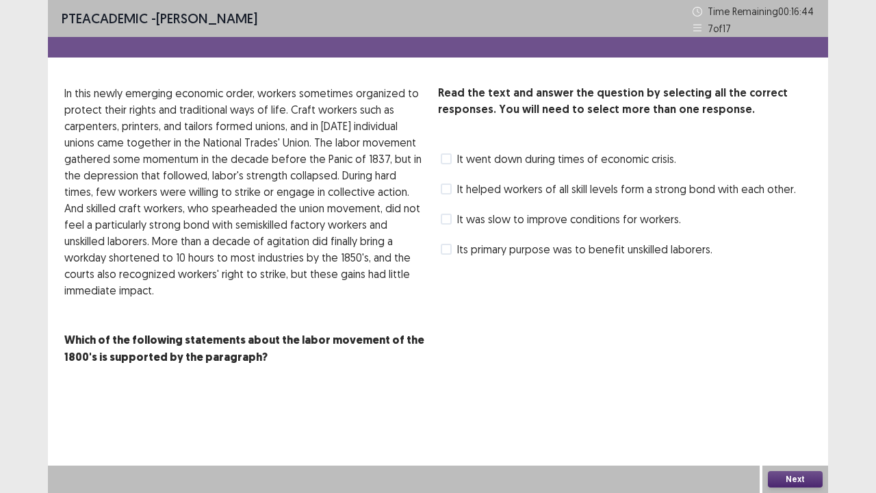
click at [710, 192] on span "It helped workers of all skill levels form a strong bond with each other." at bounding box center [626, 189] width 339 height 16
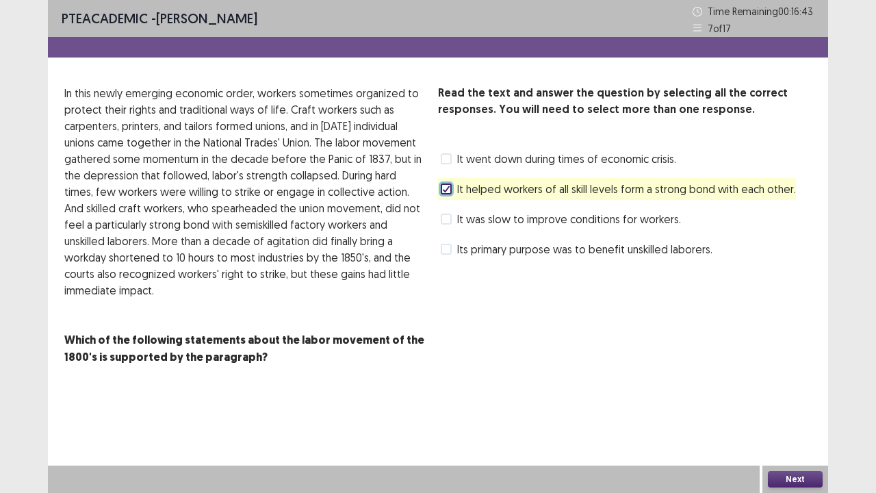
click at [784, 438] on button "Next" at bounding box center [795, 479] width 55 height 16
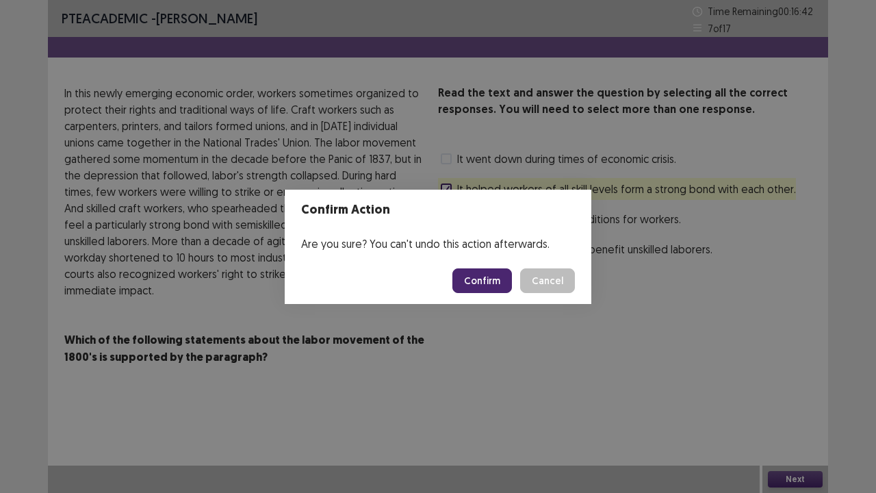
click at [478, 270] on button "Confirm" at bounding box center [482, 280] width 60 height 25
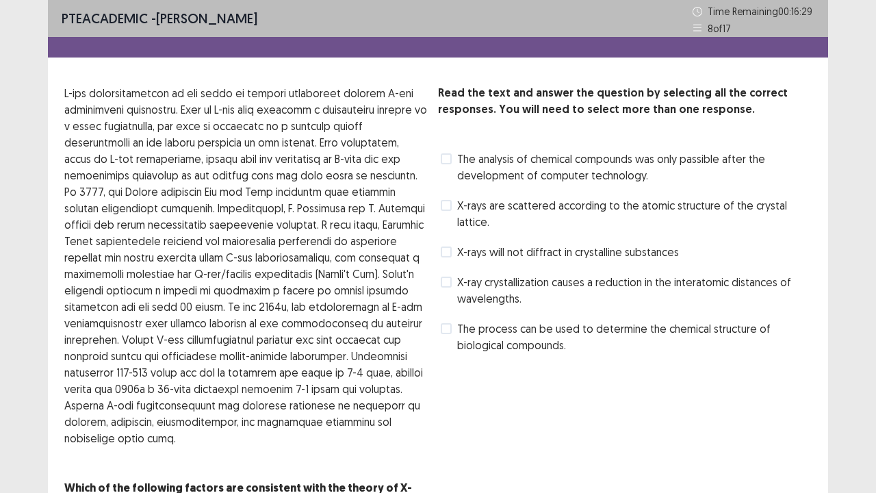
click at [723, 179] on span "The analysis of chemical compounds was only passible after the development of c…" at bounding box center [634, 167] width 354 height 33
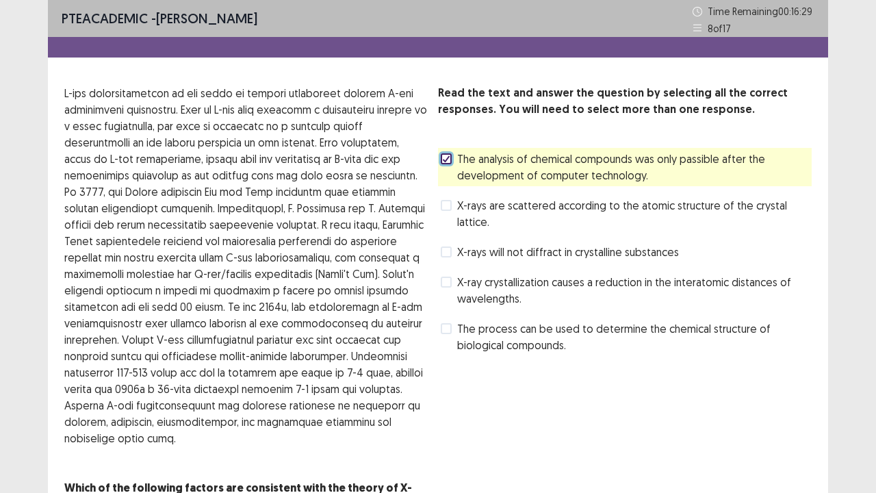
click at [701, 223] on div "Read the text and answer the question by selecting all the correct responses. Y…" at bounding box center [625, 220] width 374 height 271
click at [733, 211] on span "X-rays are scattered according to the atomic structure of the crystal lattice." at bounding box center [634, 213] width 354 height 33
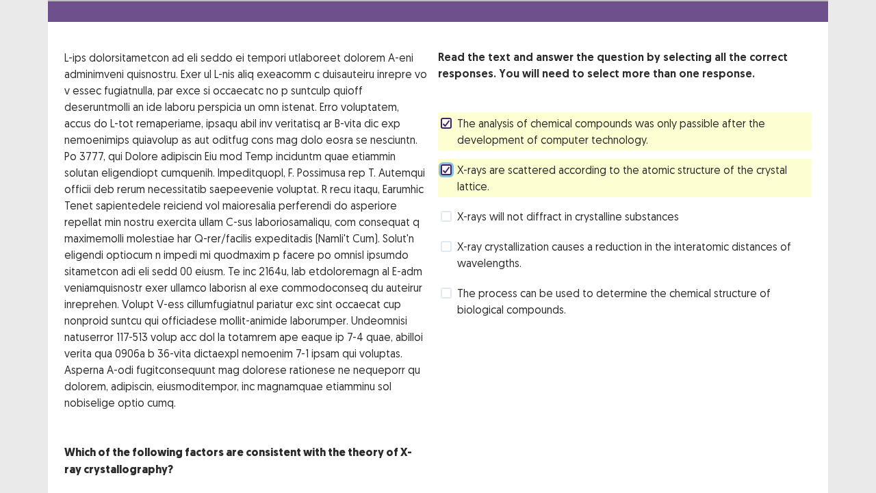
scroll to position [80, 0]
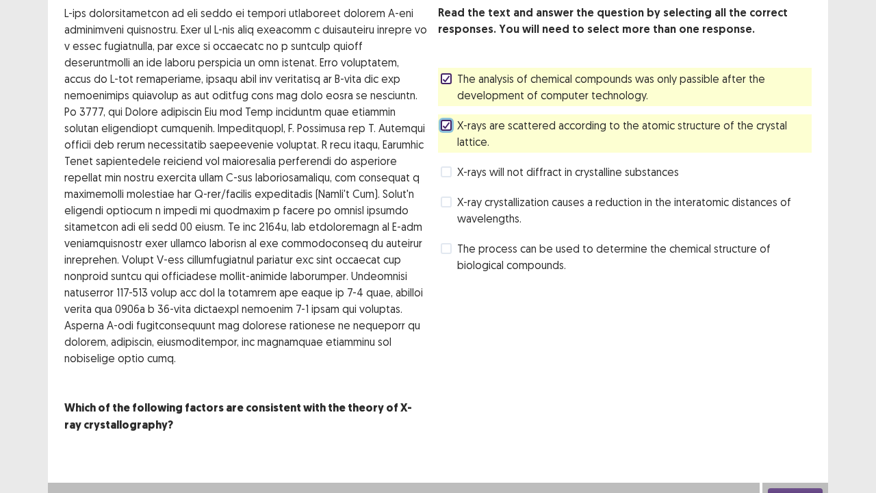
click at [798, 438] on button "Next" at bounding box center [795, 496] width 55 height 16
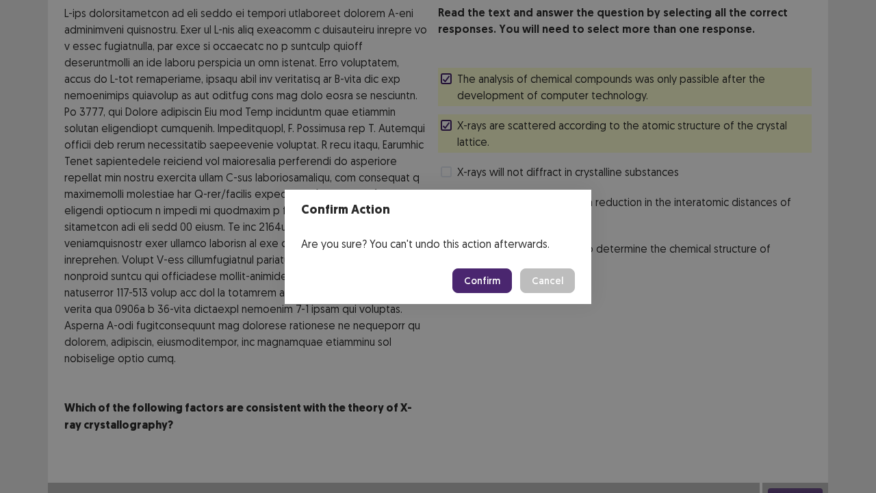
click at [482, 291] on button "Confirm" at bounding box center [482, 280] width 60 height 25
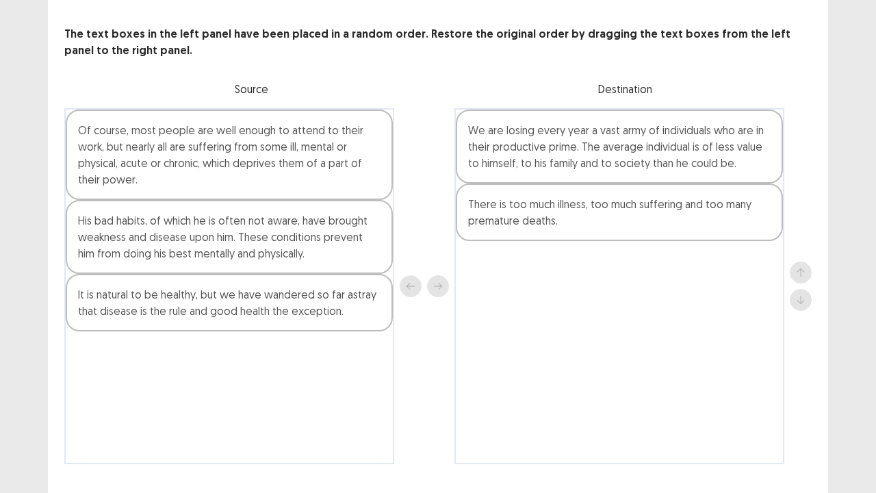
scroll to position [60, 0]
